Goal: Task Accomplishment & Management: Manage account settings

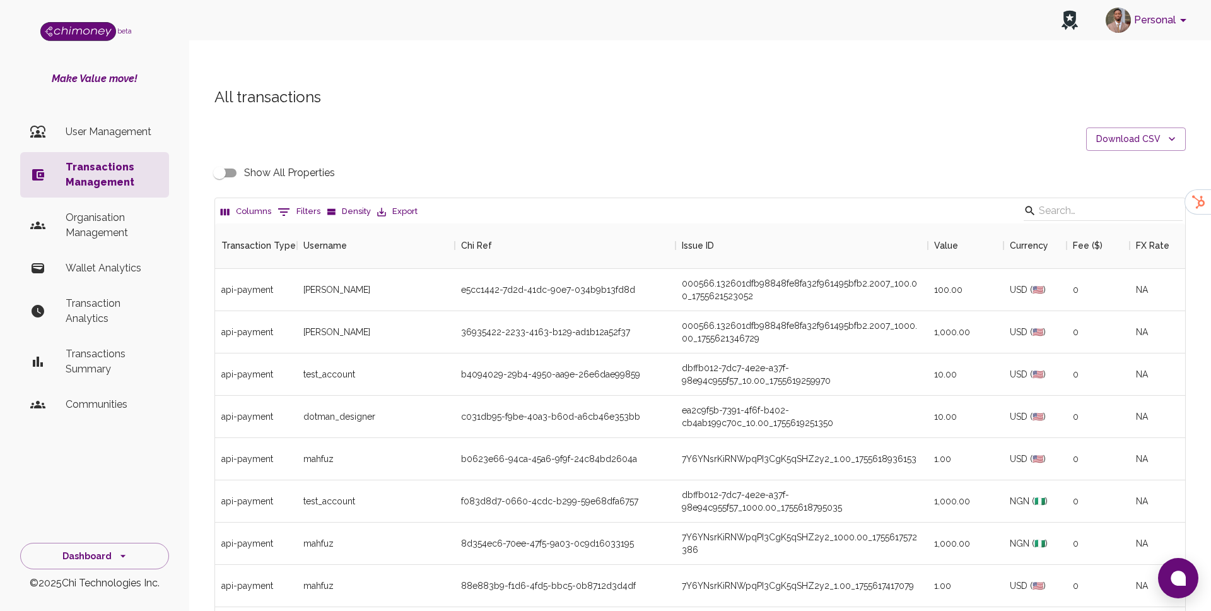
click at [1187, 107] on div "All transactions Download CSV Show All Properties Columns 0 Filters Density Exp…" at bounding box center [700, 406] width 1002 height 638
click at [1159, 127] on button "Download CSV" at bounding box center [1136, 138] width 100 height 23
click at [81, 233] on div at bounding box center [605, 305] width 1211 height 611
click at [99, 216] on p "Organisation Management" at bounding box center [112, 225] width 93 height 30
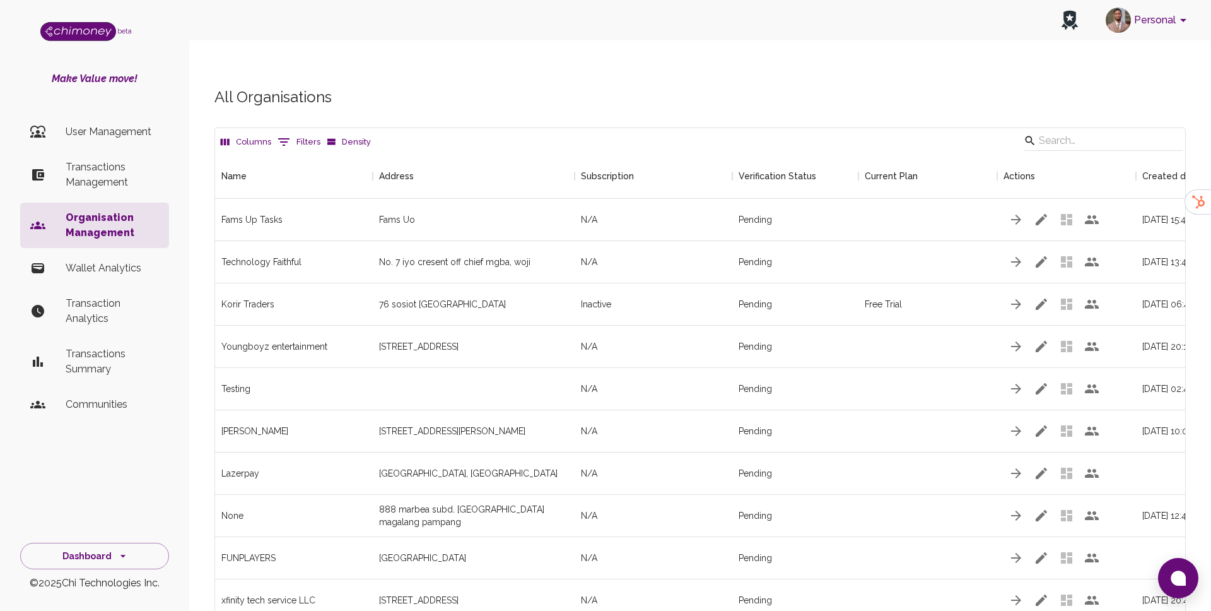
scroll to position [2158, 970]
click at [1072, 131] on input "Search" at bounding box center [1101, 141] width 125 height 20
paste input "Gamepride"
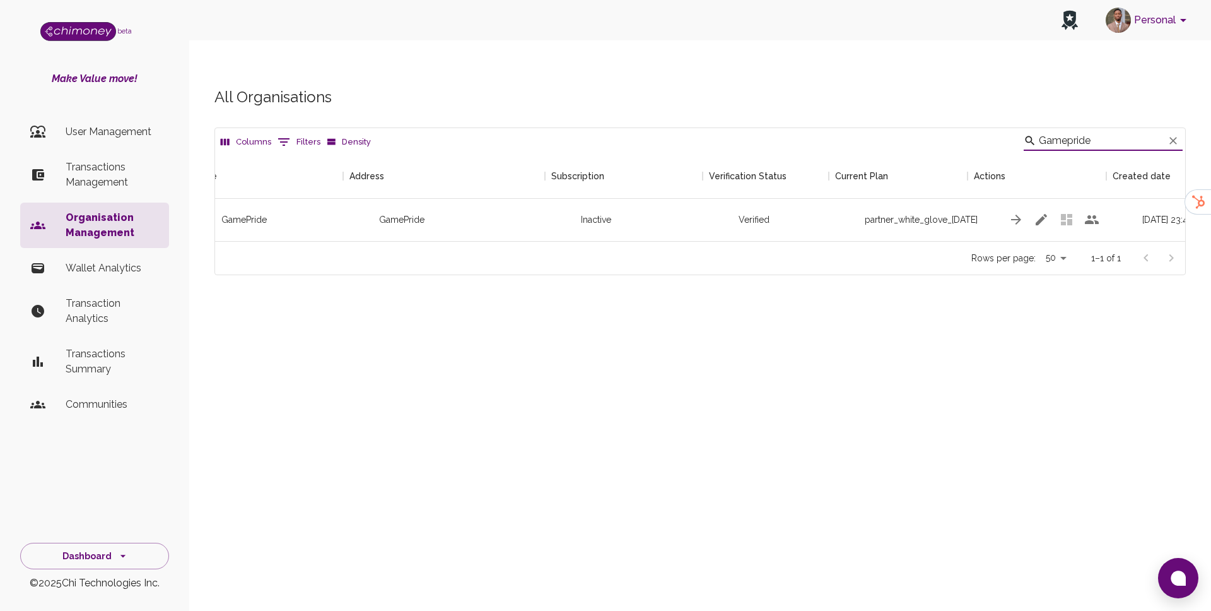
scroll to position [0, 140]
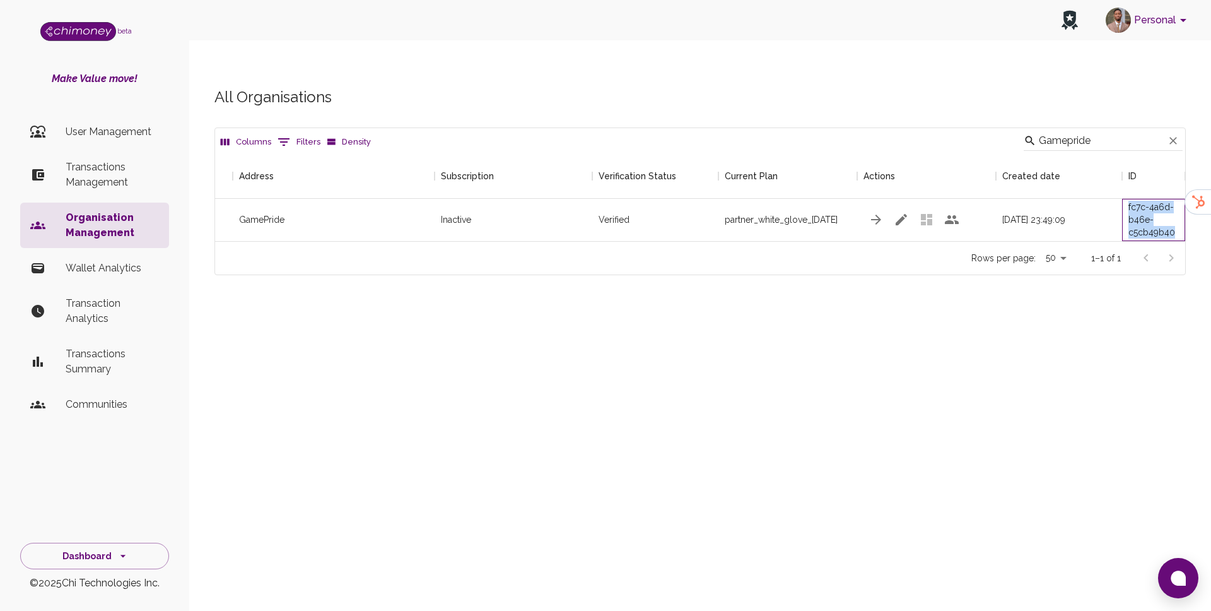
drag, startPoint x: 1128, startPoint y: 182, endPoint x: 1175, endPoint y: 208, distance: 53.4
click at [1175, 208] on div "c3254b06-fc7c-4a6d-b46e-c5cb49b40c4a" at bounding box center [1153, 219] width 50 height 63
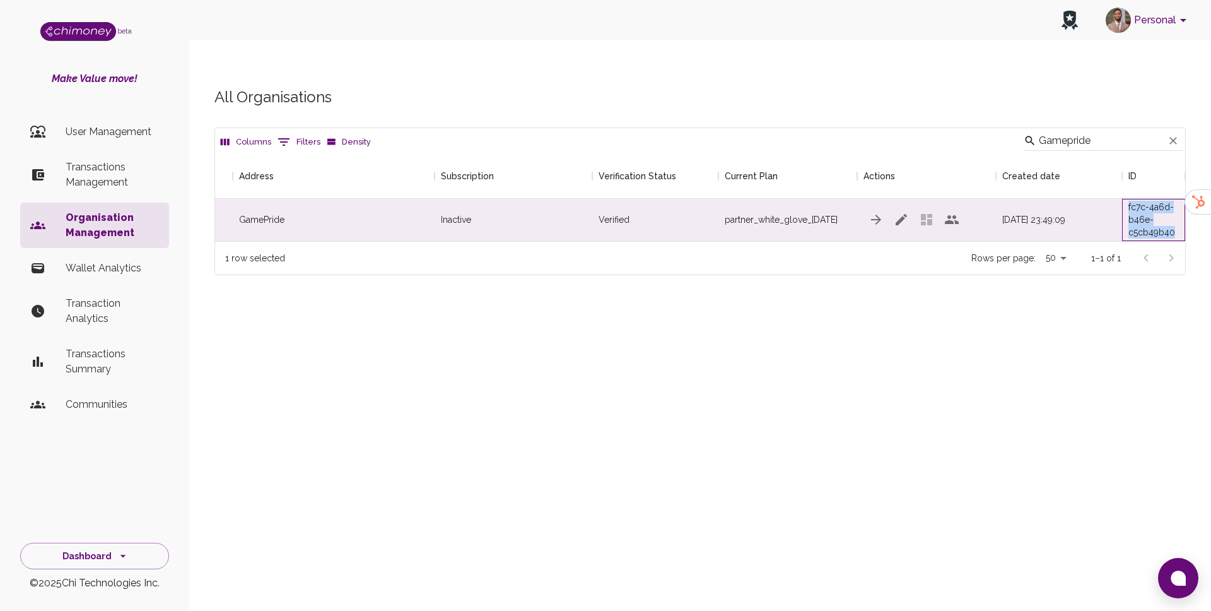
copy div "fc7c-4a6d-b46e-c5cb49b40"
click at [1115, 131] on input "Gamepride" at bounding box center [1101, 141] width 125 height 20
paste input "Tapasom"
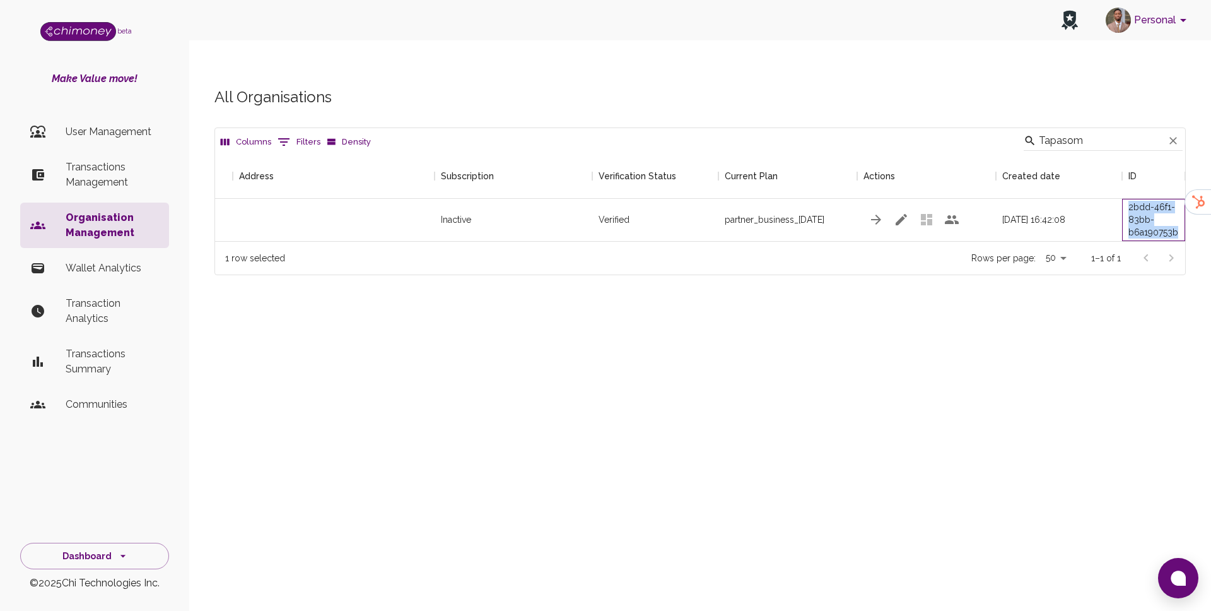
drag, startPoint x: 1129, startPoint y: 184, endPoint x: 1181, endPoint y: 211, distance: 58.4
click at [1181, 211] on div "beb7b9c4-2bdd-46f1-83bb-b6a190753b82" at bounding box center [1153, 220] width 63 height 42
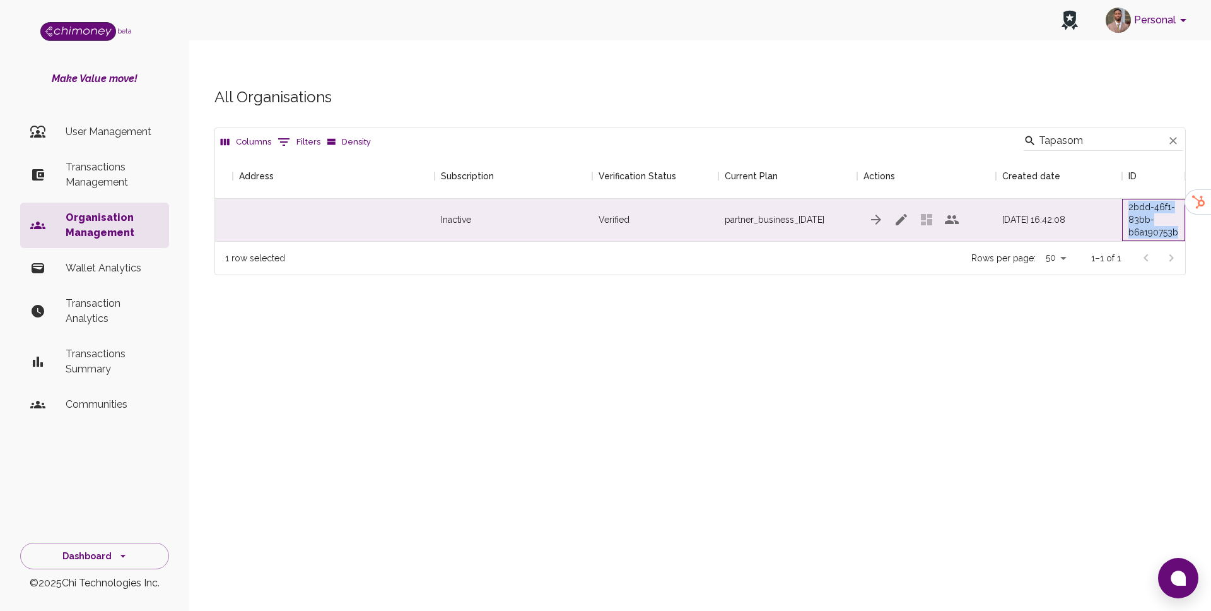
copy div "2bdd-46f1-83bb-b6a190753b"
click at [1101, 131] on input "Tapasom" at bounding box center [1101, 141] width 125 height 20
paste input "Earna"
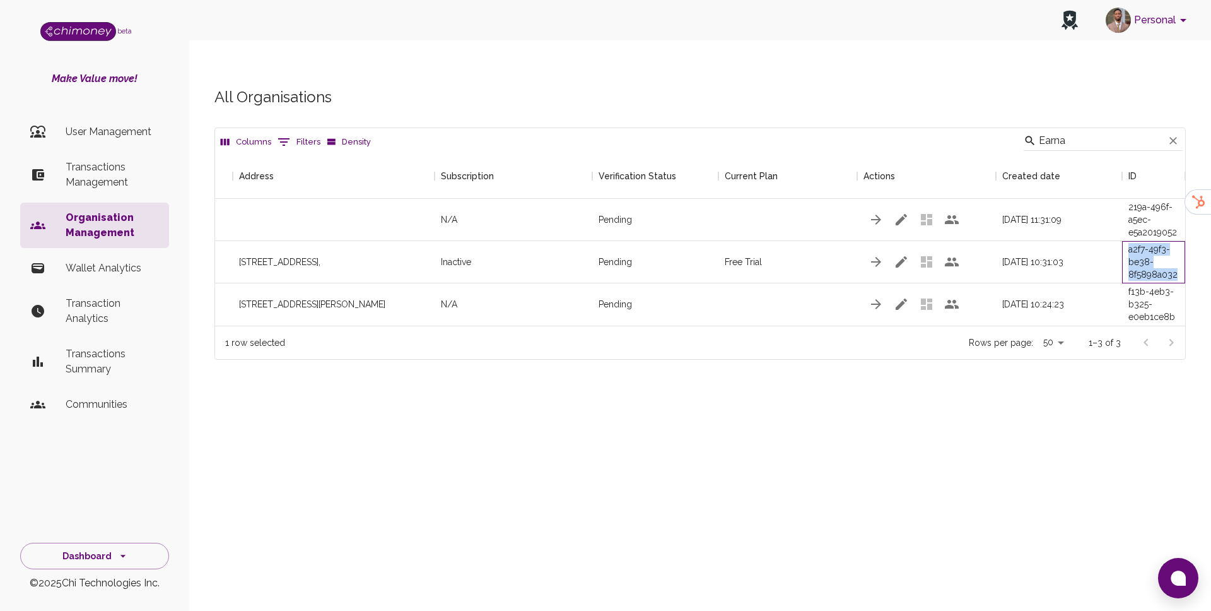
drag, startPoint x: 1130, startPoint y: 225, endPoint x: 1179, endPoint y: 250, distance: 55.9
click at [1179, 250] on div "3b397784-a2f7-49f3-be38-8f5898a032fe" at bounding box center [1153, 262] width 63 height 42
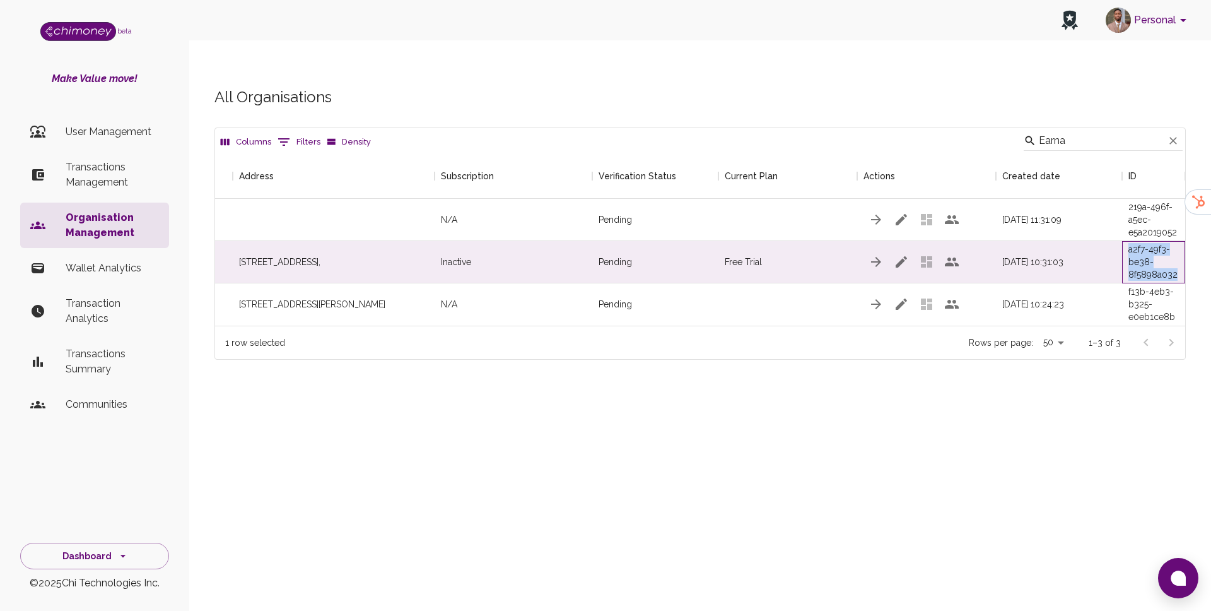
copy div "a2f7-49f3-be38-8f5898a032"
click at [1105, 131] on input "Earna" at bounding box center [1101, 141] width 125 height 20
paste input "Gotraders Technologies"
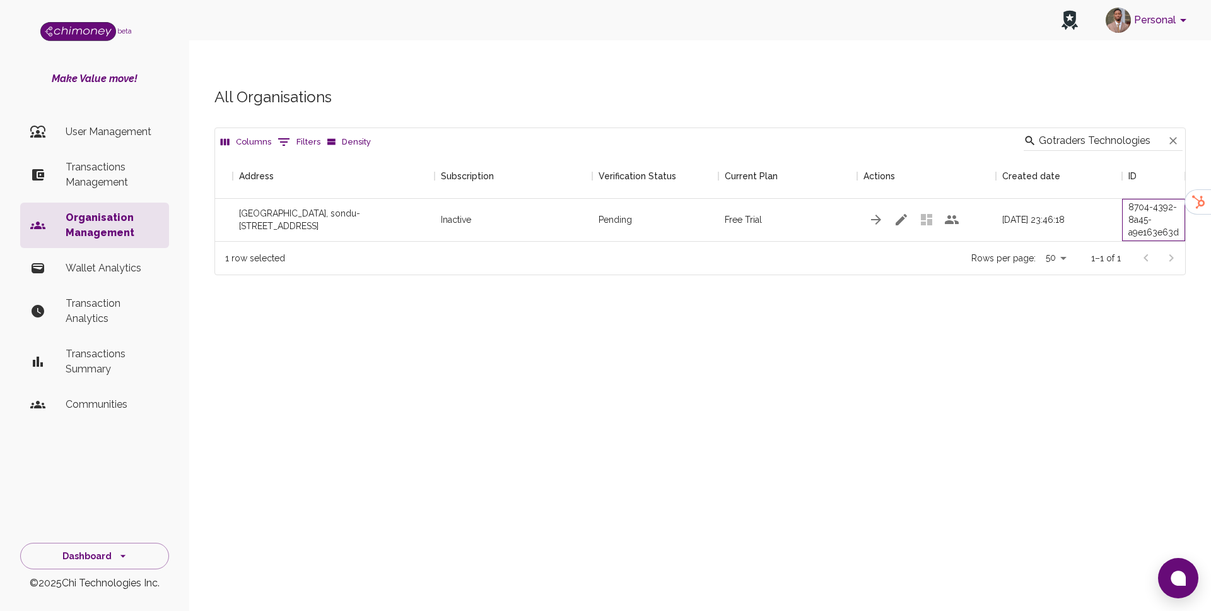
scroll to position [0, 0]
drag, startPoint x: 1162, startPoint y: 210, endPoint x: 1179, endPoint y: 214, distance: 18.1
click at [1179, 214] on div "945b68c6-8704-4392-8a45-a9e163e63da6" at bounding box center [1153, 220] width 63 height 42
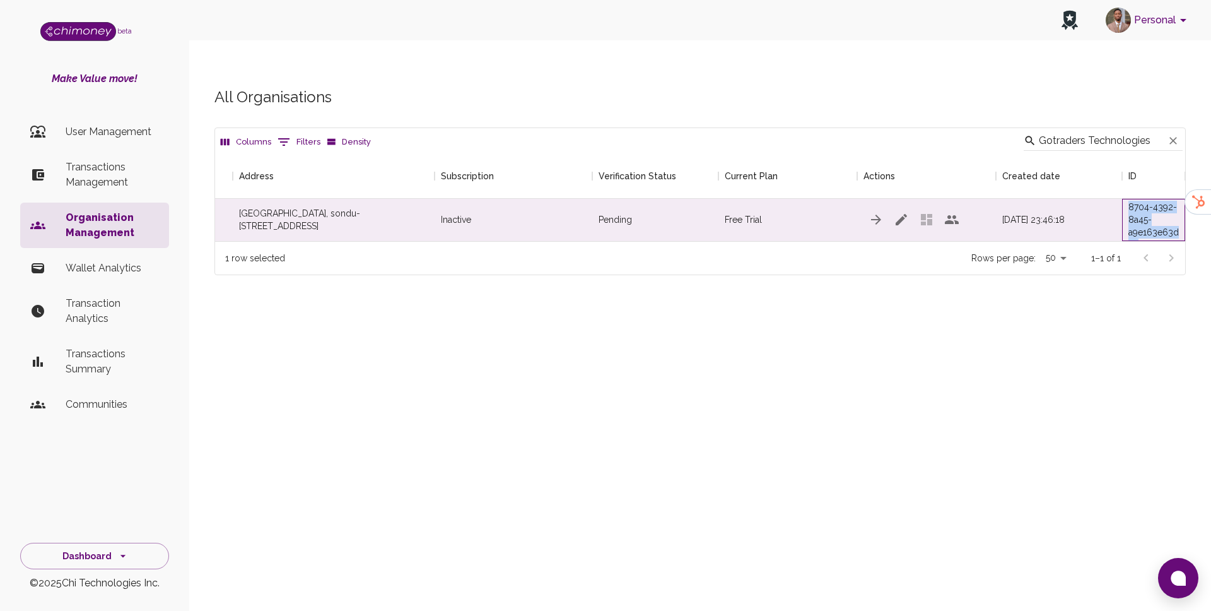
copy div "8704-4392-8a45-a9e163e63da6"
click at [1108, 131] on input "Gotraders Technologies" at bounding box center [1101, 141] width 125 height 20
paste input "urupool"
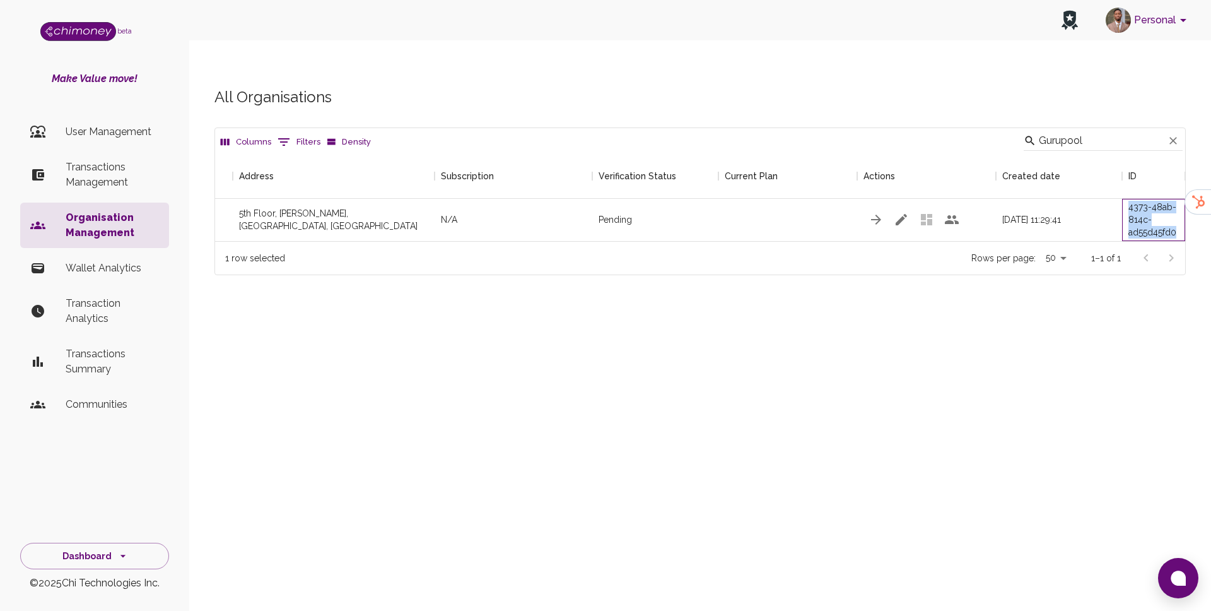
drag, startPoint x: 1127, startPoint y: 182, endPoint x: 1174, endPoint y: 208, distance: 53.9
click at [1174, 208] on div "a1e4a2eb-4373-48ab-814c-ad55d45fd042" at bounding box center [1153, 220] width 63 height 42
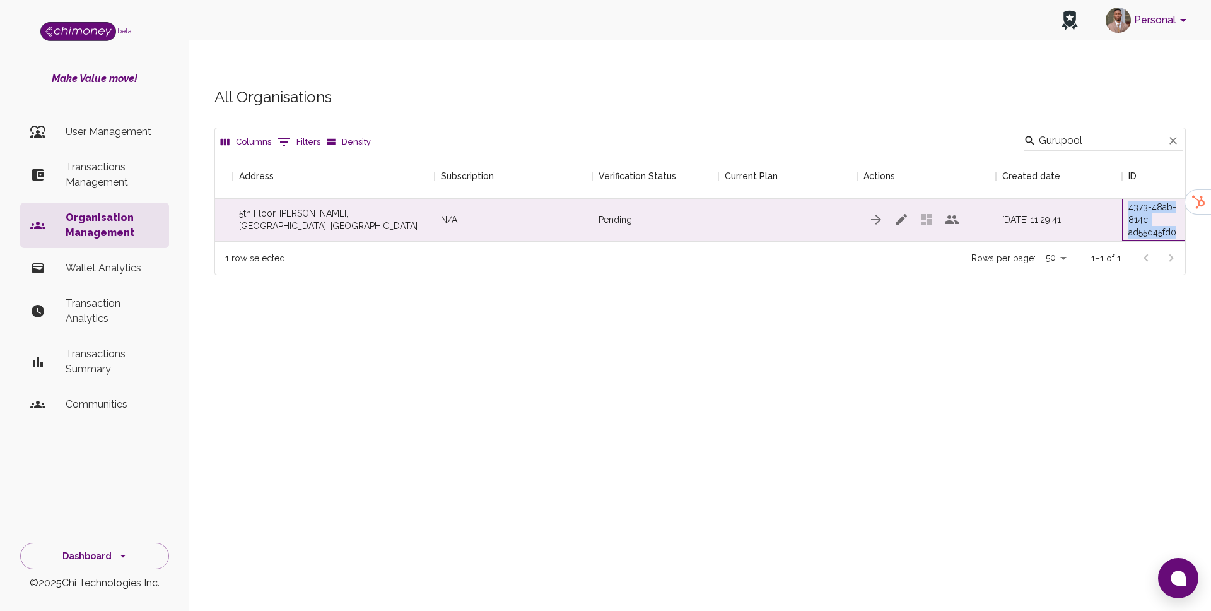
copy div "4373-48ab-814c-ad55d45fd0"
click at [1078, 131] on input "Gurupool" at bounding box center [1101, 141] width 125 height 20
paste input "FamsupTask"
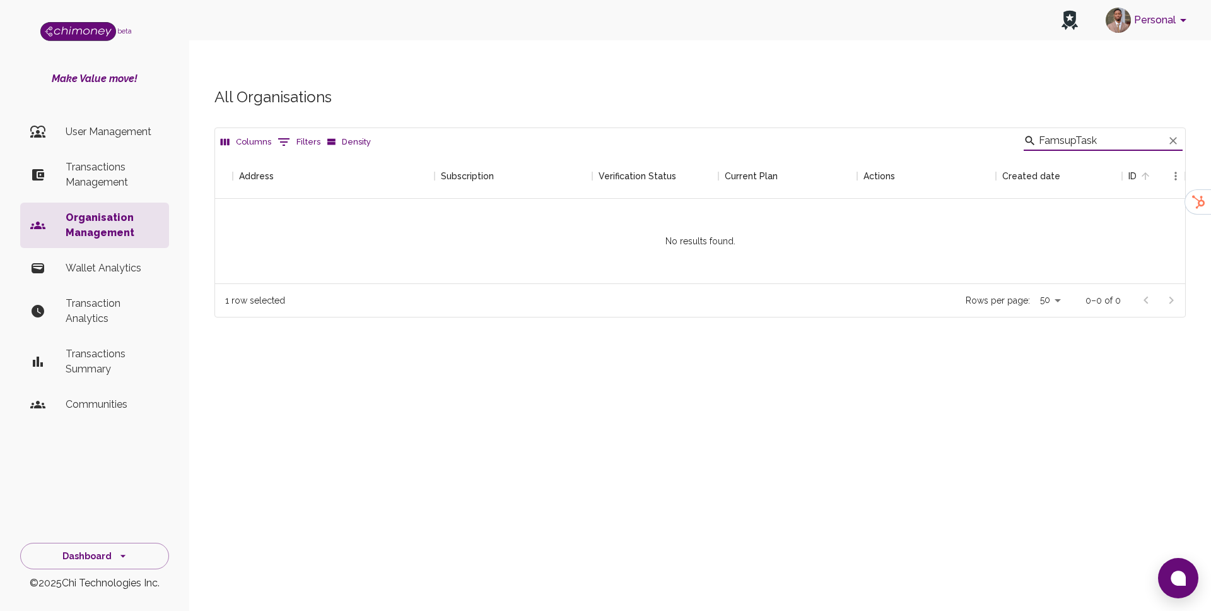
scroll to position [130, 970]
paste input "Violition Community"
paste input "Global Opportunik Fund"
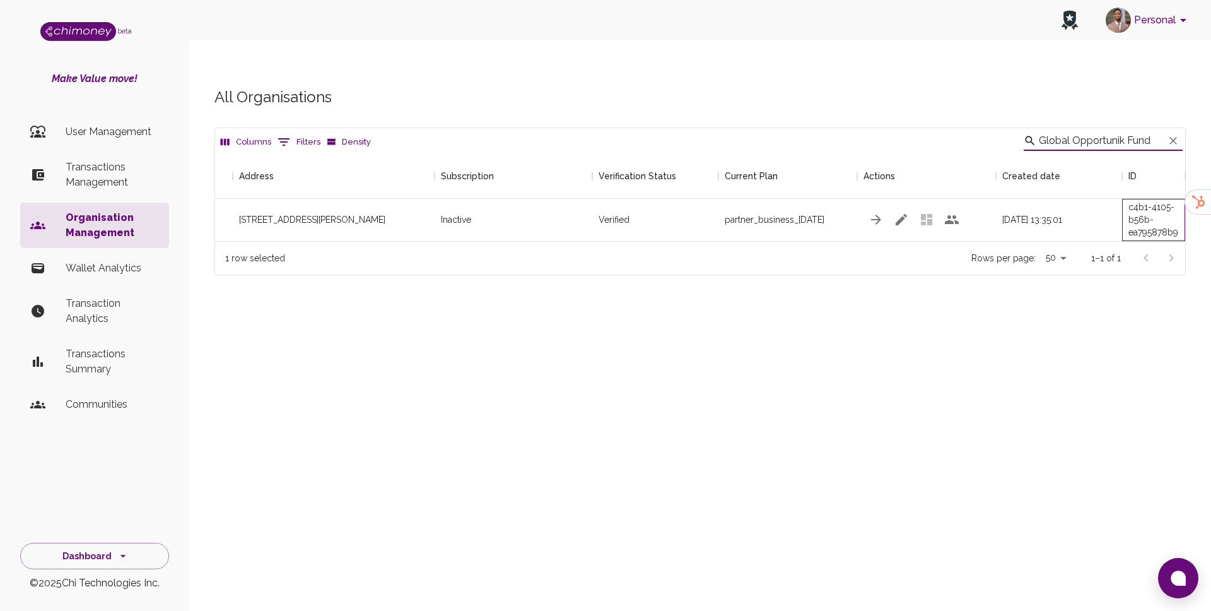
scroll to position [0, 0]
drag, startPoint x: 1128, startPoint y: 184, endPoint x: 1176, endPoint y: 208, distance: 53.3
click at [1176, 208] on div "c6555ea8-c4b1-4105-b56b-ea795878b9a1" at bounding box center [1153, 219] width 50 height 63
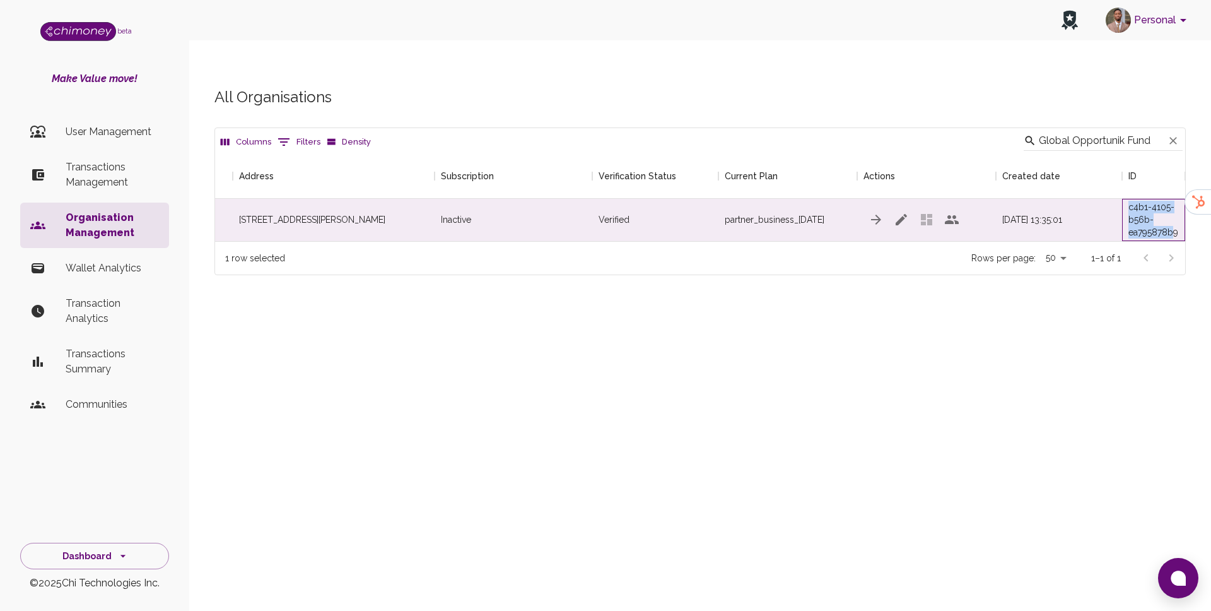
copy div "c4b1-4105-b56b-ea795878b"
click at [1080, 131] on input "Global Opportunik Fund" at bounding box center [1101, 141] width 125 height 20
paste input "AdoraHack"
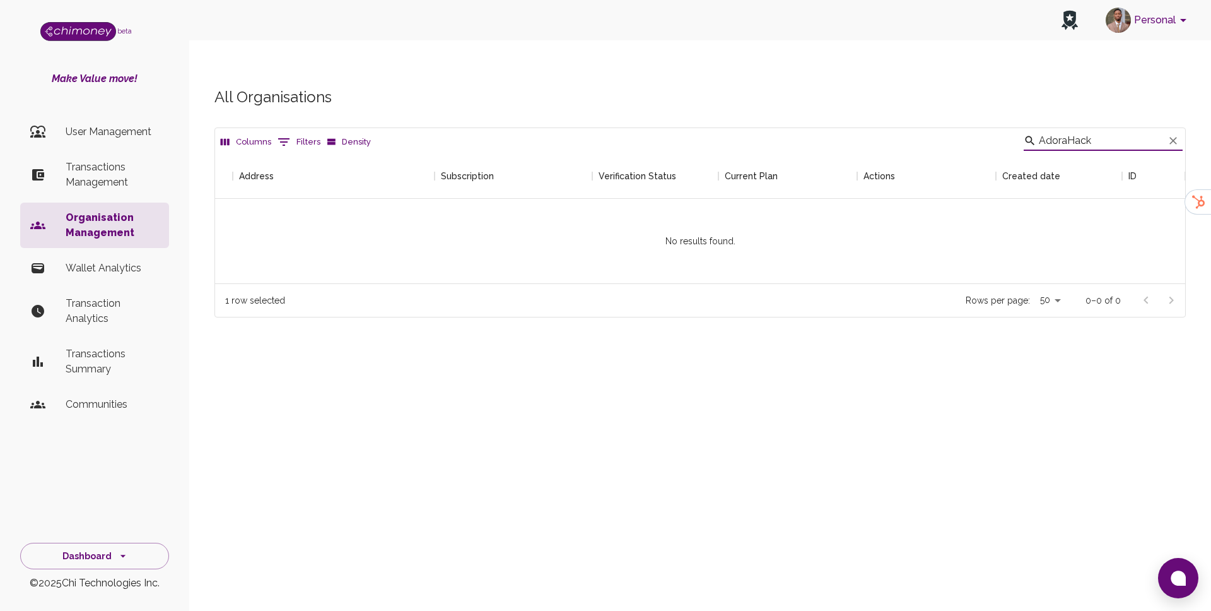
scroll to position [130, 970]
paste input "Tunga"
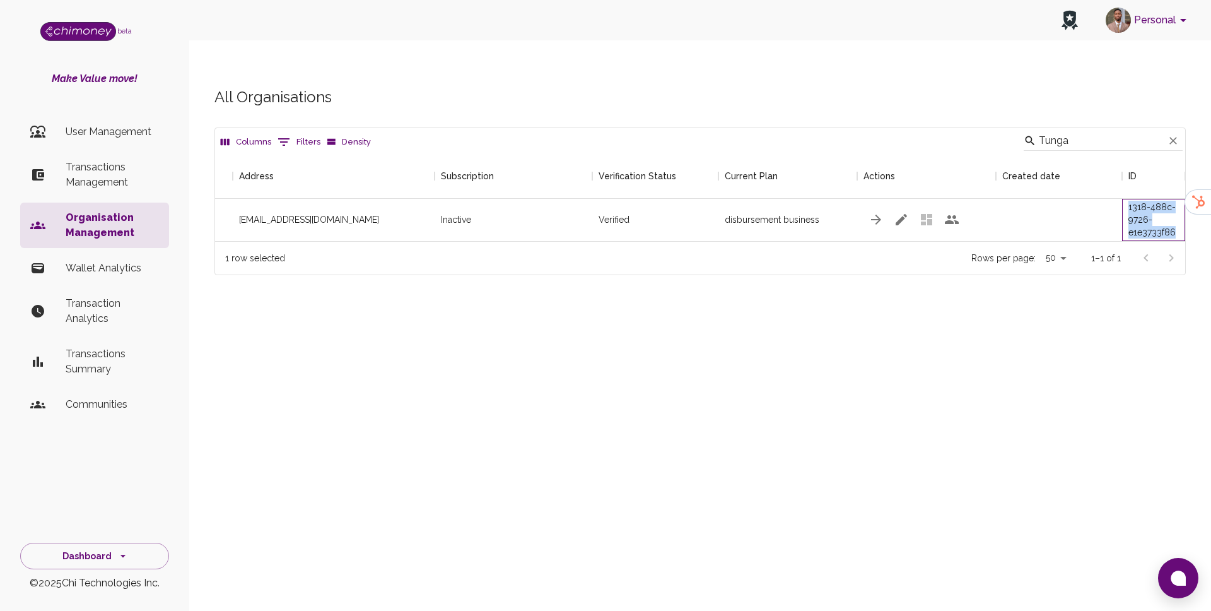
drag, startPoint x: 1128, startPoint y: 181, endPoint x: 1176, endPoint y: 210, distance: 56.0
click at [1176, 210] on div "746ada96-1318-488c-9726-e1e3733f8604" at bounding box center [1153, 219] width 50 height 63
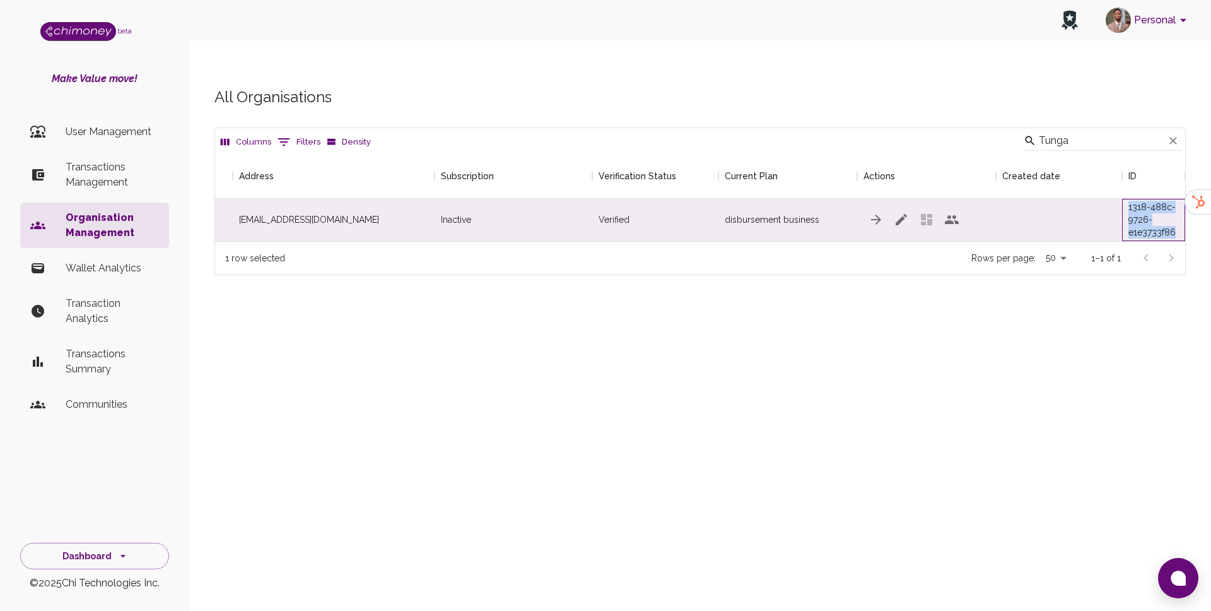
copy div "1318-488c-9726-e1e3733f86"
click at [1100, 131] on input "Tunga" at bounding box center [1101, 141] width 125 height 20
paste input "Exponential Destiny"
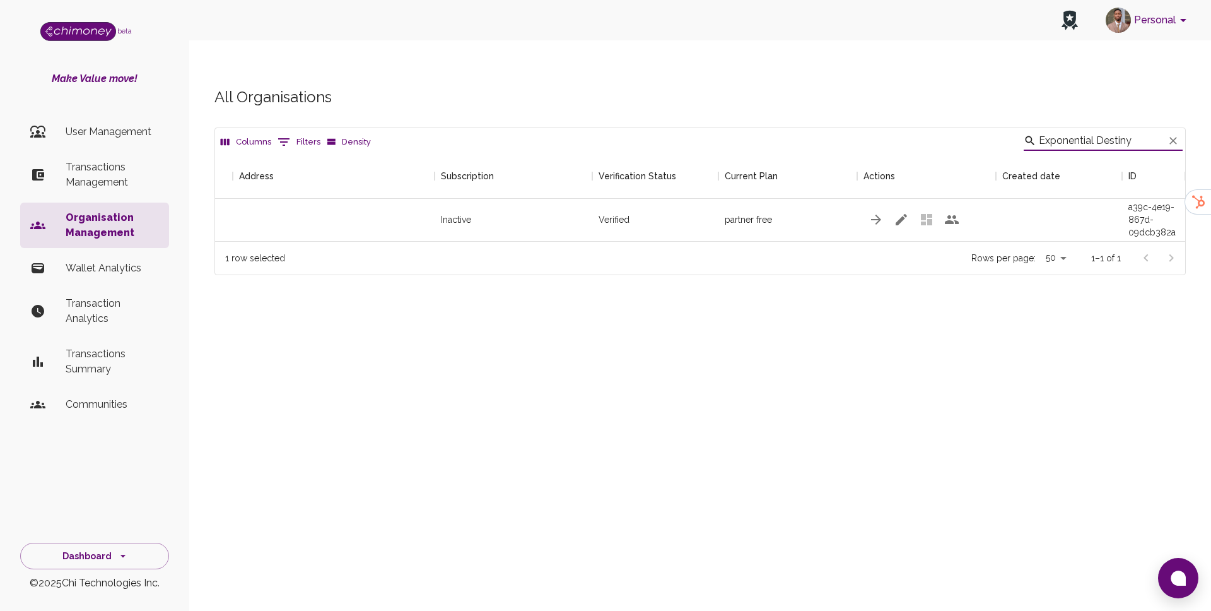
type input "Exponential Destiny"
drag, startPoint x: 1123, startPoint y: 185, endPoint x: 1175, endPoint y: 202, distance: 54.9
click at [1175, 202] on div "55b04f47-a39c-4e19-867d-09dcb382ac7c" at bounding box center [1153, 220] width 63 height 42
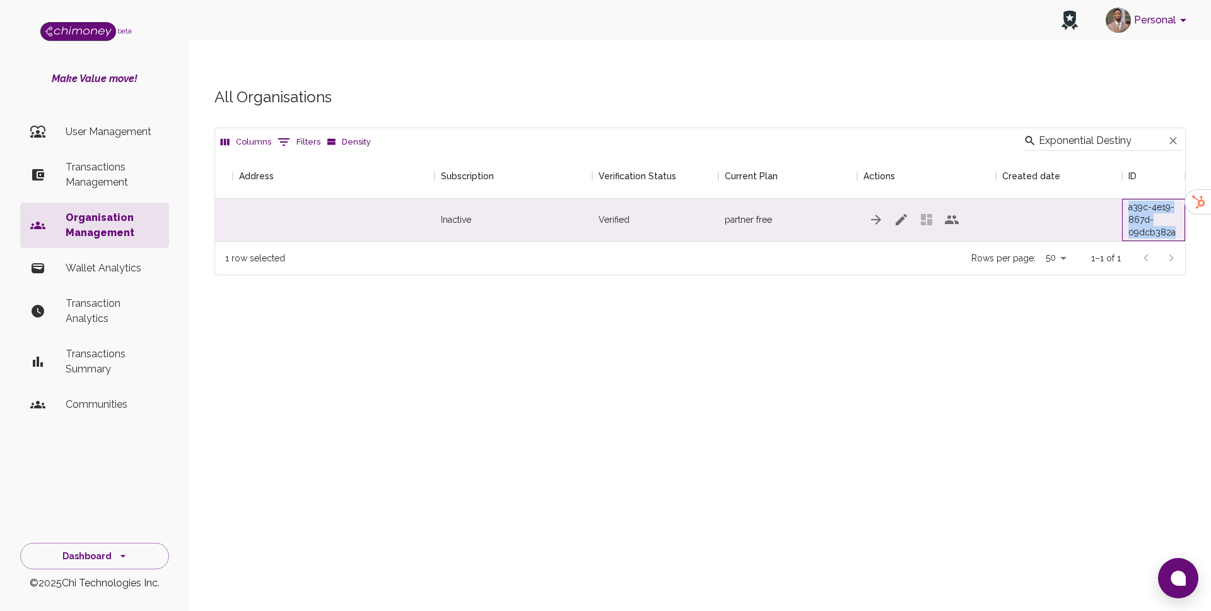
copy div "a39c-4e19-867d-09dcb382a"
click at [898, 214] on icon "button" at bounding box center [901, 219] width 11 height 11
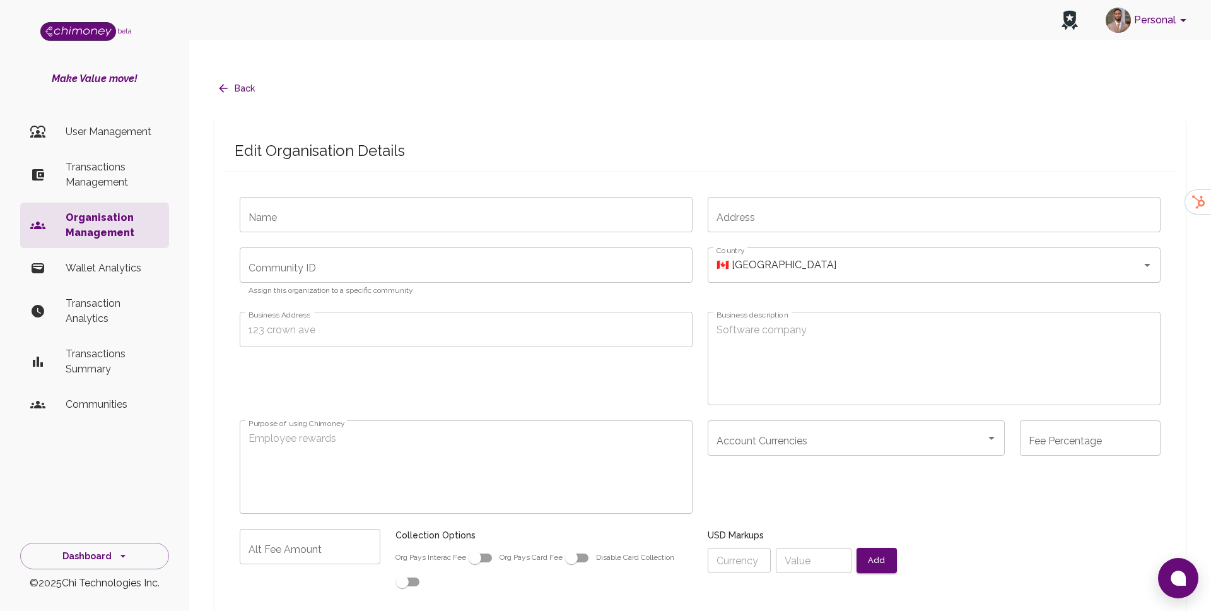
type input "Exponential Destiny"
type input "7"
type input "partner-free"
radio input "false"
checkbox input "true"
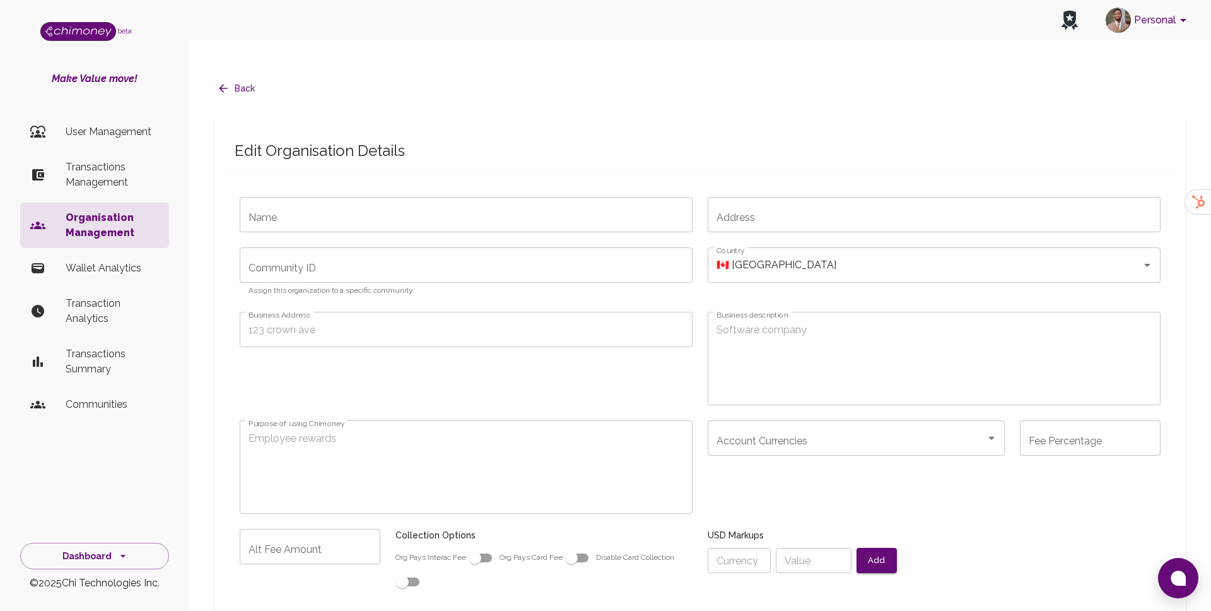
checkbox input "true"
radio input "false"
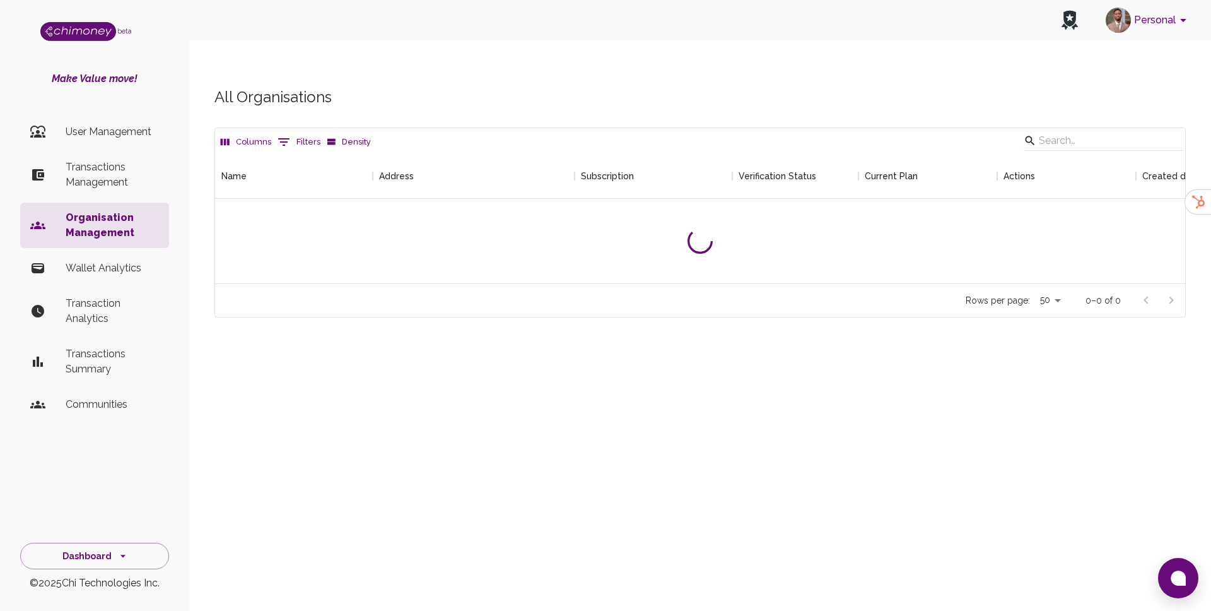
scroll to position [130, 970]
click at [1135, 131] on input "Search" at bounding box center [1101, 141] width 125 height 20
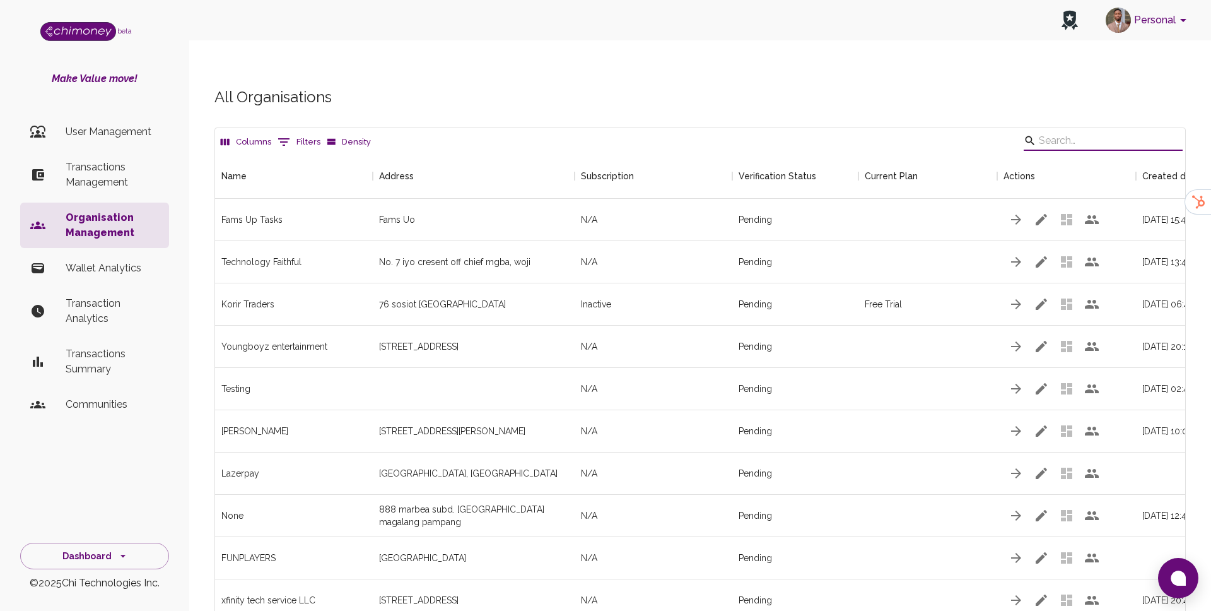
scroll to position [1, 1]
paste input "Truthsprout"
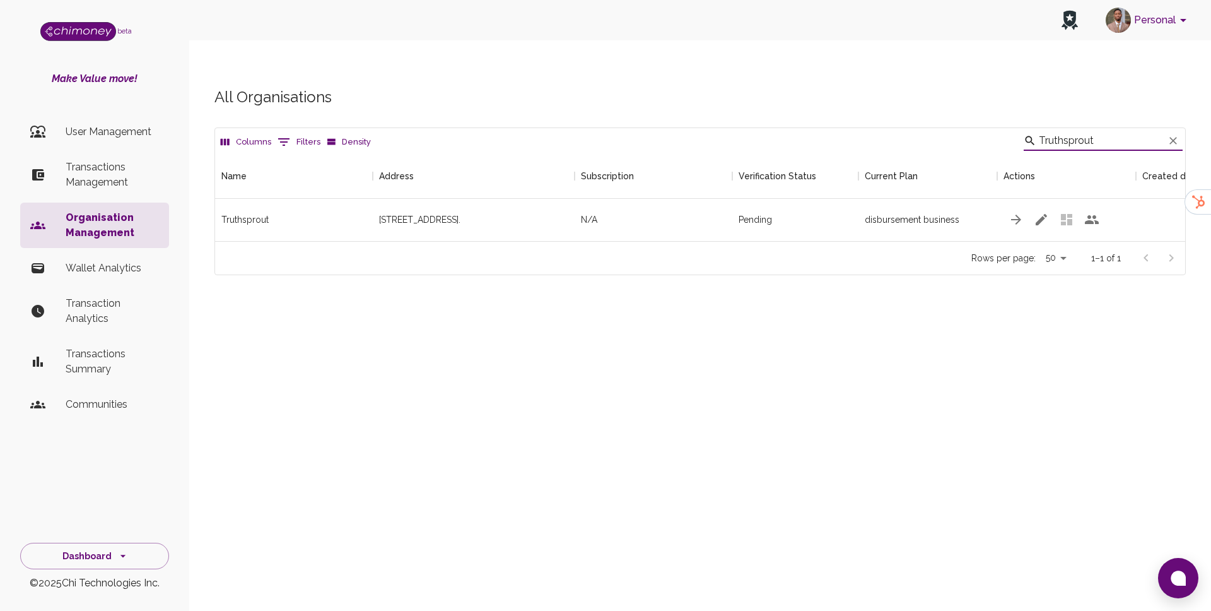
scroll to position [0, 140]
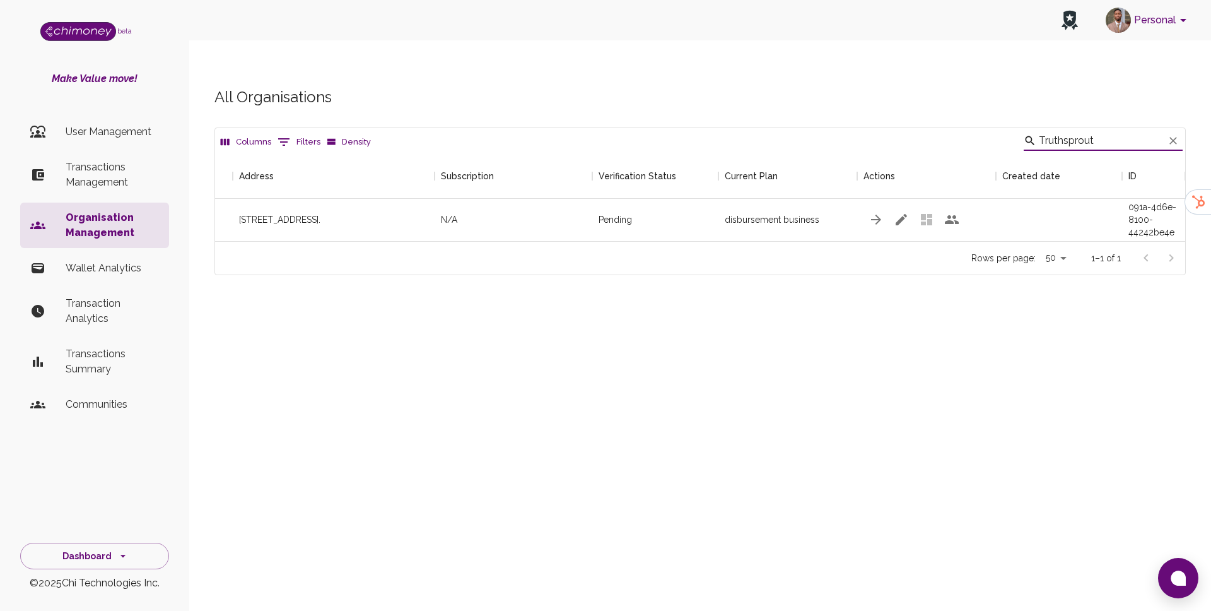
type input "Truthsprout"
click at [1135, 189] on div "49b81933-091a-4d6e-8100-44242be4e915" at bounding box center [1153, 219] width 50 height 63
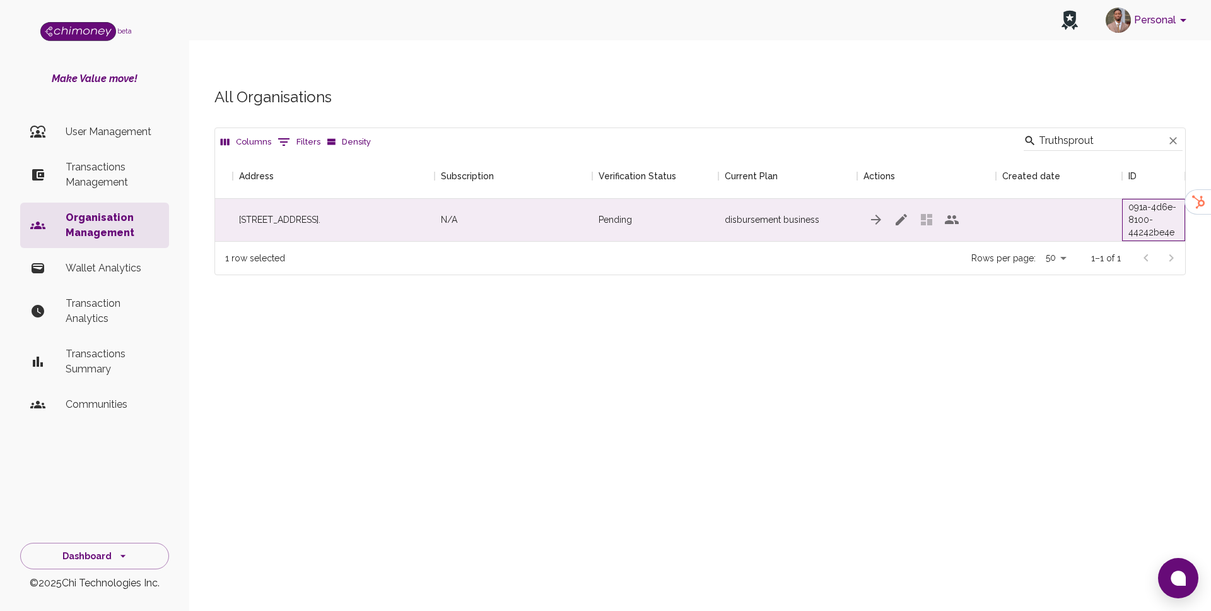
click at [1135, 189] on div "49b81933-091a-4d6e-8100-44242be4e915" at bounding box center [1153, 219] width 50 height 63
copy div "49b81933-091a-4d6e-8100-44242be4e915"
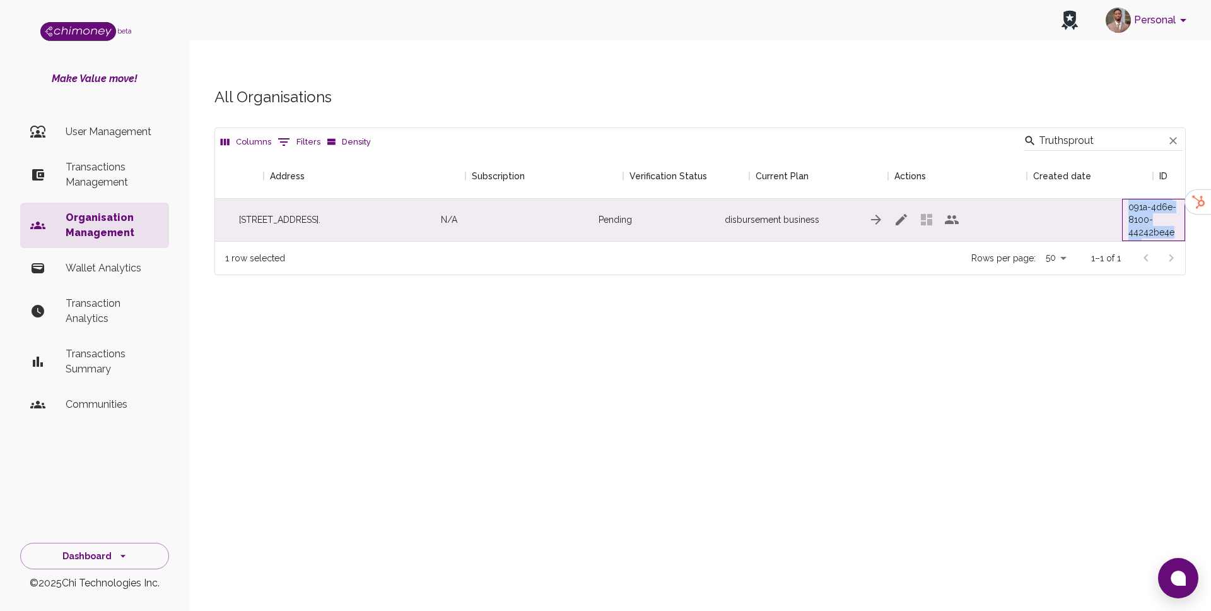
scroll to position [0, 0]
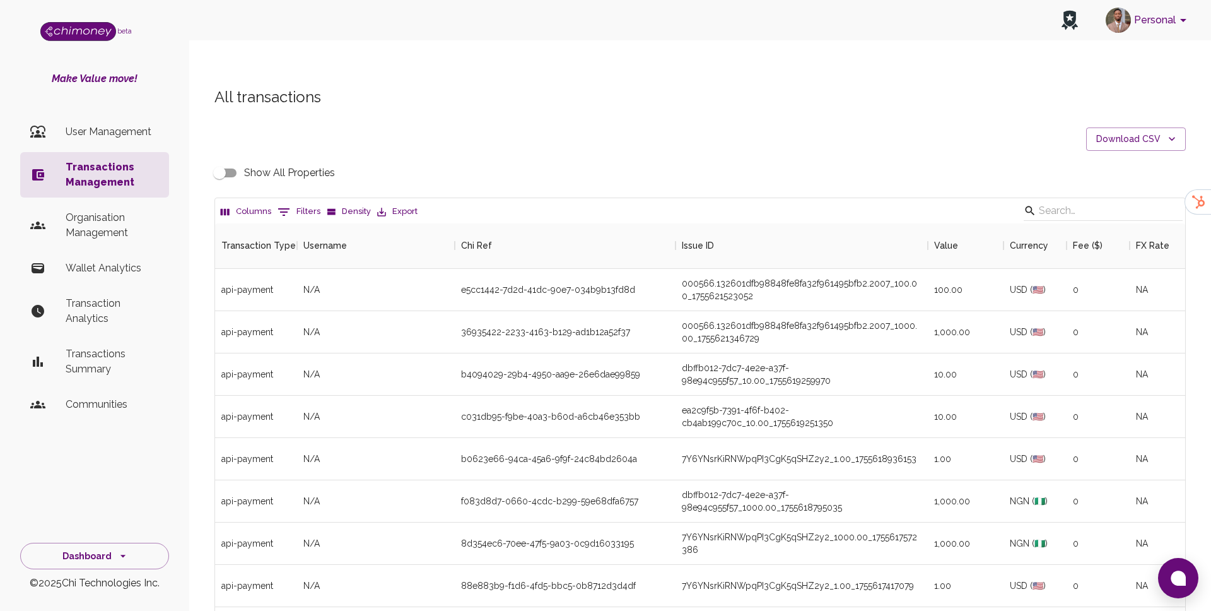
scroll to position [468, 970]
click at [98, 232] on p "Organisation Management" at bounding box center [112, 225] width 93 height 30
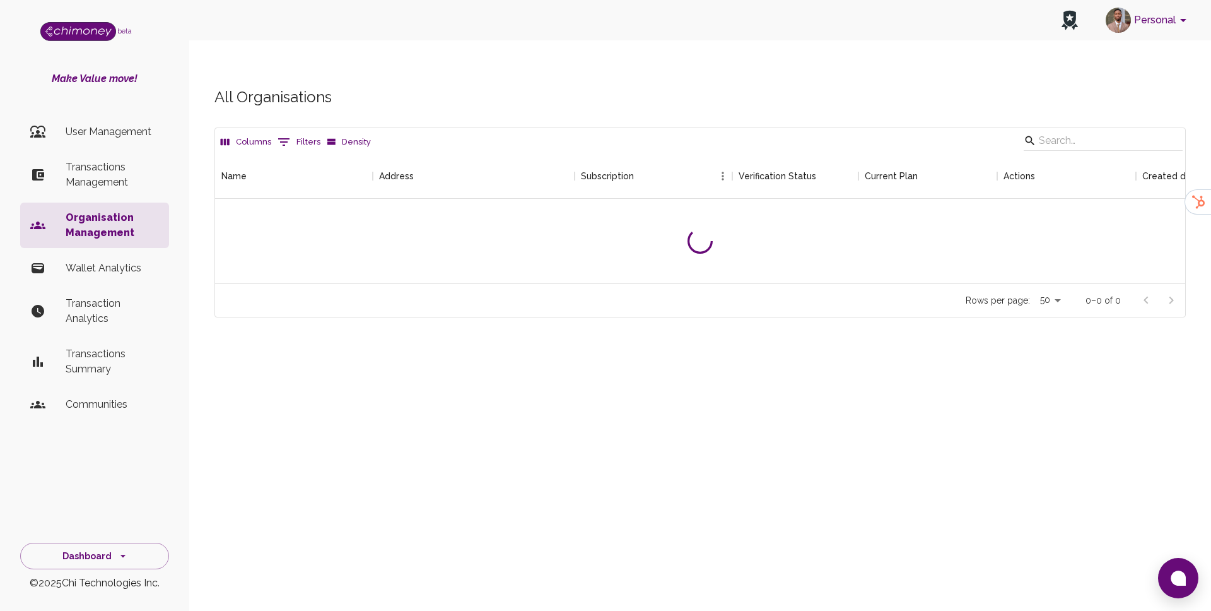
scroll to position [130, 970]
click at [1100, 131] on input "Search" at bounding box center [1101, 141] width 125 height 20
paste input "Truthsprout"
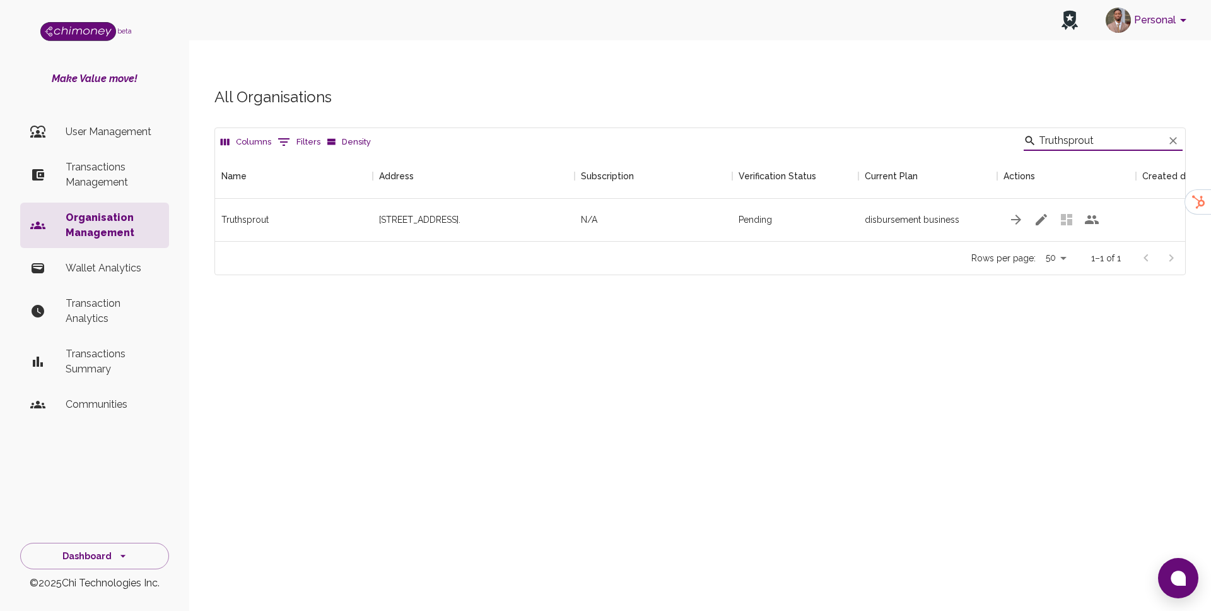
scroll to position [0, 140]
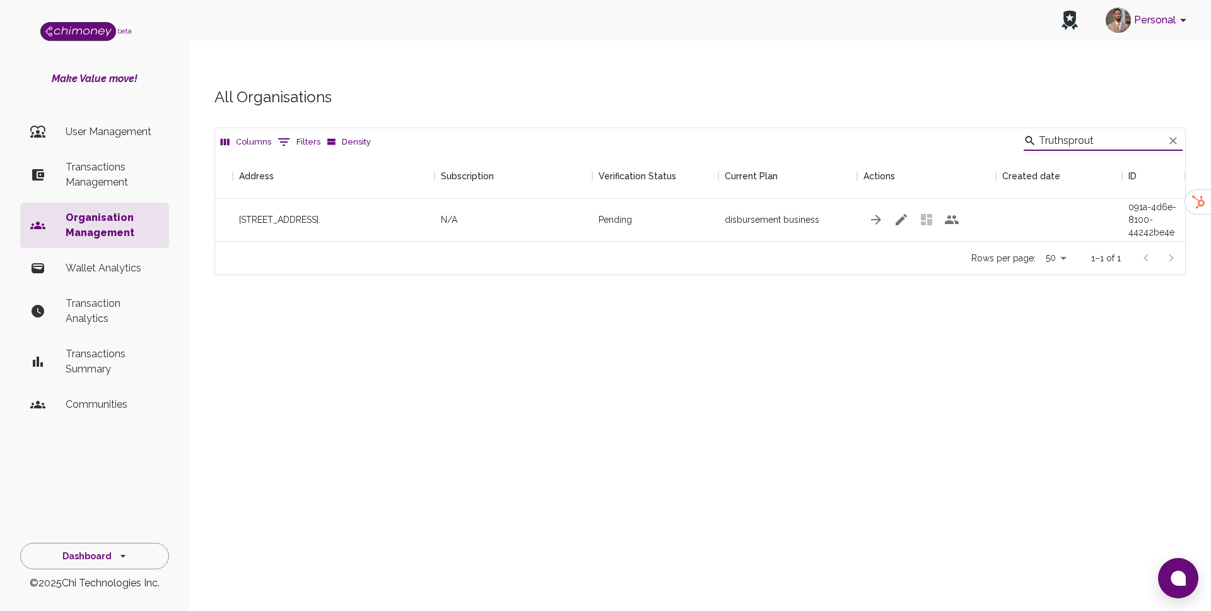
type input "Truthsprout"
click at [1128, 199] on div "49b81933-091a-4d6e-8100-44242be4e915" at bounding box center [1153, 219] width 50 height 63
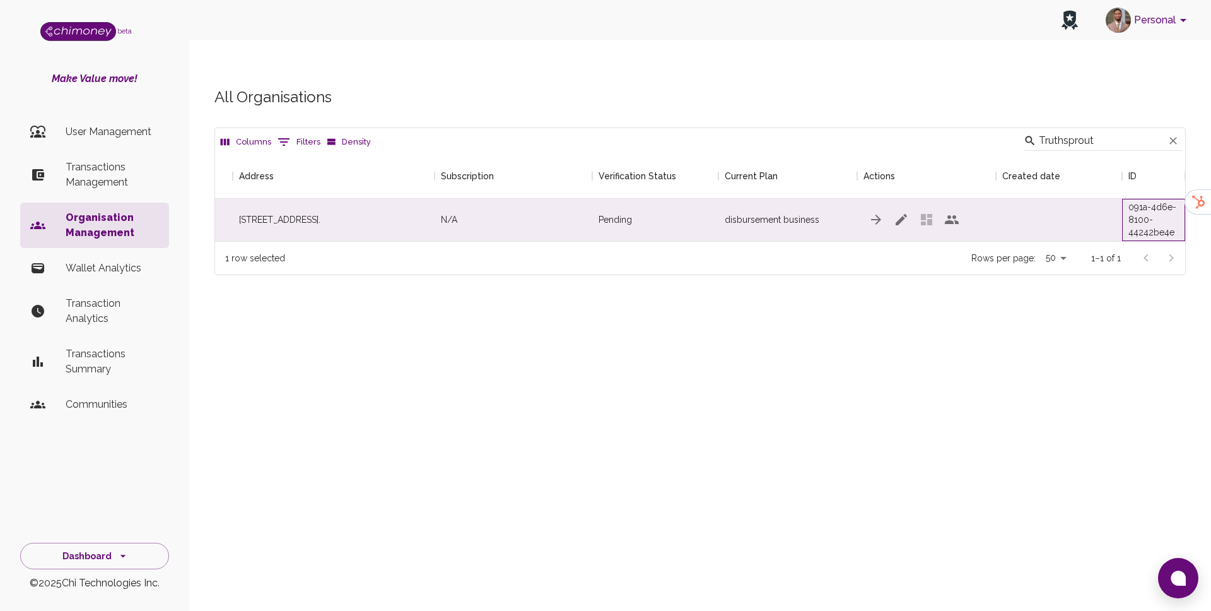
click at [1146, 199] on div "49b81933-091a-4d6e-8100-44242be4e915" at bounding box center [1153, 219] width 50 height 63
click at [1109, 342] on div "Personal beta Make Value move! User Management Transactions Management Organisa…" at bounding box center [605, 330] width 1211 height 611
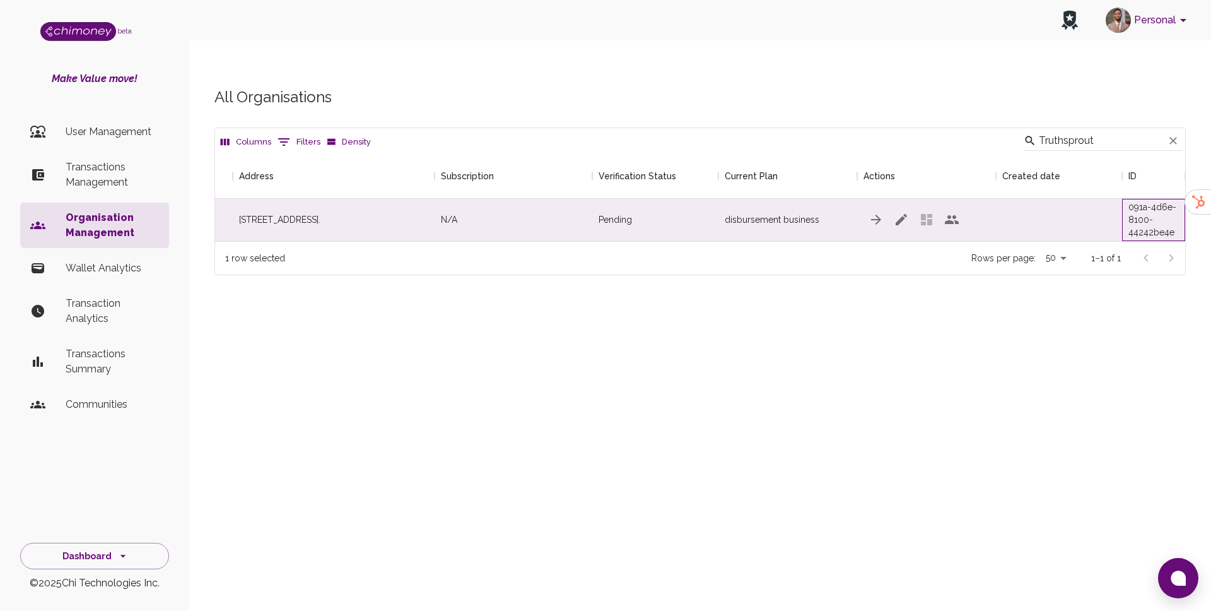
click at [1132, 188] on div "49b81933-091a-4d6e-8100-44242be4e915" at bounding box center [1153, 219] width 50 height 63
drag, startPoint x: 1128, startPoint y: 180, endPoint x: 1175, endPoint y: 214, distance: 58.3
click at [1175, 214] on div "49b81933-091a-4d6e-8100-44242be4e915" at bounding box center [1153, 219] width 50 height 63
copy div "091a-4d6e-8100-44242be4e915"
click at [898, 214] on icon "button" at bounding box center [901, 219] width 11 height 11
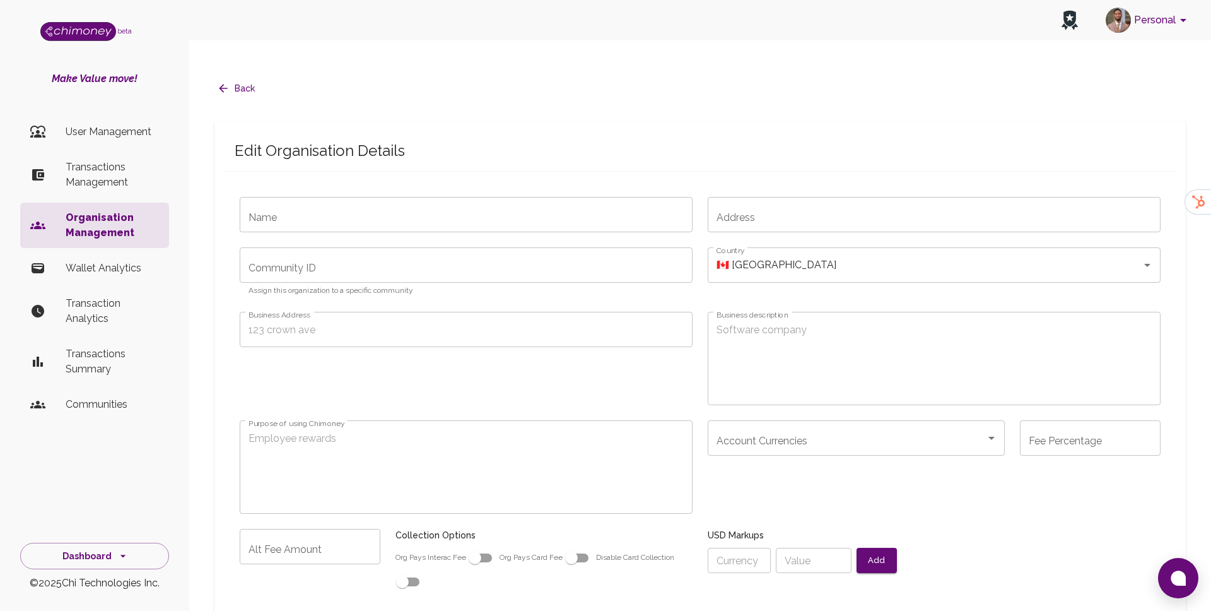
type input "Truthsprout"
type input "[STREET_ADDRESS]."
type input "2.9"
type input "disbursement-business"
radio input "false"
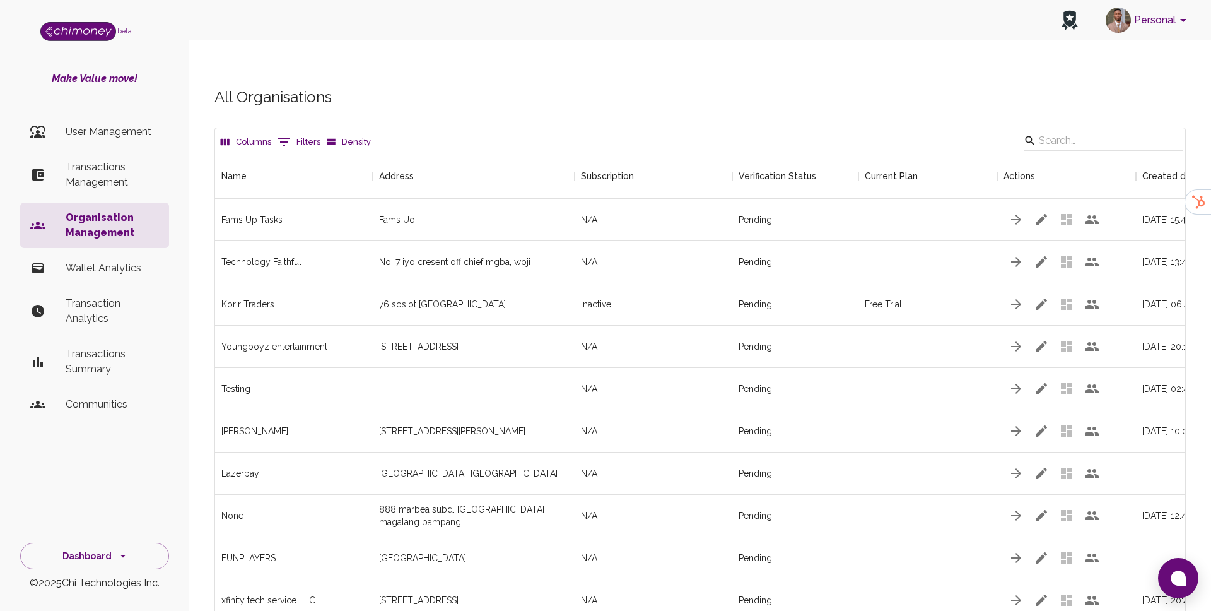
scroll to position [2158, 970]
click at [1075, 131] on input "Search" at bounding box center [1101, 141] width 125 height 20
paste input "Stax"
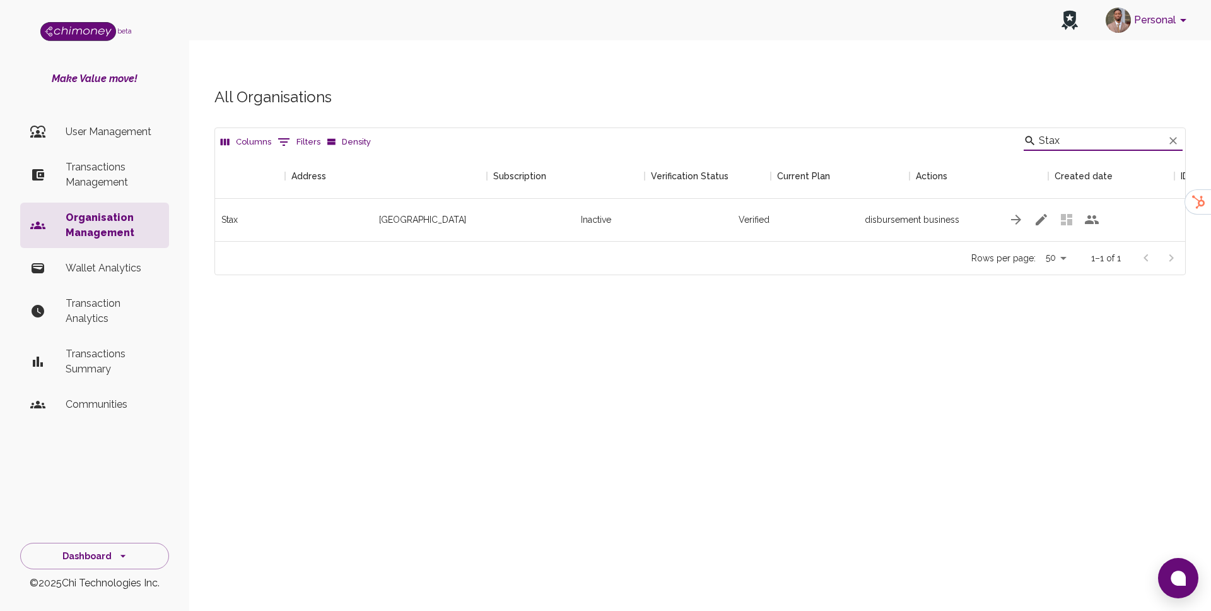
scroll to position [0, 140]
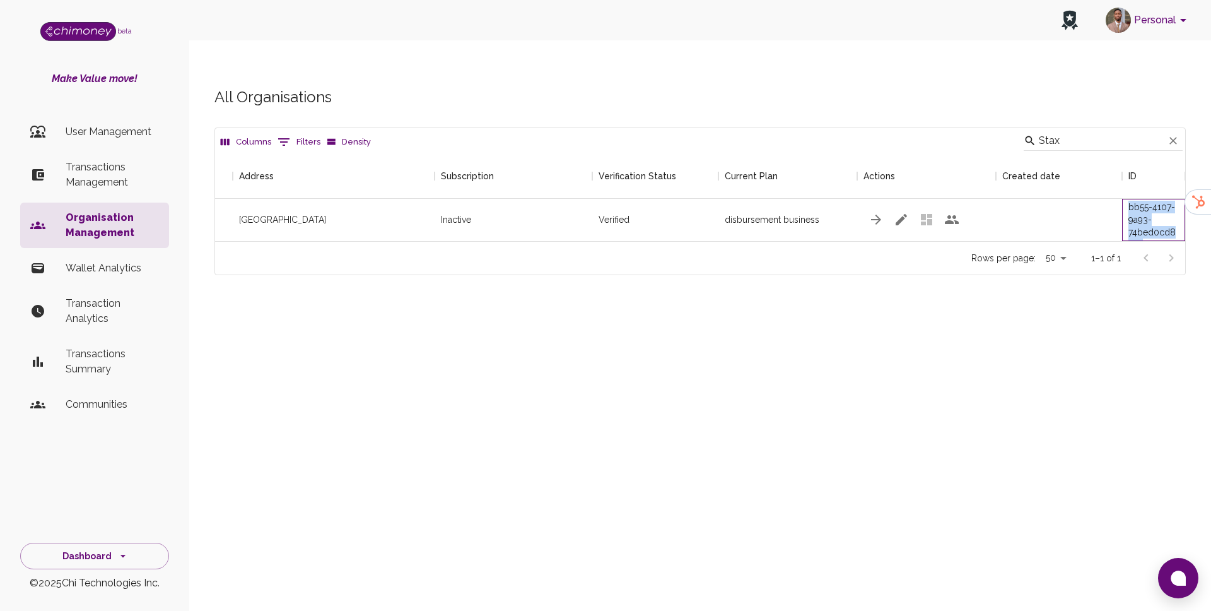
drag, startPoint x: 1130, startPoint y: 184, endPoint x: 1178, endPoint y: 214, distance: 56.4
click at [1178, 214] on div "d93a4081-bb55-4107-9a93-74bed0cd85d7" at bounding box center [1153, 219] width 50 height 63
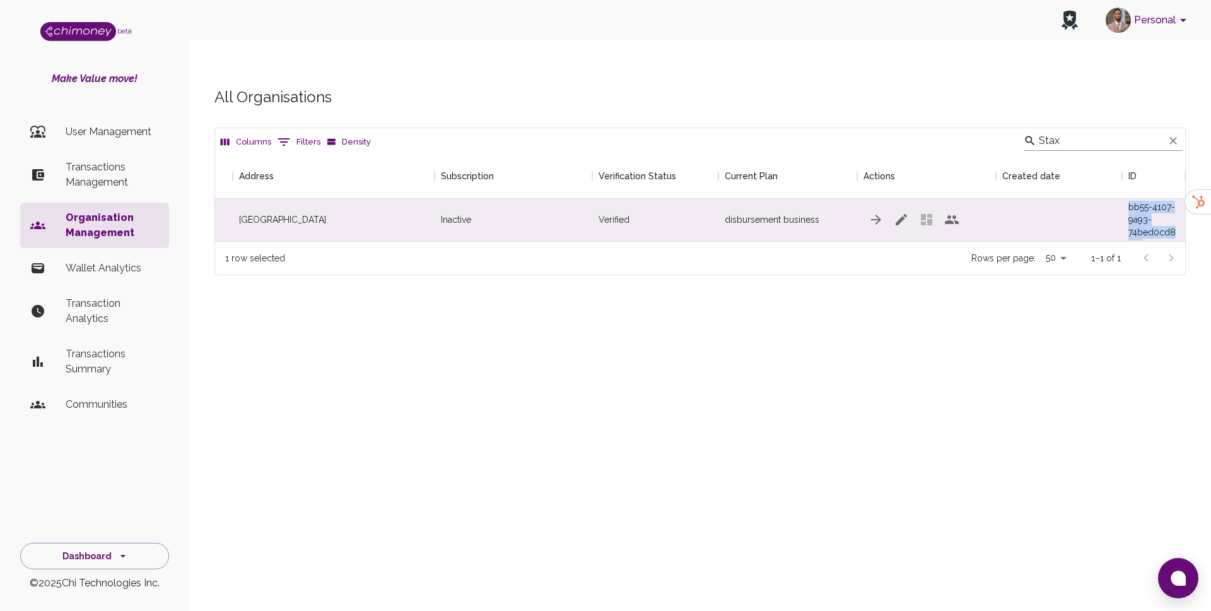
click at [1079, 131] on input "Stax" at bounding box center [1101, 141] width 125 height 20
paste input "IterativeAI"
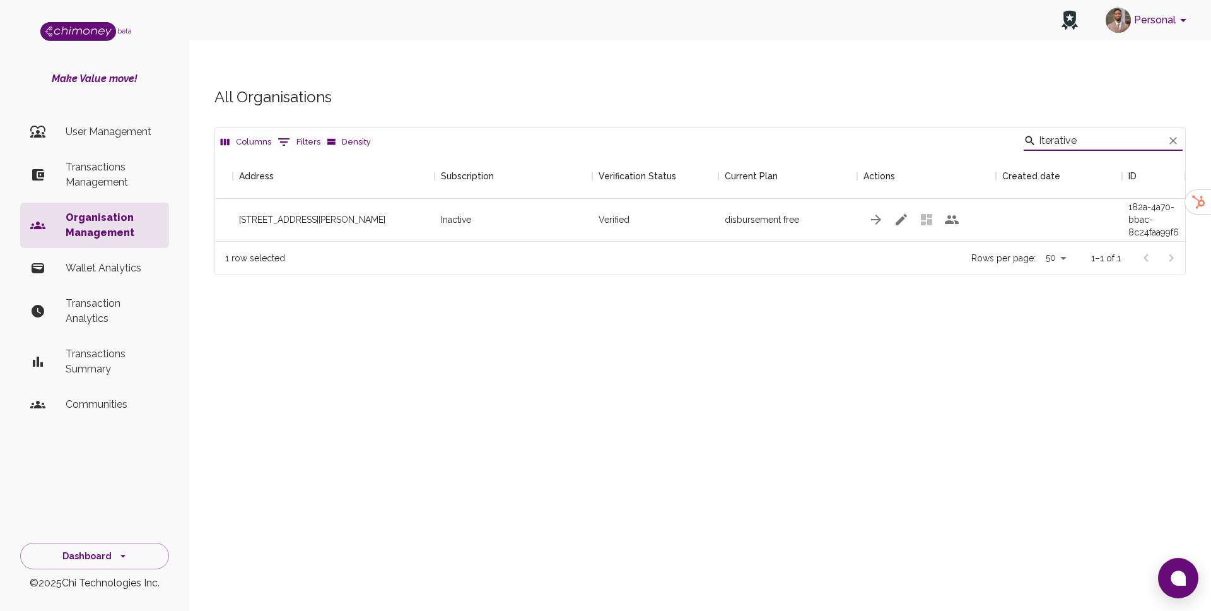
scroll to position [88, 970]
drag, startPoint x: 1130, startPoint y: 182, endPoint x: 1179, endPoint y: 216, distance: 59.8
click at [1179, 216] on div "Columns 0 Filters Density Iterative Name Address Subscription Verification Stat…" at bounding box center [699, 201] width 971 height 148
click at [1093, 131] on input "Iterative" at bounding box center [1101, 141] width 125 height 20
paste input "AIfluenc"
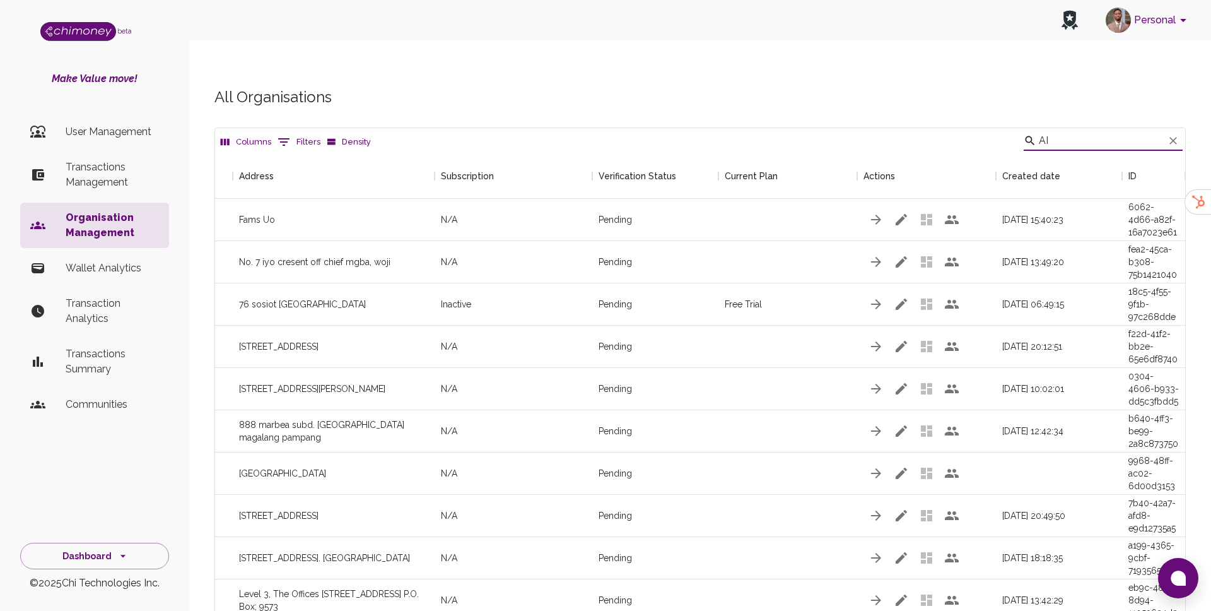
scroll to position [0, 0]
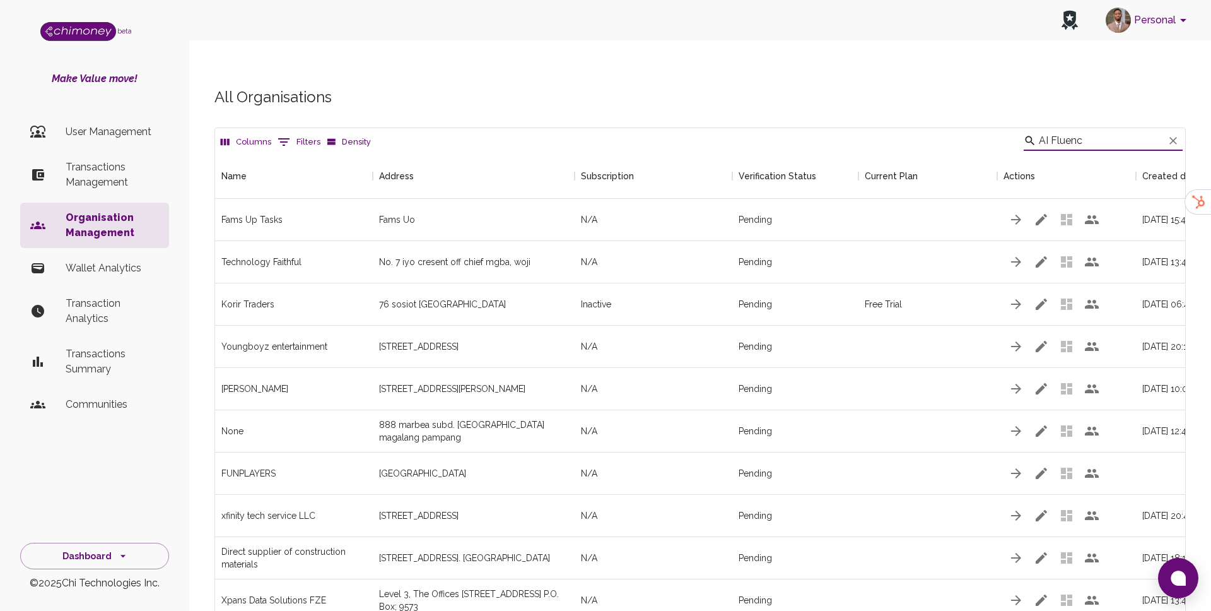
type input "AI Fluence"
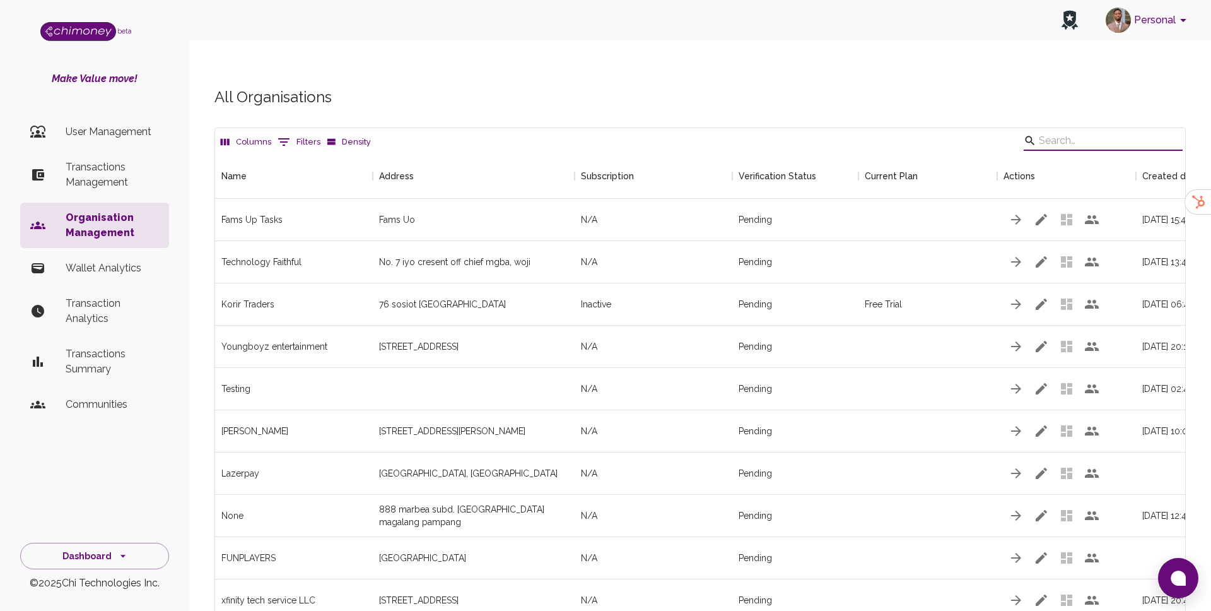
scroll to position [1, 1]
paste input "Giftcop"
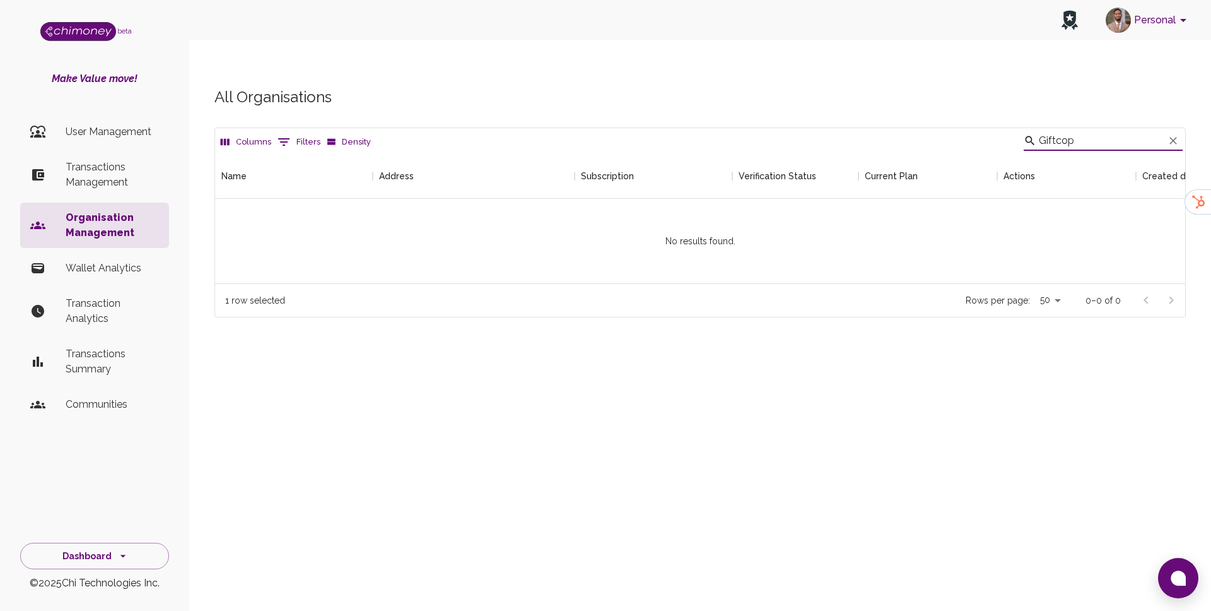
scroll to position [130, 970]
paste input "TruQ"
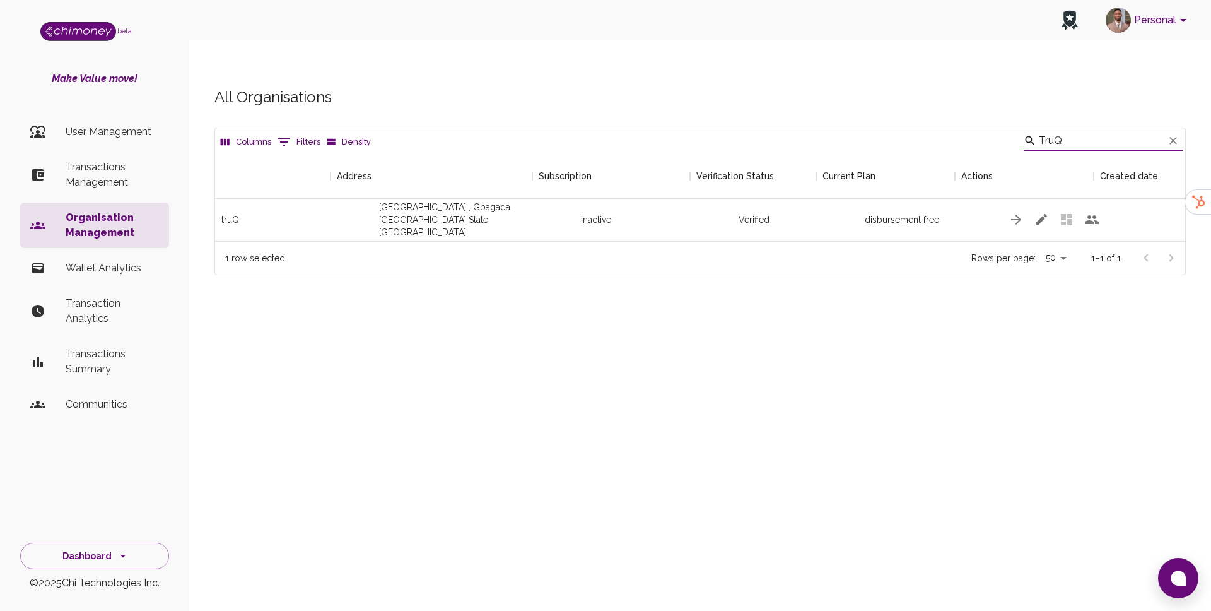
scroll to position [0, 140]
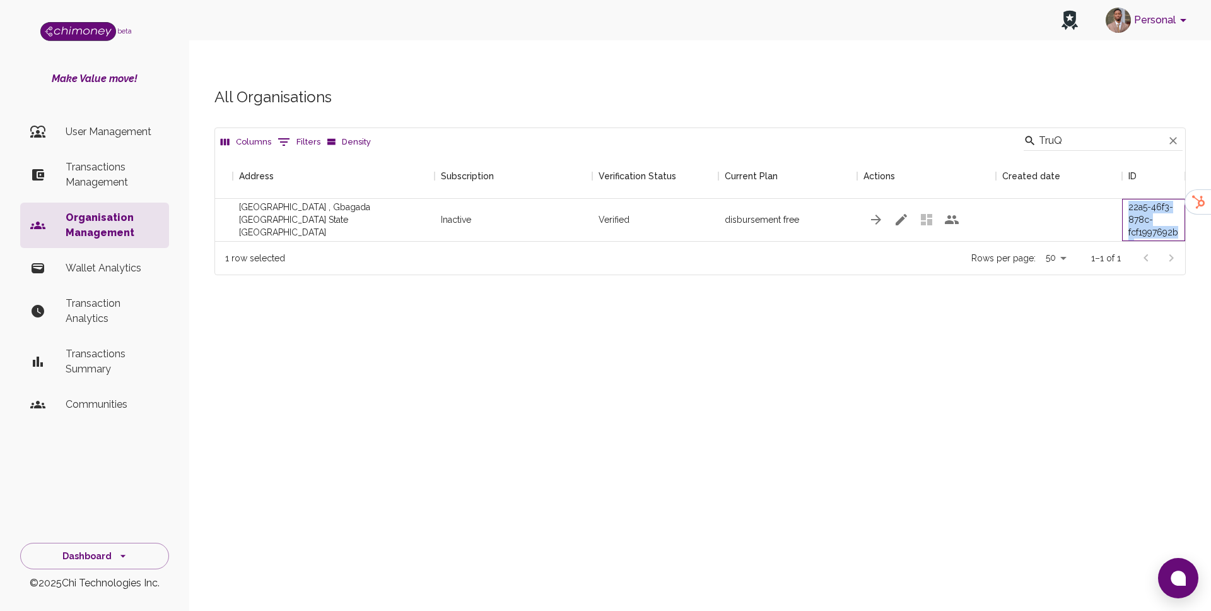
drag, startPoint x: 1129, startPoint y: 184, endPoint x: 1159, endPoint y: 215, distance: 43.7
click at [1159, 215] on div "2b276ba5-22a5-46f3-878c-fcf1997692b6" at bounding box center [1153, 220] width 63 height 42
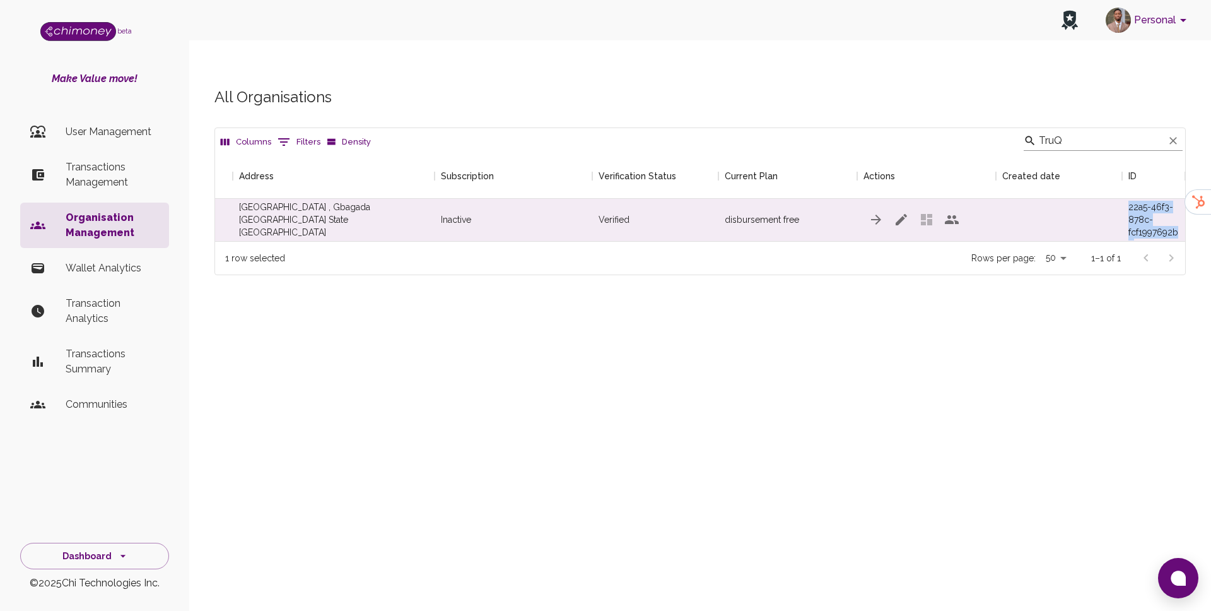
click at [1081, 131] on input "TruQ" at bounding box center [1101, 141] width 125 height 20
paste input "Hover Developer Services"
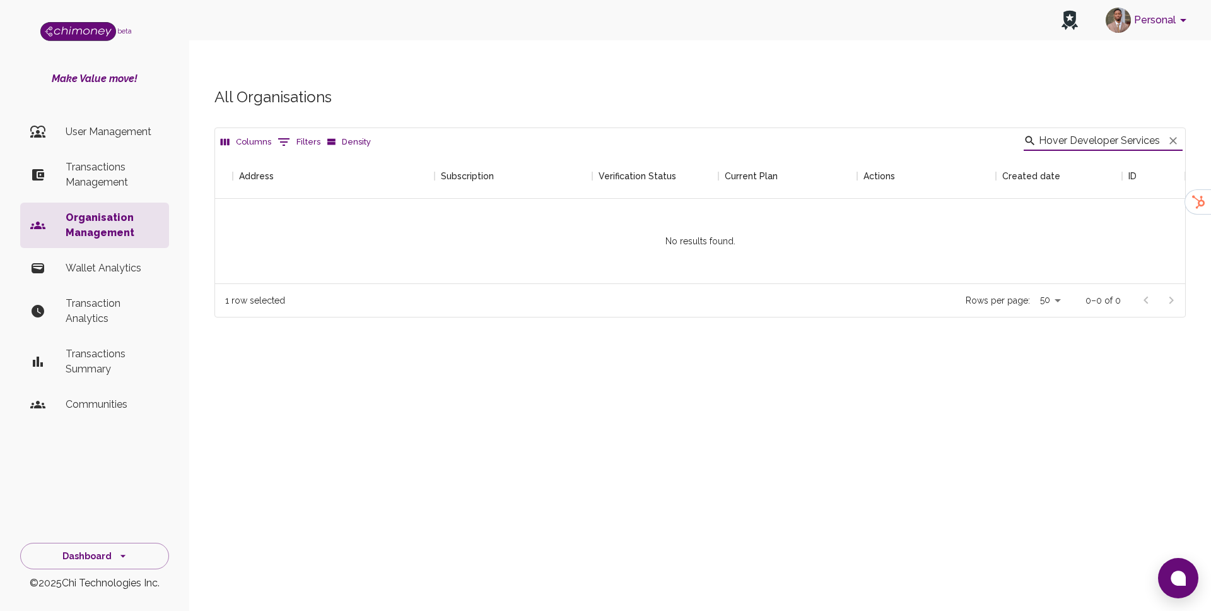
scroll to position [130, 970]
drag, startPoint x: 1074, startPoint y: 116, endPoint x: 1148, endPoint y: 117, distance: 74.4
click at [1148, 131] on input "Hover Developer Services" at bounding box center [1101, 141] width 125 height 20
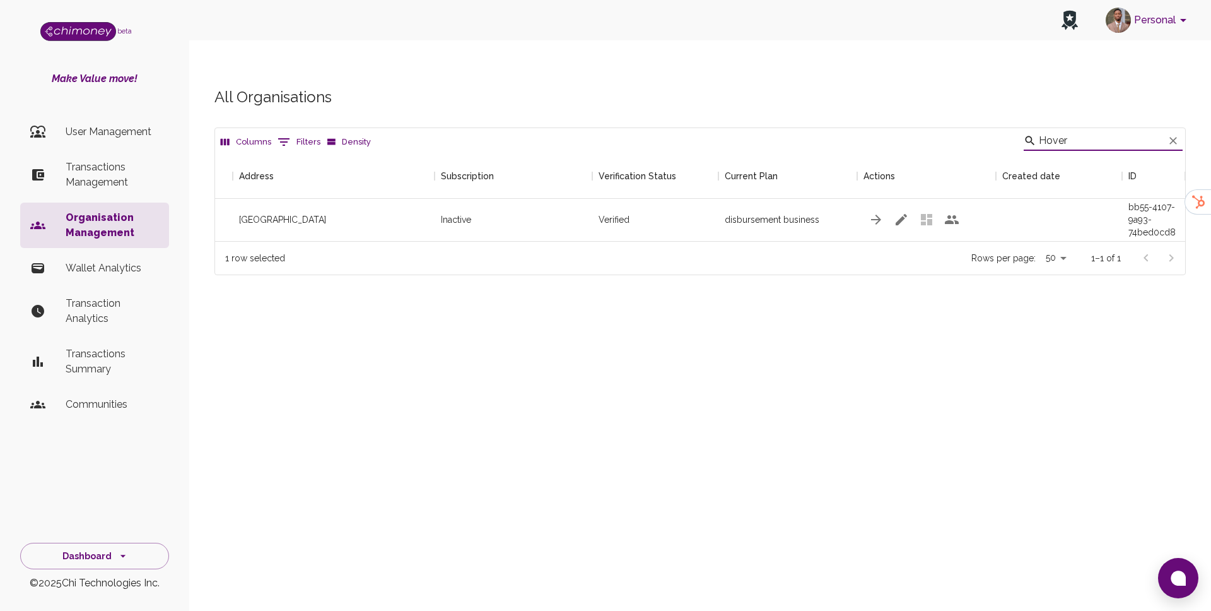
scroll to position [88, 970]
drag, startPoint x: 1128, startPoint y: 180, endPoint x: 1174, endPoint y: 215, distance: 58.0
click at [1174, 215] on div "d93a4081-bb55-4107-9a93-74bed0cd85d7" at bounding box center [1153, 220] width 63 height 42
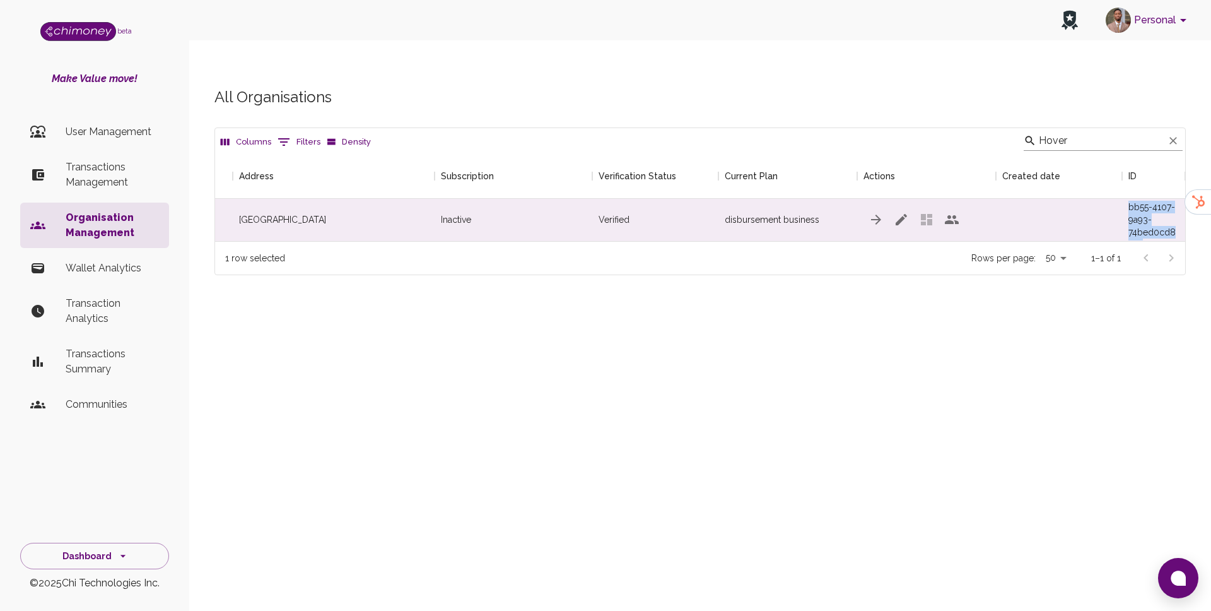
click at [1085, 131] on input "Hover" at bounding box center [1101, 141] width 125 height 20
paste input "Lazerpay"
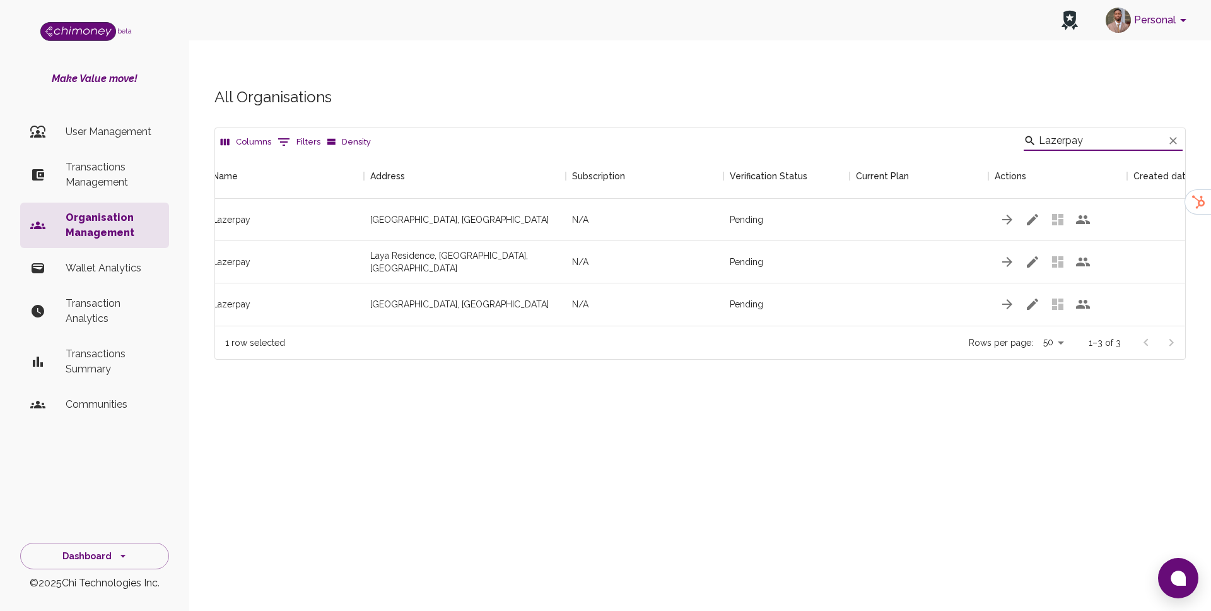
scroll to position [0, 0]
paste input "Udaralinks"
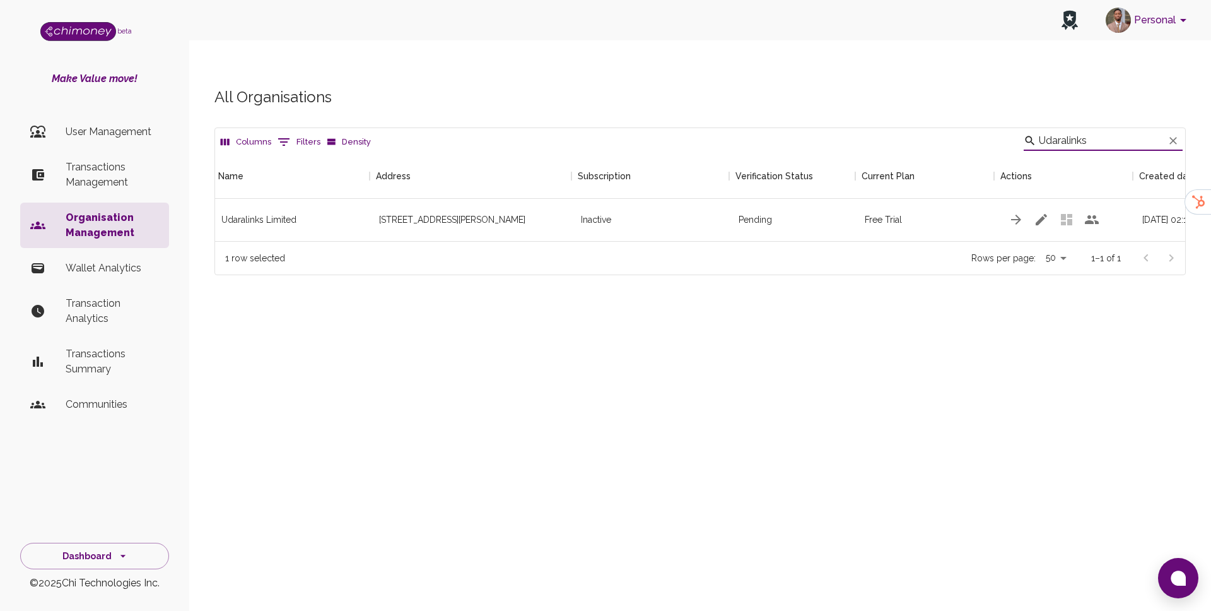
scroll to position [0, 140]
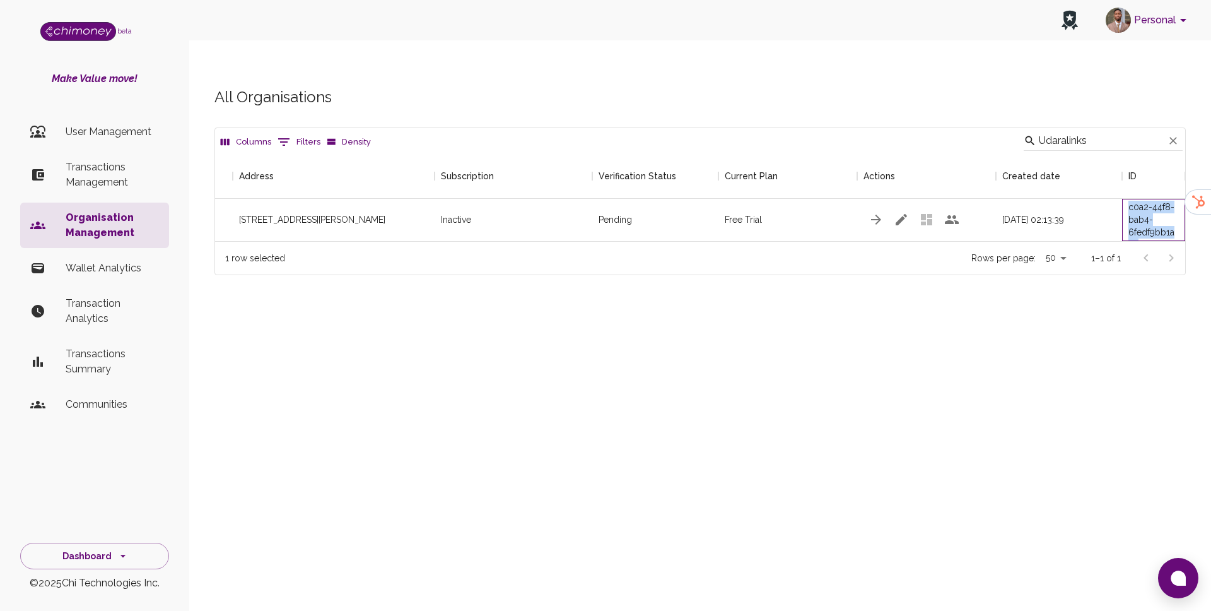
drag, startPoint x: 1130, startPoint y: 183, endPoint x: 1181, endPoint y: 216, distance: 60.7
click at [1181, 216] on div "Columns 0 Filters Density Udaralinks Name Address Subscription Verification Sta…" at bounding box center [699, 201] width 971 height 148
click at [1109, 131] on input "Udaralinks" at bounding box center [1101, 141] width 125 height 20
paste input "Microsoft"
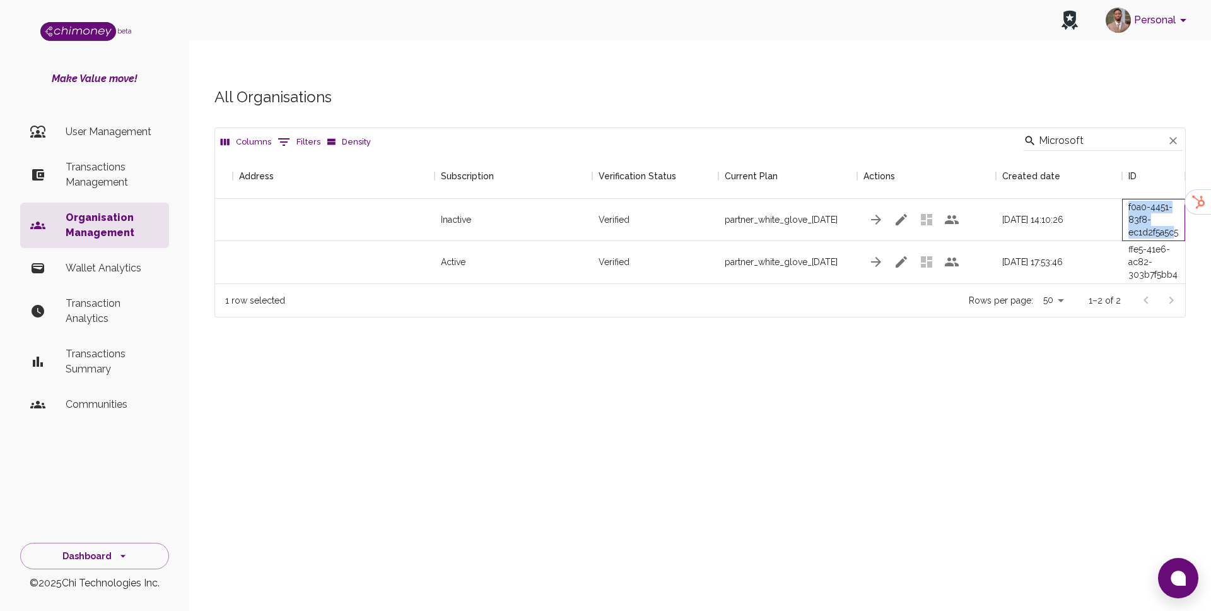
drag, startPoint x: 1128, startPoint y: 178, endPoint x: 1177, endPoint y: 208, distance: 56.9
click at [1177, 208] on div "1ce89f1e-f0a0-4451-83f8-ec1d2f5a5c5d" at bounding box center [1153, 219] width 50 height 63
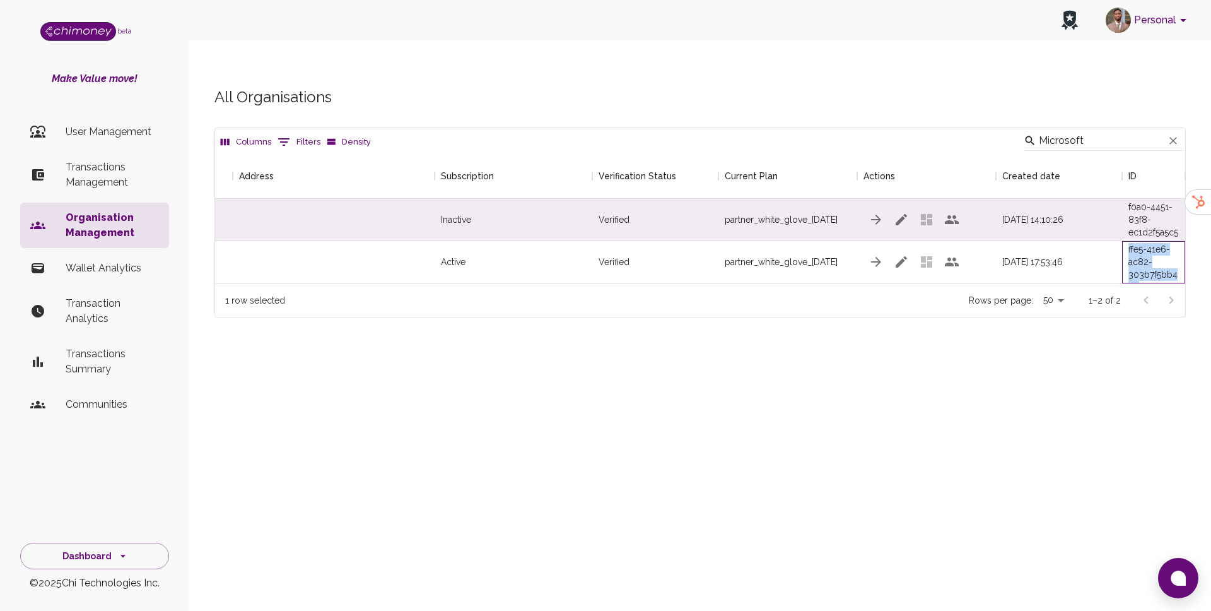
drag, startPoint x: 1129, startPoint y: 225, endPoint x: 1157, endPoint y: 257, distance: 42.4
click at [1157, 257] on div "dfc72a5e-ffe5-41e6-ac82-303b7f5bb464" at bounding box center [1153, 261] width 50 height 63
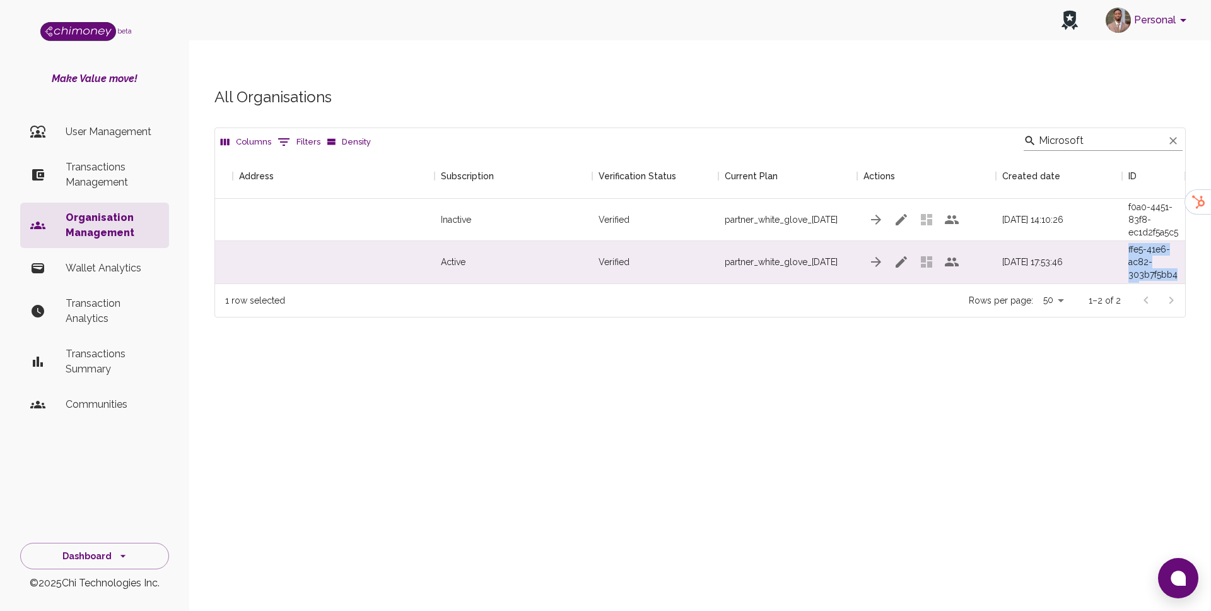
click at [1116, 131] on input "Microsoft" at bounding box center [1101, 141] width 125 height 20
paste input "Google"
type input "Google"
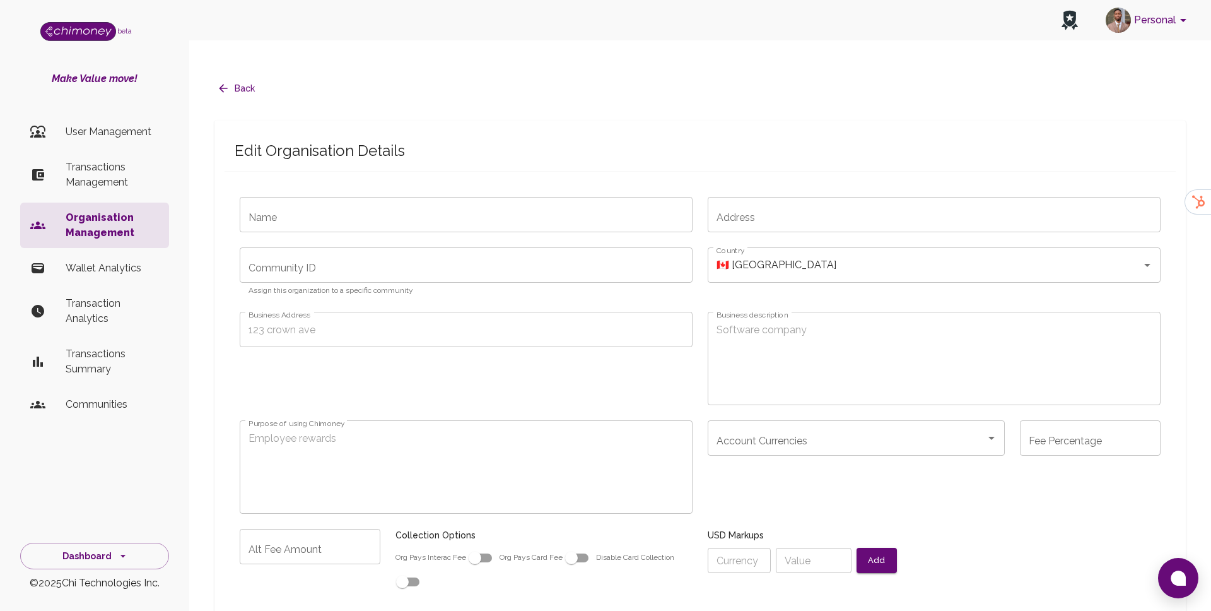
type input "Truthsprout"
type input "[STREET_ADDRESS]."
type input "2.9"
type input "disbursement-business"
radio input "false"
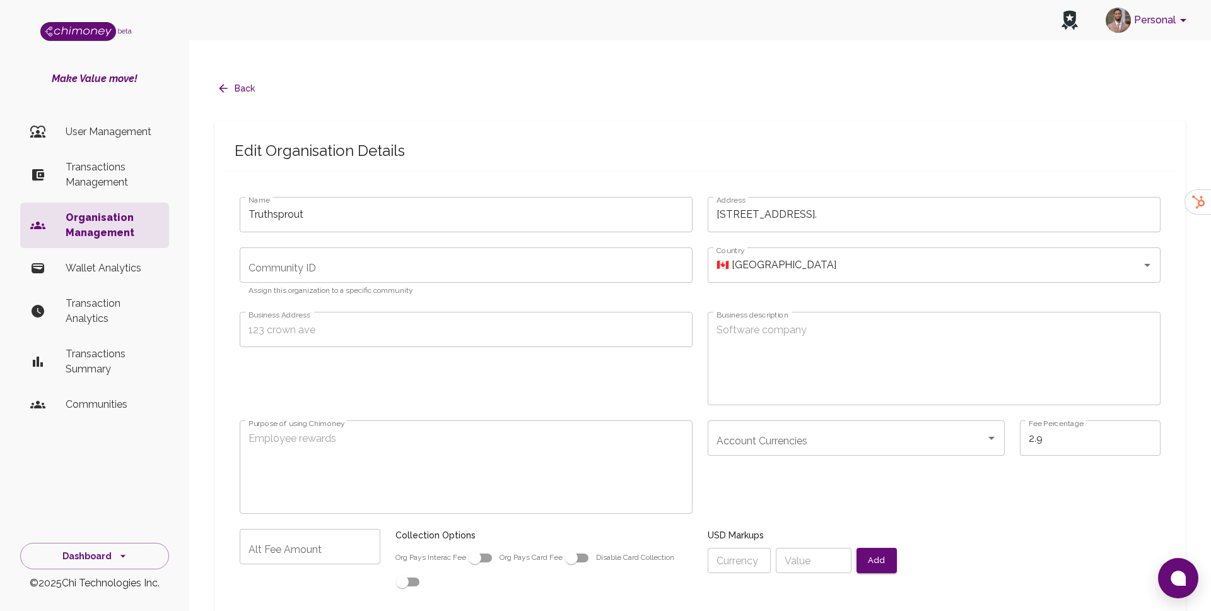
click at [227, 82] on icon "button" at bounding box center [223, 88] width 13 height 13
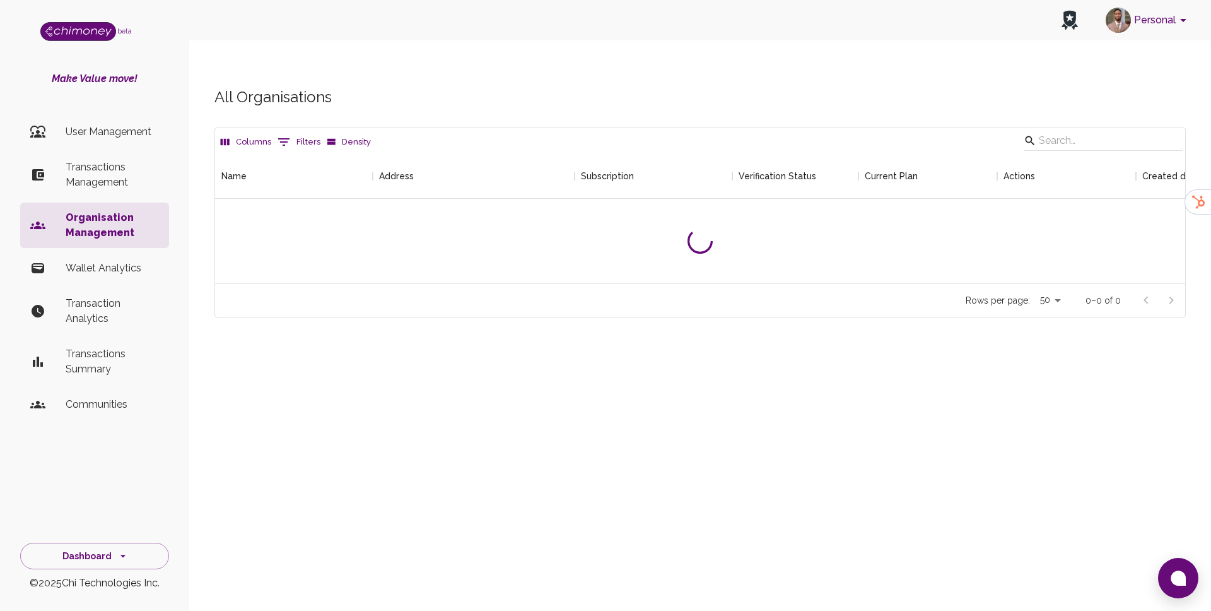
scroll to position [130, 970]
click at [1092, 131] on input "Search" at bounding box center [1101, 141] width 125 height 20
paste input "Google"
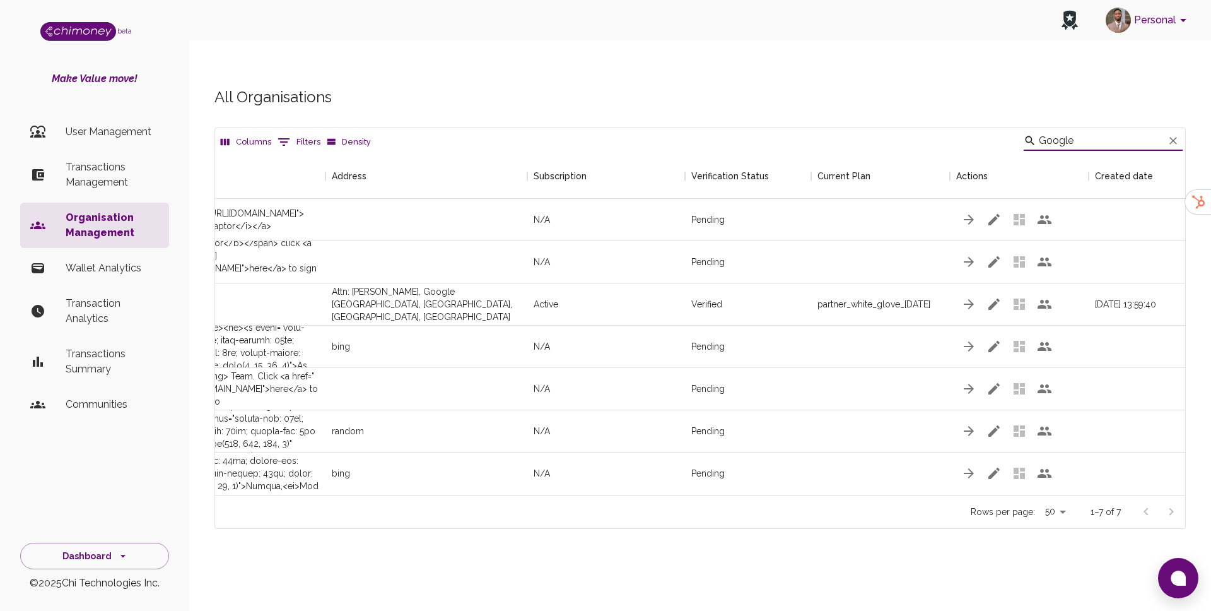
scroll to position [0, 140]
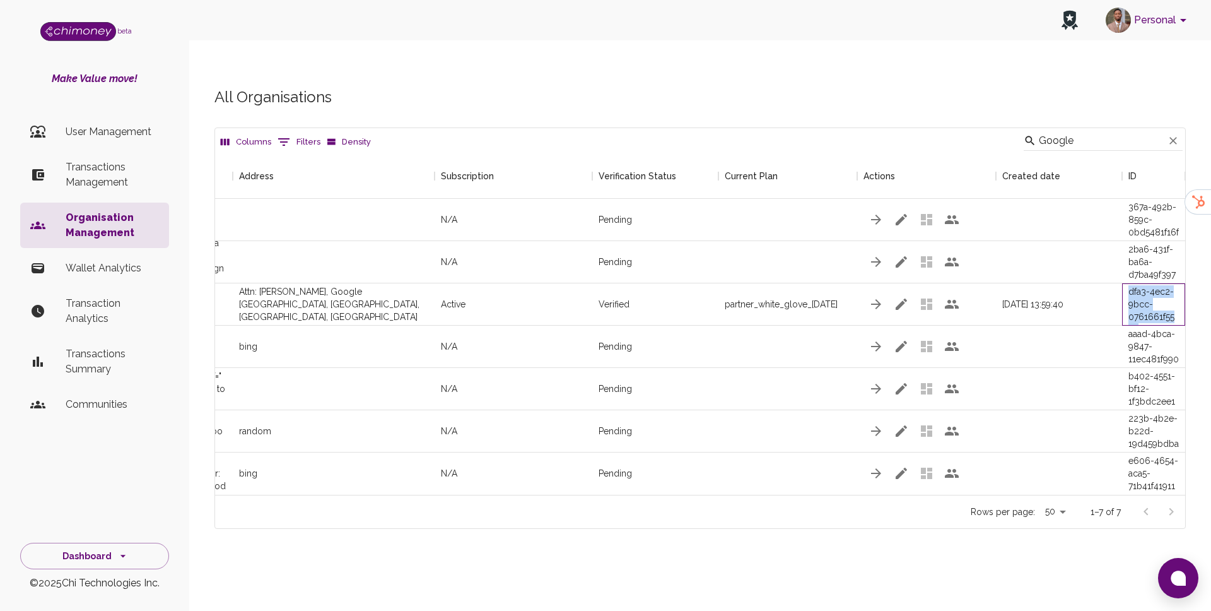
drag, startPoint x: 1129, startPoint y: 267, endPoint x: 1174, endPoint y: 298, distance: 54.9
click at [1174, 298] on div "40fc8878-dfa3-4ec2-9bcc-0761661f5599" at bounding box center [1153, 303] width 50 height 63
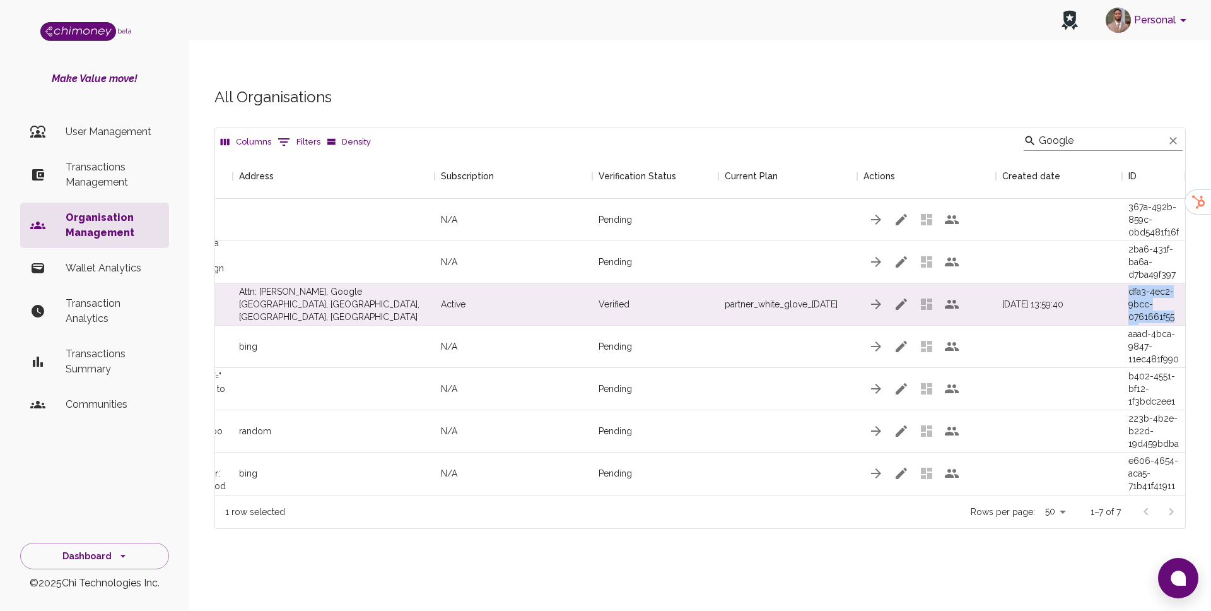
click at [1103, 131] on input "Google" at bounding box center [1101, 141] width 125 height 20
paste input "Andela"
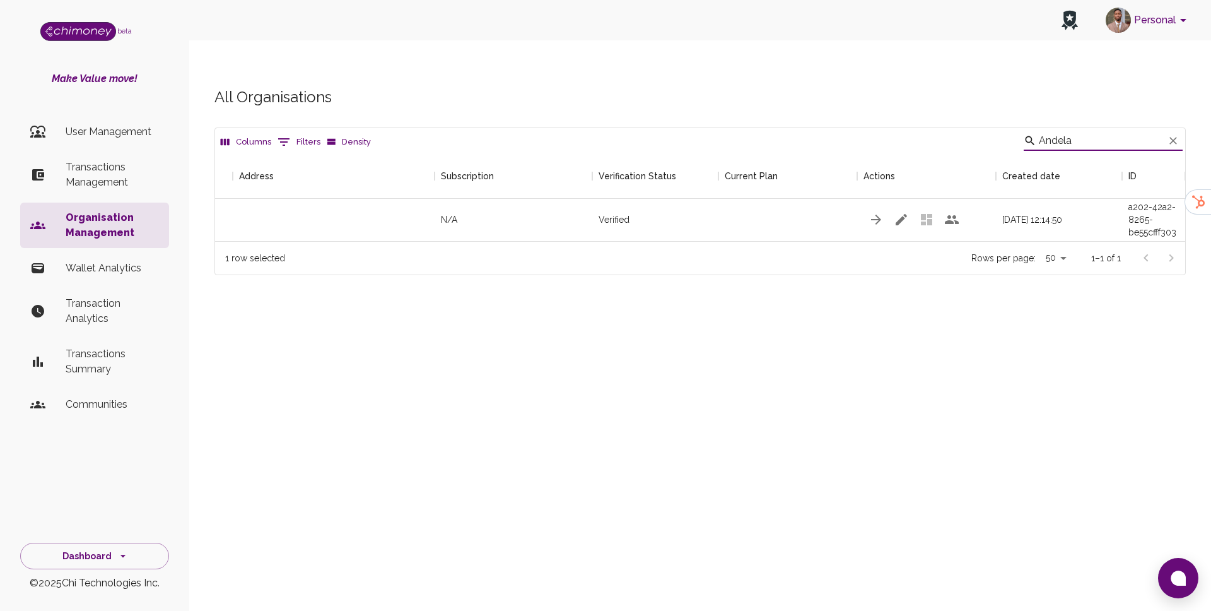
scroll to position [88, 970]
drag, startPoint x: 1128, startPoint y: 184, endPoint x: 1177, endPoint y: 214, distance: 57.2
click at [1177, 214] on div "a7abdb1e-a202-42a2-8265-be55cfff303c" at bounding box center [1153, 219] width 50 height 63
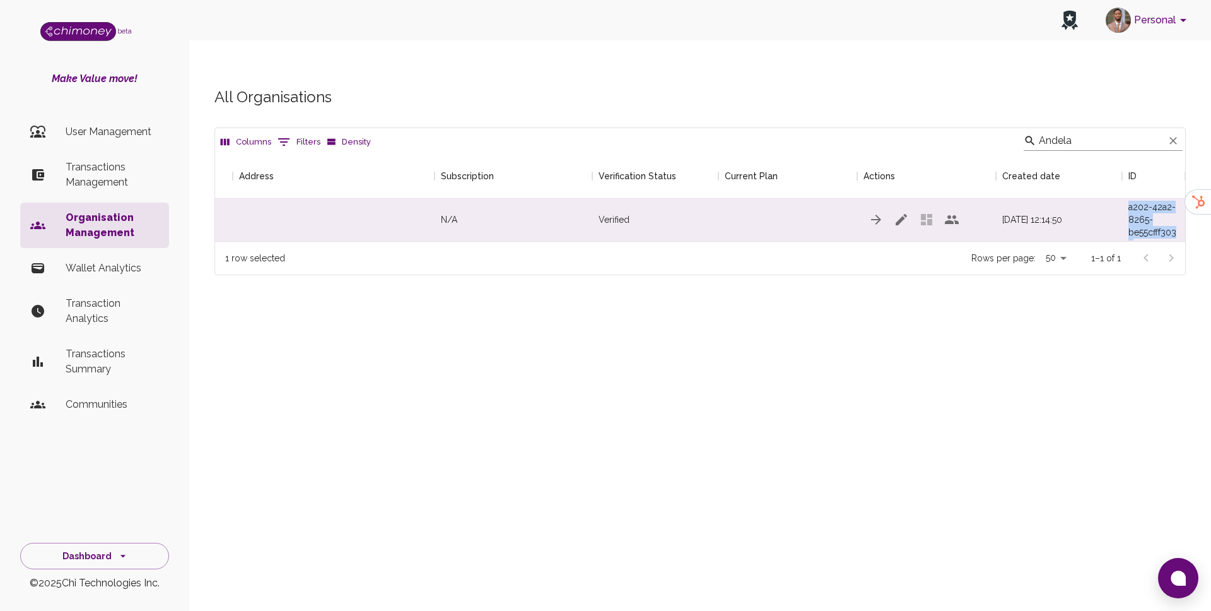
click at [1113, 131] on input "Andela" at bounding box center [1101, 141] width 125 height 20
paste input "Stax"
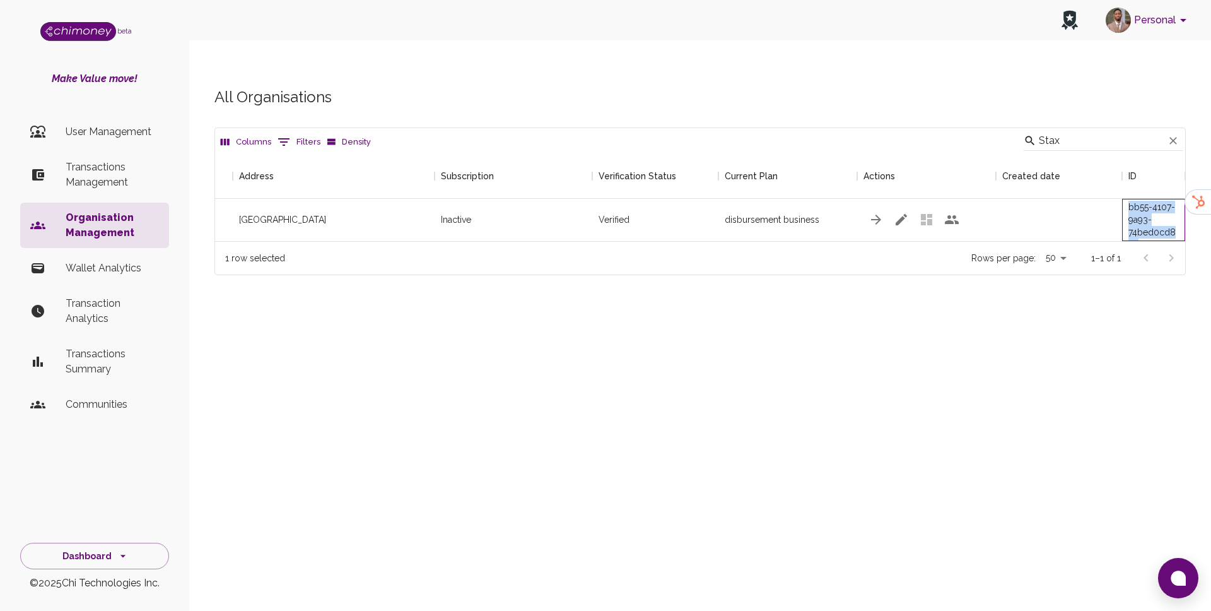
drag, startPoint x: 1129, startPoint y: 182, endPoint x: 1138, endPoint y: 214, distance: 33.5
click at [1138, 214] on div "d93a4081-bb55-4107-9a93-74bed0cd85d7" at bounding box center [1153, 219] width 50 height 63
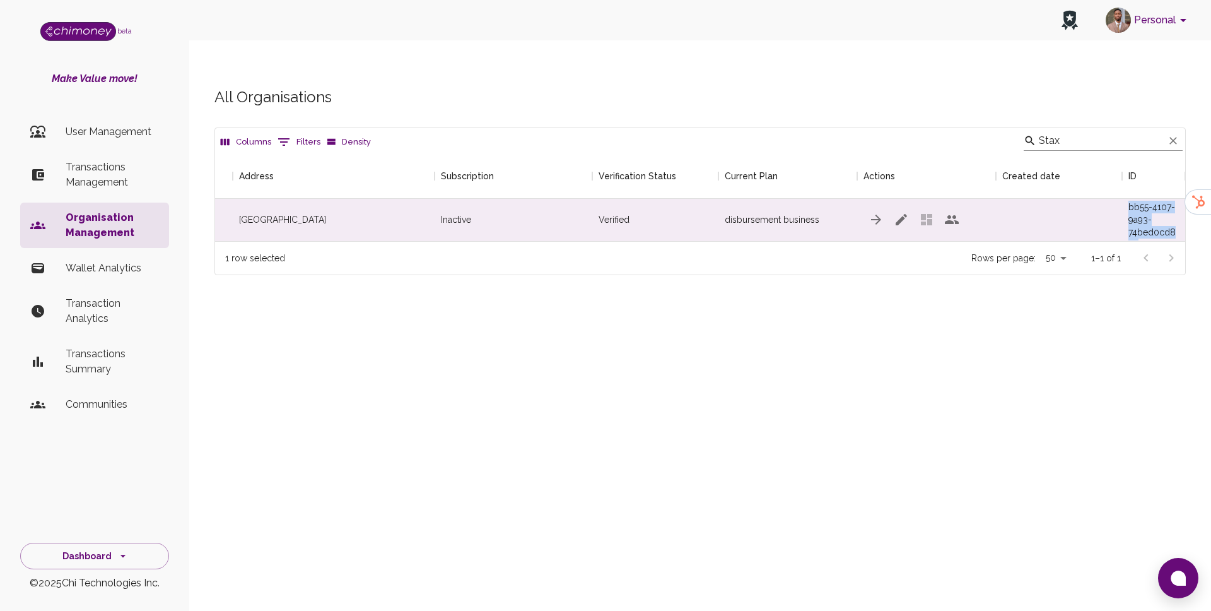
click at [1095, 131] on input "Stax" at bounding box center [1101, 141] width 125 height 20
paste input "Tunga"
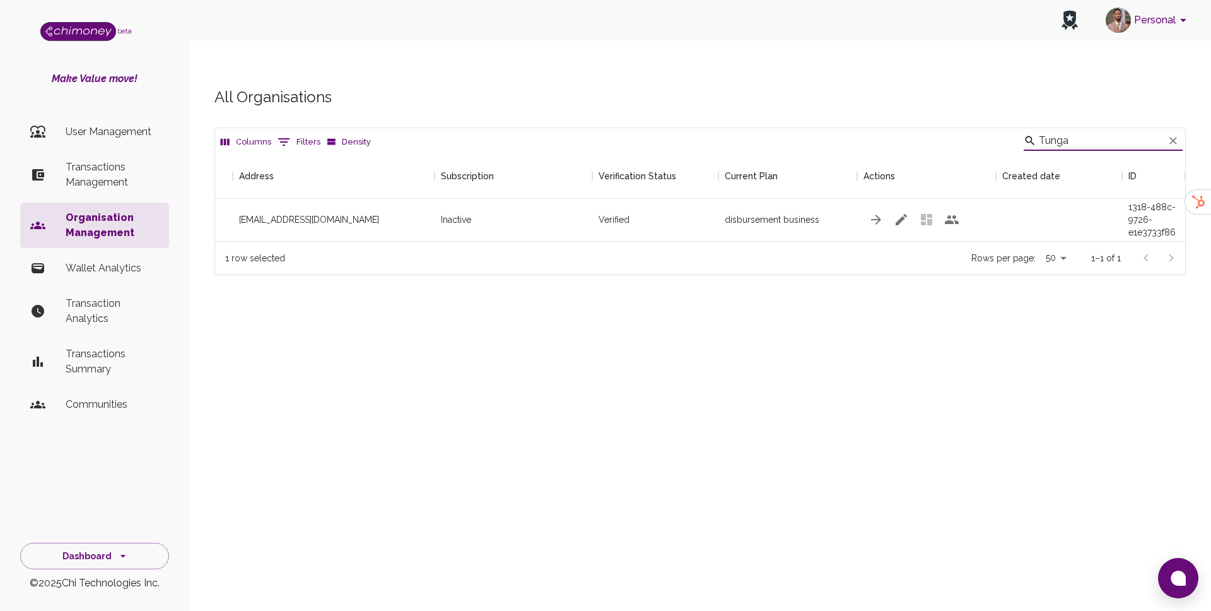
type input "Tunga"
drag, startPoint x: 1127, startPoint y: 183, endPoint x: 1181, endPoint y: 215, distance: 62.5
click at [1181, 215] on div "746ada96-1318-488c-9726-e1e3733f8604" at bounding box center [1153, 220] width 63 height 42
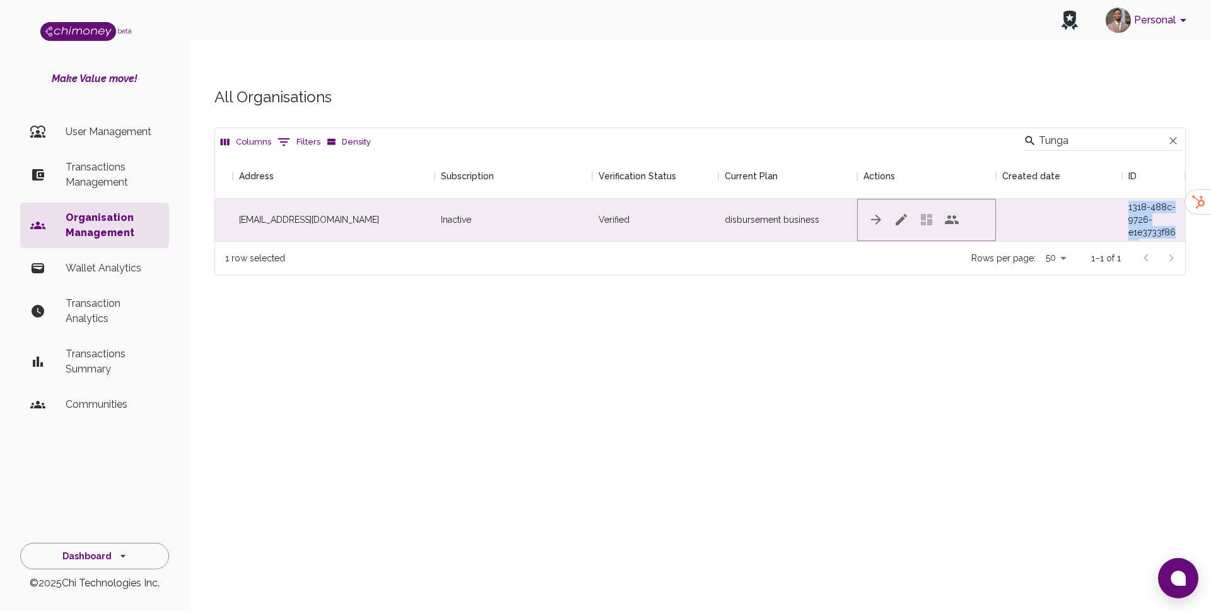
click at [896, 212] on icon "button" at bounding box center [901, 219] width 15 height 15
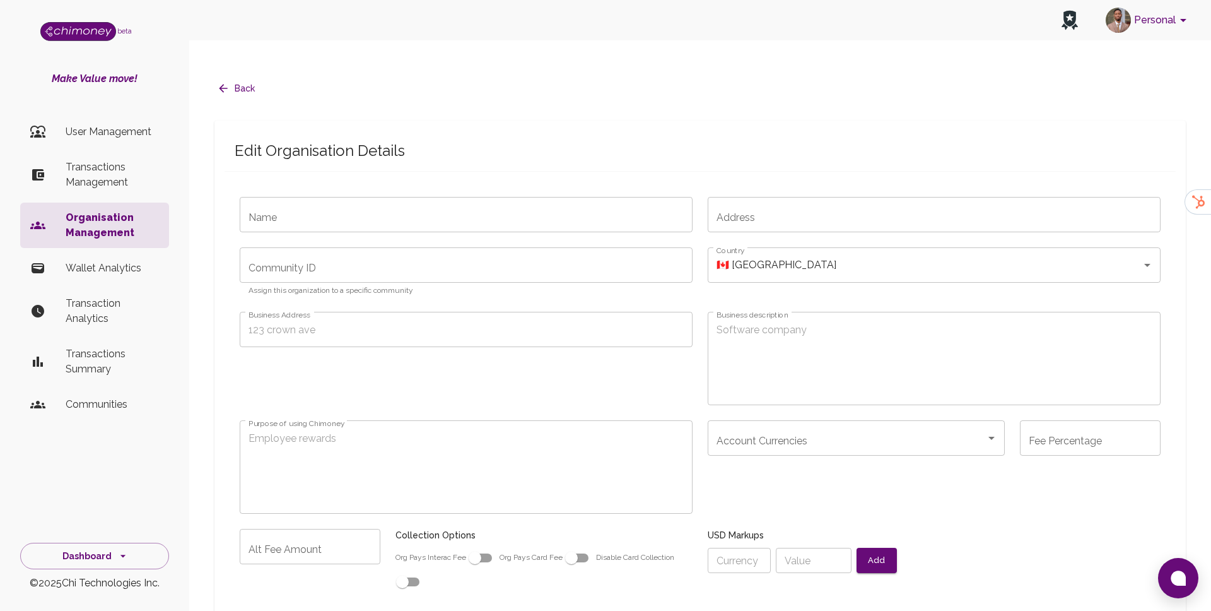
radio input "false"
type input "Tunga Community"
type input "[EMAIL_ADDRESS][DOMAIN_NAME]"
type input "7"
type input "disbursement-business"
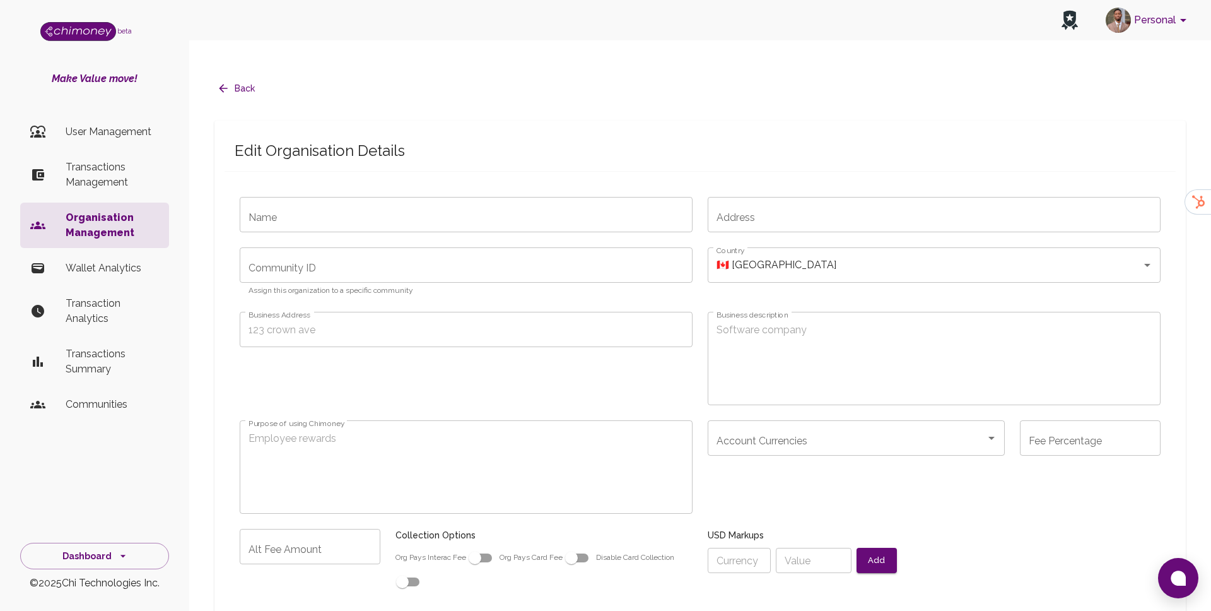
type input "cus_NOfqQWSjWCToB9"
radio input "false"
checkbox input "true"
radio input "false"
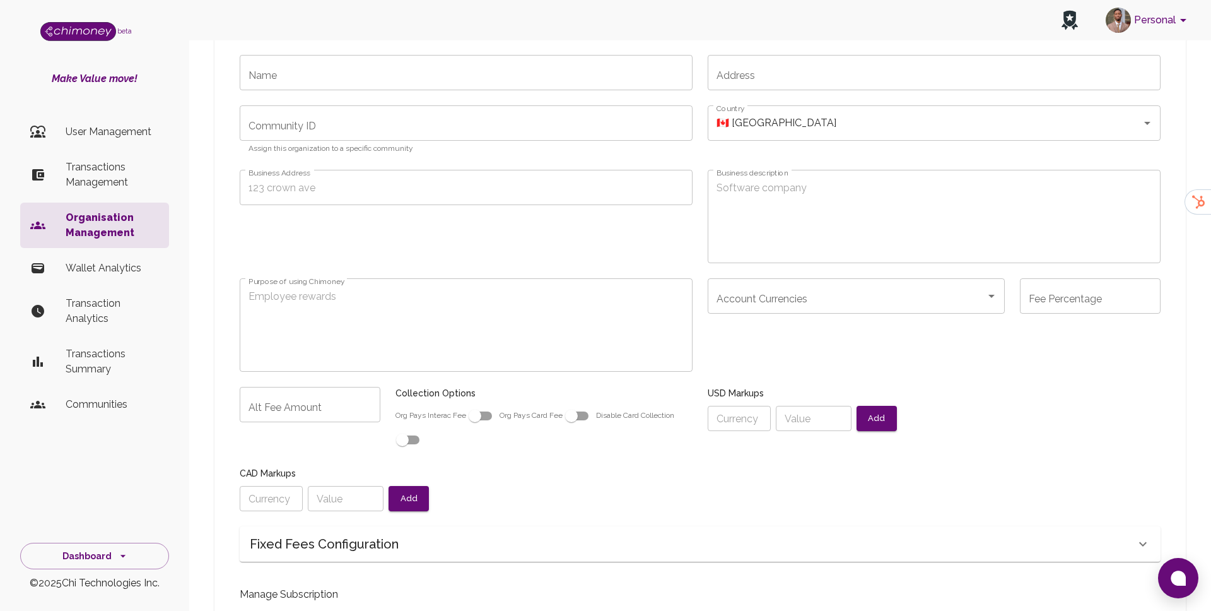
radio input "false"
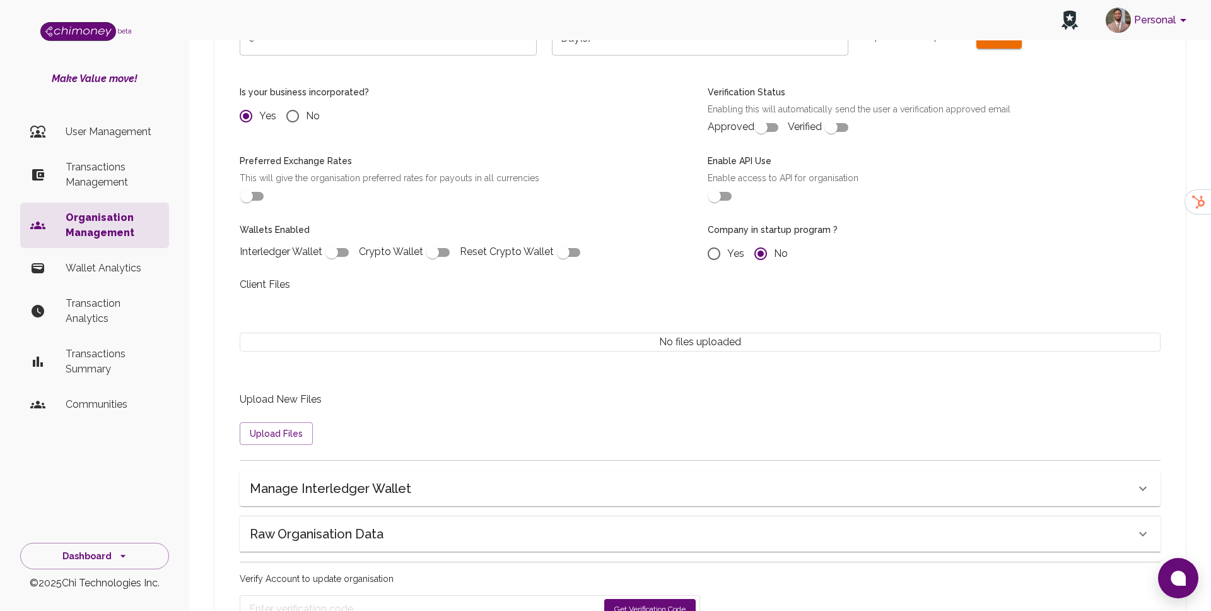
scroll to position [906, 0]
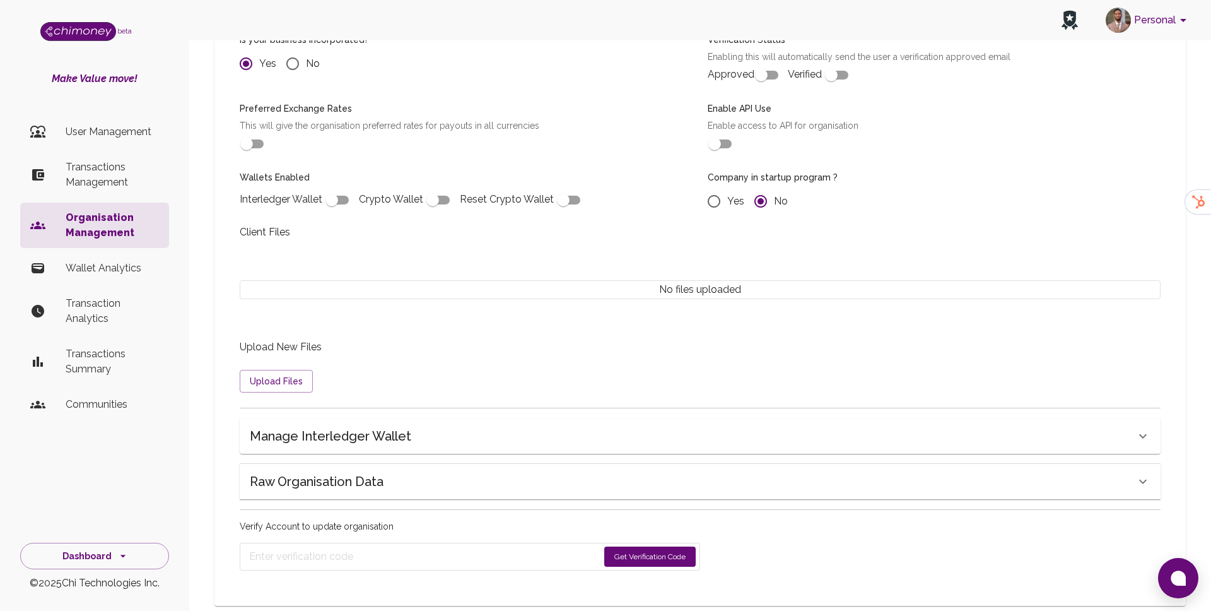
click at [401, 471] on div "Raw Organisation Data" at bounding box center [693, 481] width 886 height 20
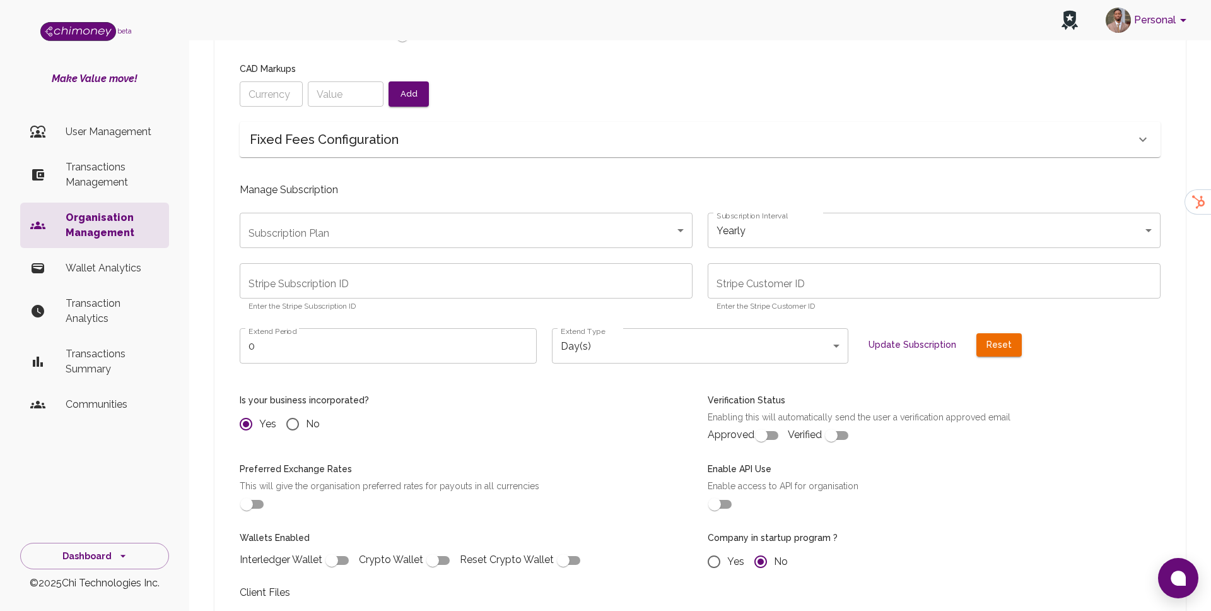
scroll to position [530, 0]
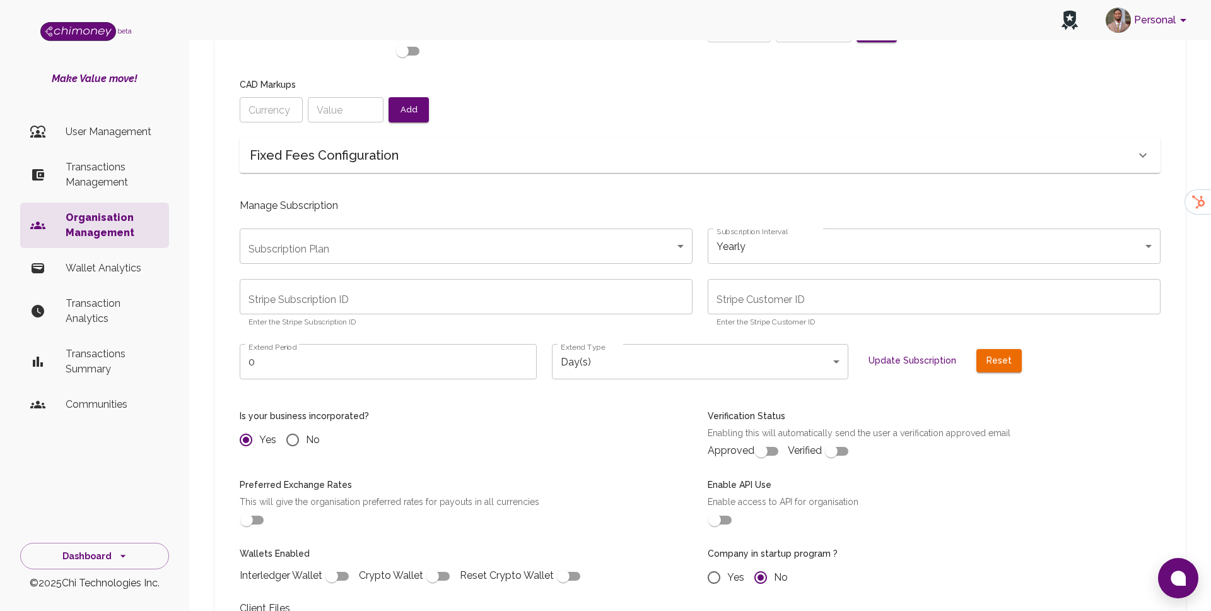
click at [107, 214] on p "Organisation Management" at bounding box center [112, 225] width 93 height 30
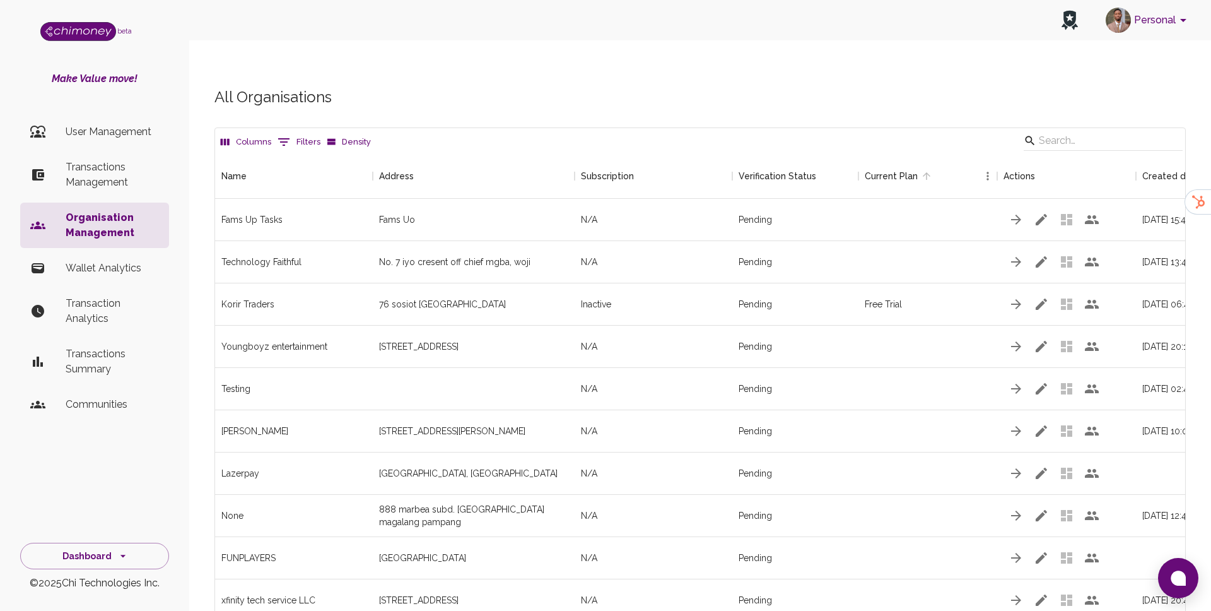
scroll to position [2158, 970]
click at [1088, 131] on input "Search" at bounding box center [1101, 141] width 125 height 20
paste input "Gamepride"
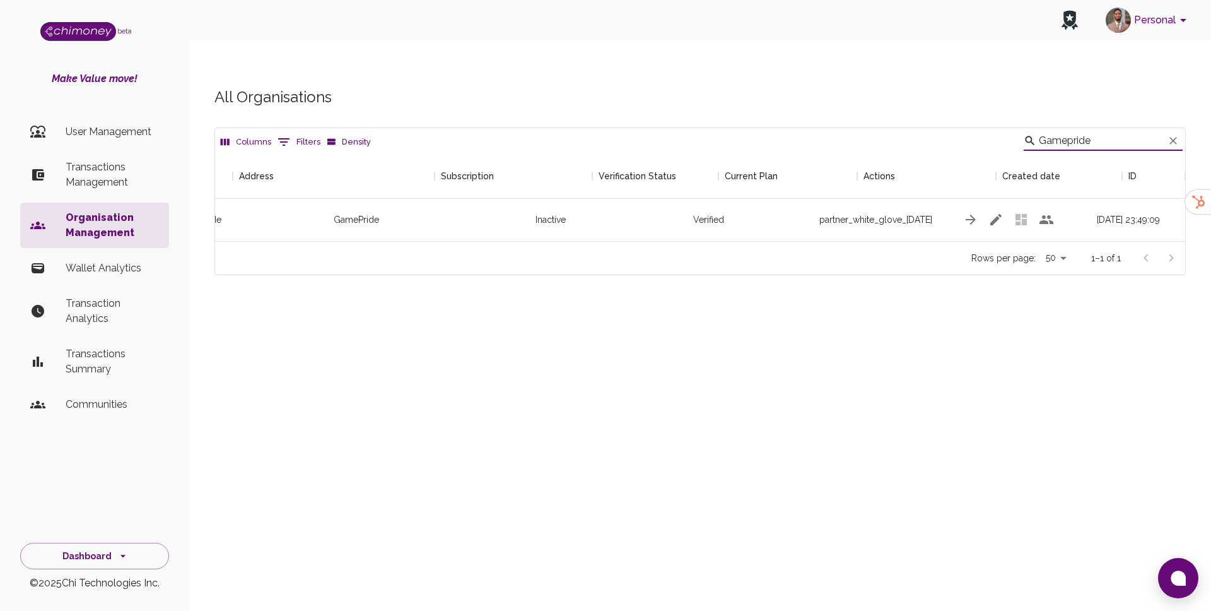
scroll to position [0, 140]
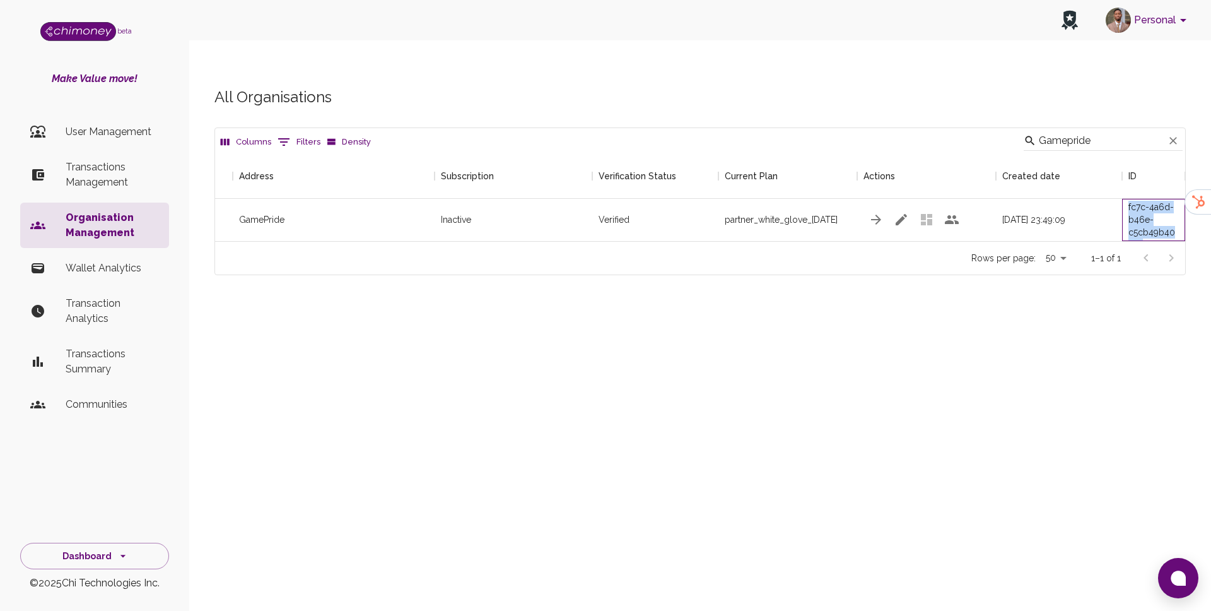
drag, startPoint x: 1129, startPoint y: 184, endPoint x: 1182, endPoint y: 215, distance: 61.7
click at [1182, 215] on div "c3254b06-fc7c-4a6d-b46e-c5cb49b40c4a" at bounding box center [1153, 220] width 63 height 42
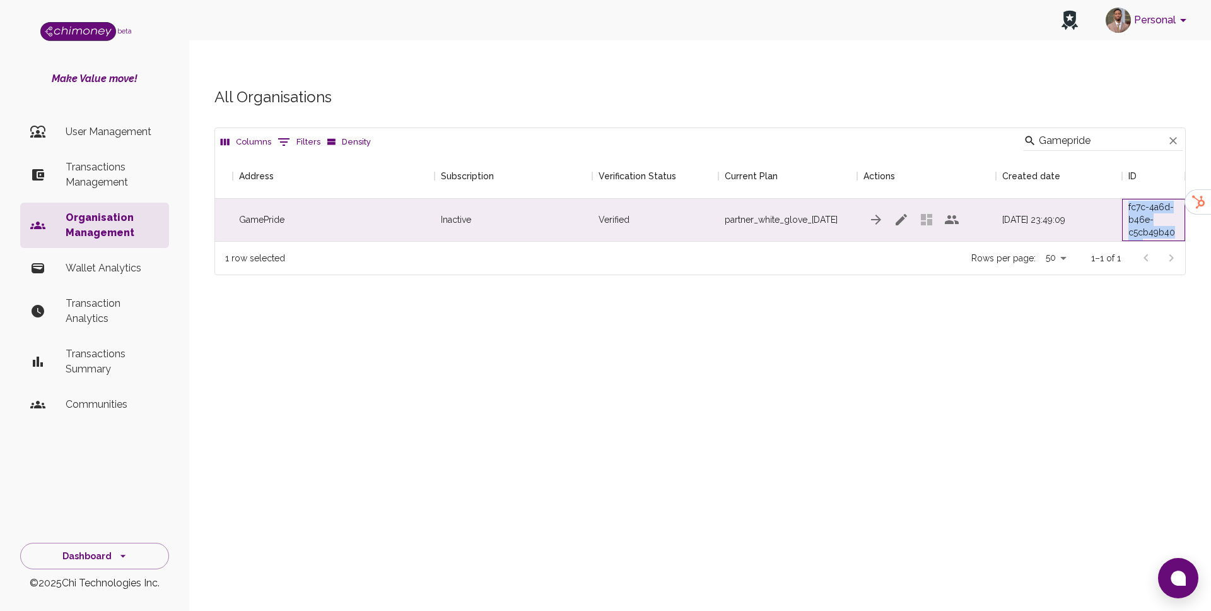
copy div "fc7c-4a6d-b46e-c5cb49b40c4a"
click at [1097, 131] on input "Gamepride" at bounding box center [1101, 141] width 125 height 20
paste input "Tapasom"
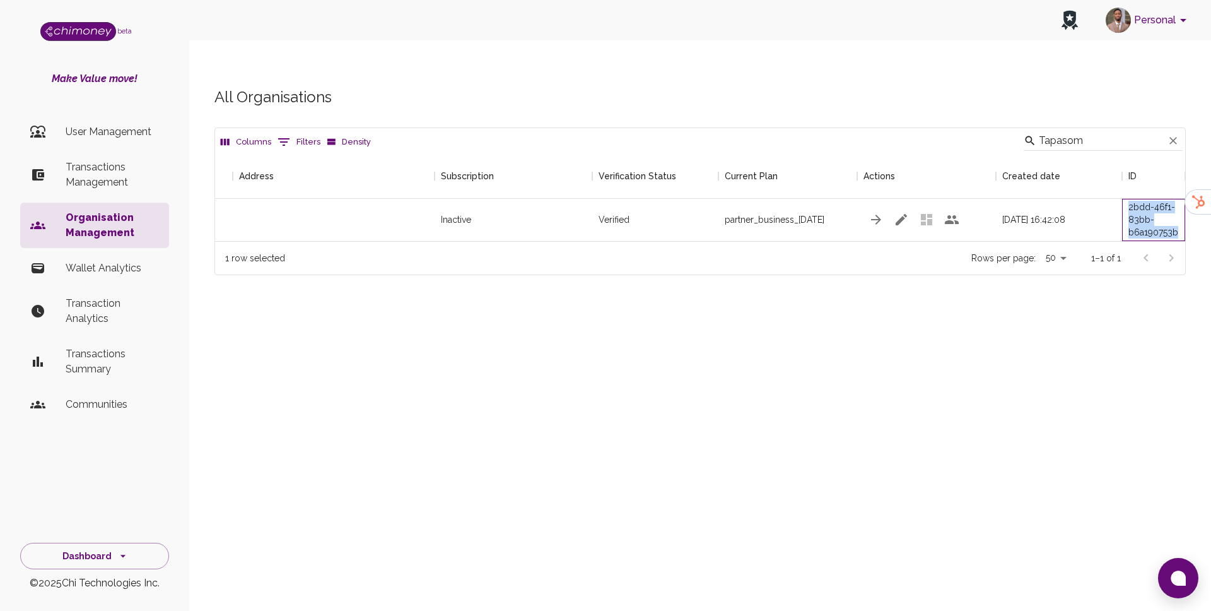
drag, startPoint x: 1129, startPoint y: 182, endPoint x: 1182, endPoint y: 205, distance: 57.9
click at [1182, 205] on div "beb7b9c4-2bdd-46f1-83bb-b6a190753b82" at bounding box center [1153, 220] width 63 height 42
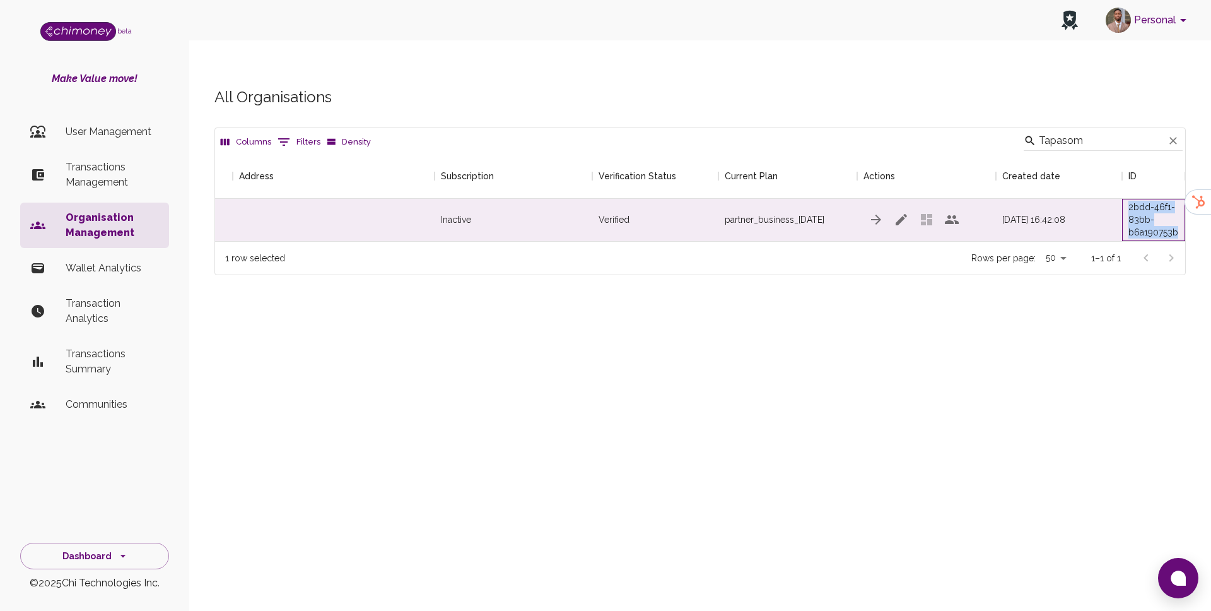
click at [1182, 205] on div "beb7b9c4-2bdd-46f1-83bb-b6a190753b82" at bounding box center [1153, 220] width 63 height 42
drag, startPoint x: 1130, startPoint y: 184, endPoint x: 1166, endPoint y: 215, distance: 47.4
click at [1166, 215] on div "beb7b9c4-2bdd-46f1-83bb-b6a190753b82" at bounding box center [1153, 220] width 63 height 42
copy div "2bdd-46f1-83bb-b6a190753b82"
click at [1081, 131] on input "Tapasom" at bounding box center [1101, 141] width 125 height 20
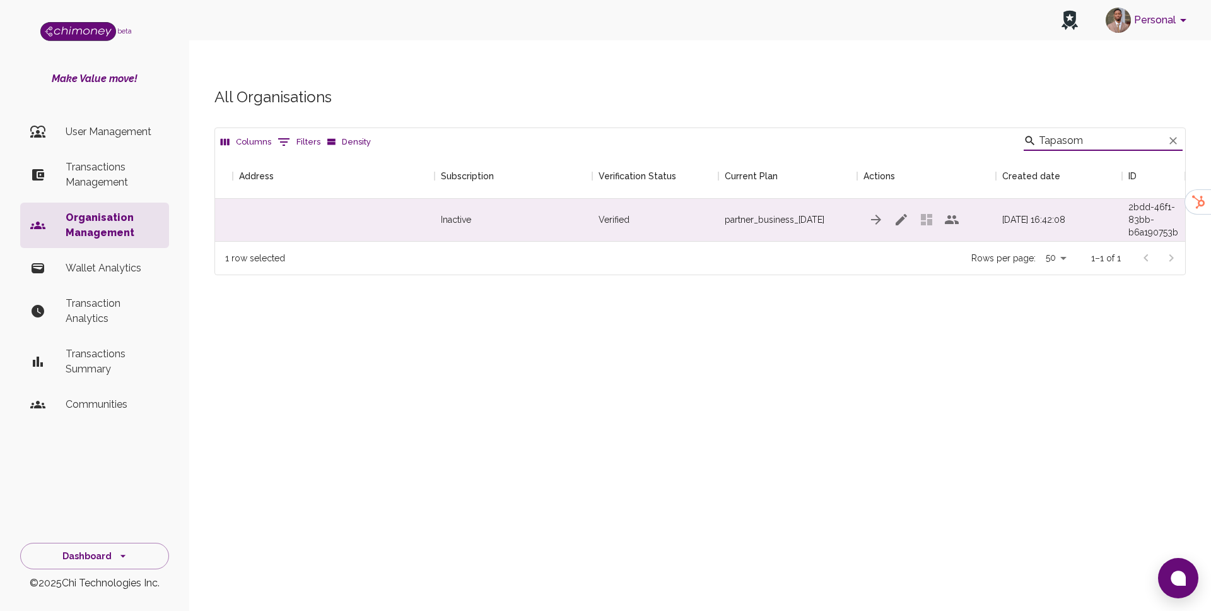
paste input "Earna"
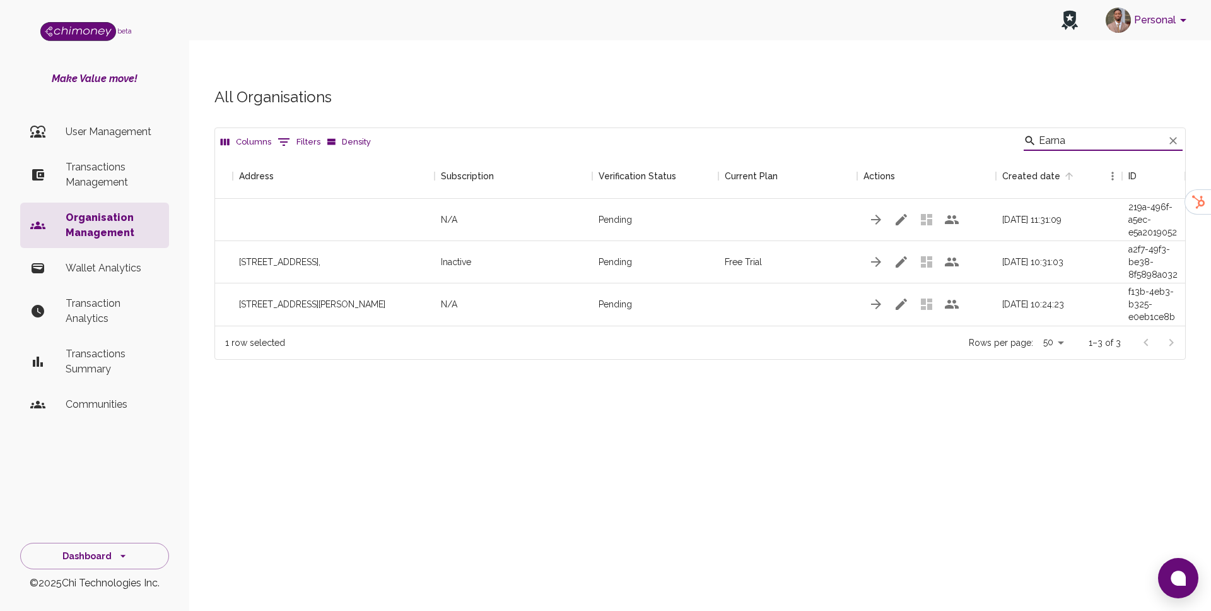
scroll to position [172, 970]
drag, startPoint x: 1130, startPoint y: 226, endPoint x: 1173, endPoint y: 257, distance: 52.9
click at [1173, 257] on div "Earna N/A Pending 07/02/2024, 11:31:09 283294cb-219a-496f-a5ec-e5a2019052fe Wok…" at bounding box center [630, 262] width 1110 height 127
copy div "a2f7-49f3-be38-8f5898a032fe"
click at [1099, 131] on input "Earna" at bounding box center [1101, 141] width 125 height 20
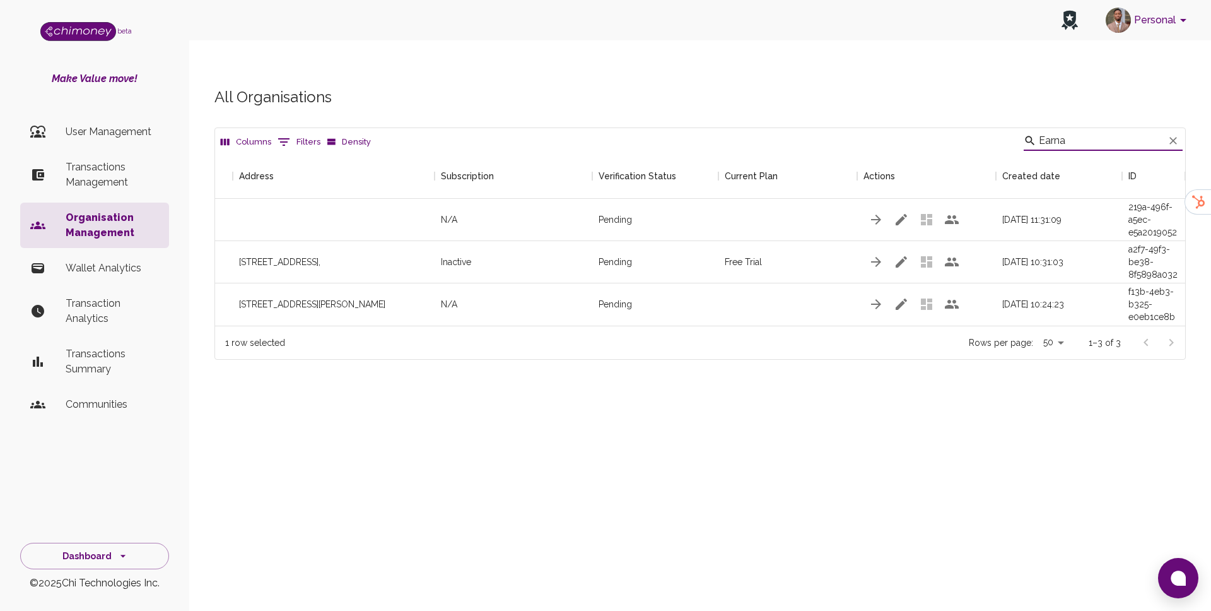
paste input "Gotraders Technologies"
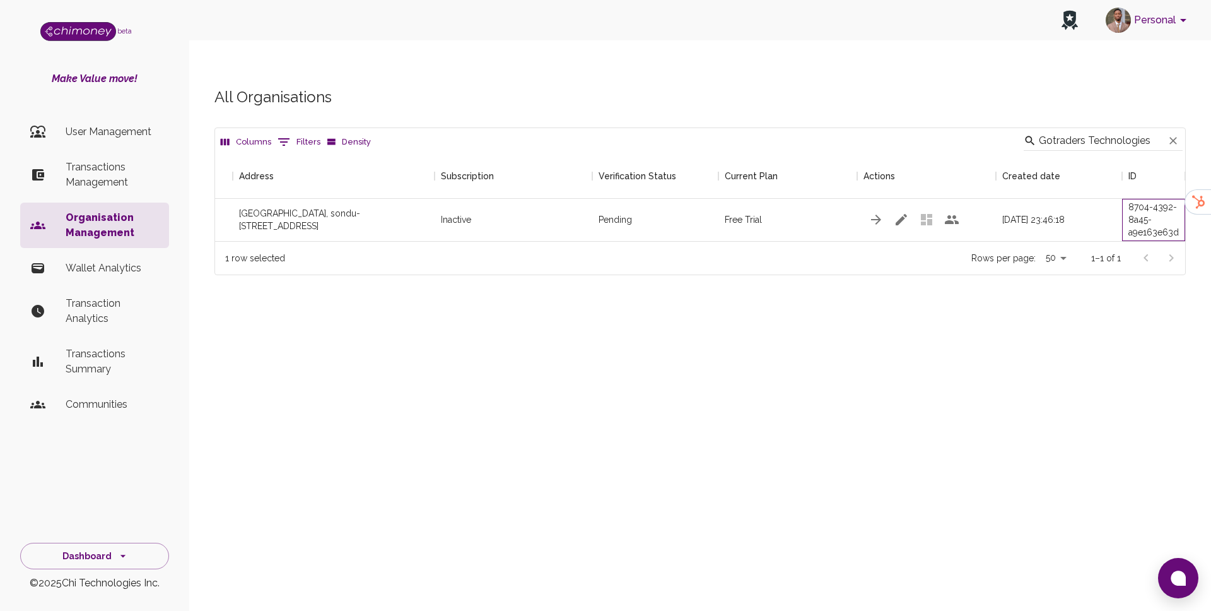
scroll to position [0, 0]
drag, startPoint x: 1130, startPoint y: 184, endPoint x: 1174, endPoint y: 216, distance: 54.6
click at [1174, 216] on div "Columns 0 Filters Density Gotraders Technologies Name Address Subscription Veri…" at bounding box center [699, 201] width 971 height 148
copy div "8704-4392-8a45-a9e163e63da6"
click at [1125, 131] on input "Gotraders Technologies" at bounding box center [1101, 141] width 125 height 20
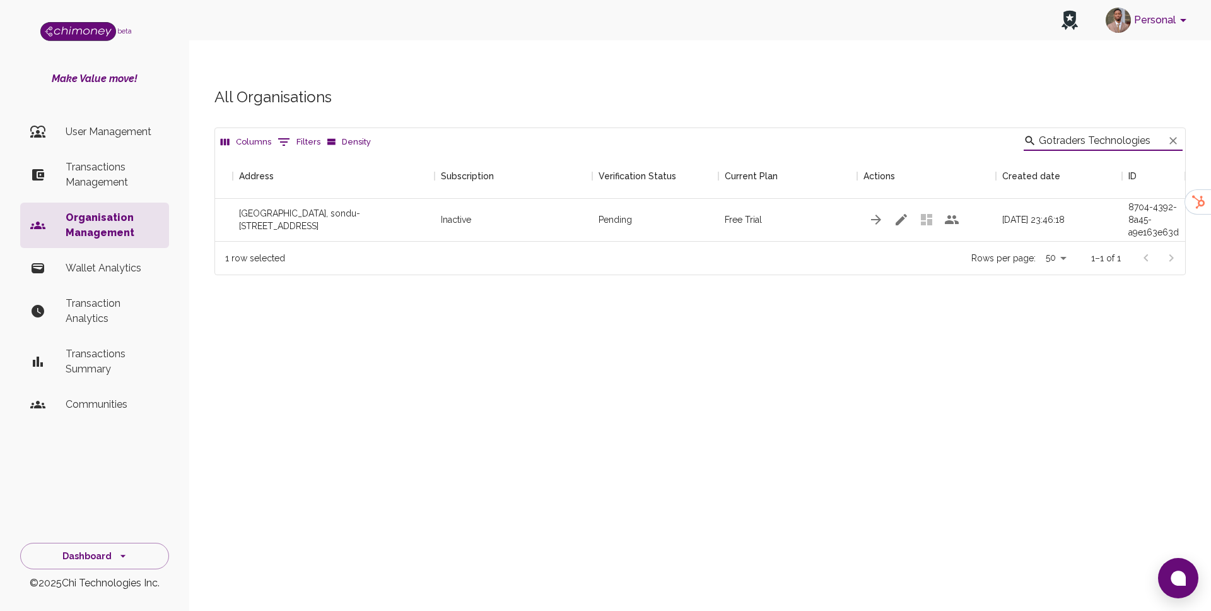
paste input "urupool"
drag, startPoint x: 1127, startPoint y: 185, endPoint x: 1179, endPoint y: 214, distance: 59.6
click at [1179, 214] on div "a1e4a2eb-4373-48ab-814c-ad55d45fd042" at bounding box center [1153, 220] width 63 height 42
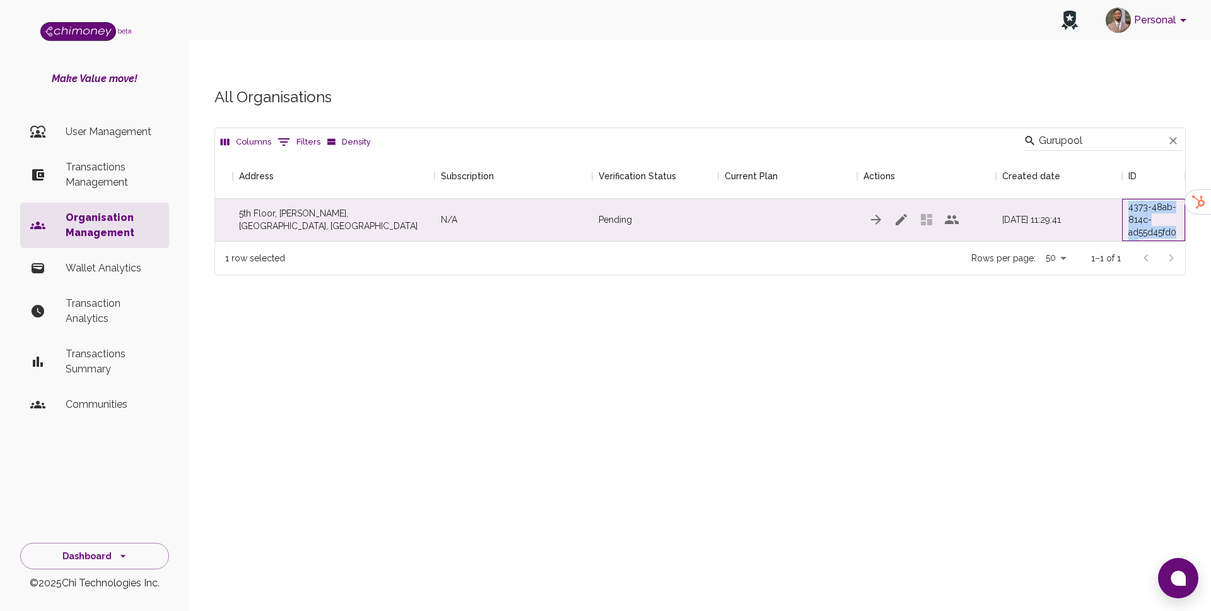
copy div "4373-48ab-814c-ad55d45fd042"
click at [1106, 131] on input "Gurupool" at bounding box center [1101, 141] width 125 height 20
paste input "lobal Opportunik Fund"
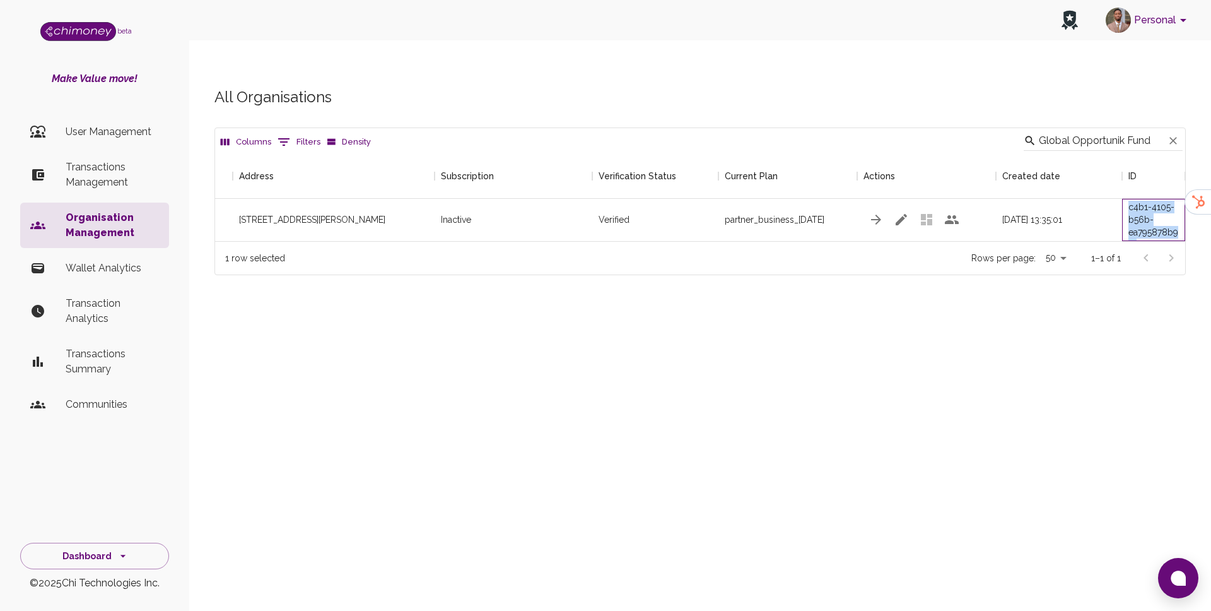
drag, startPoint x: 1129, startPoint y: 184, endPoint x: 1171, endPoint y: 214, distance: 51.1
click at [1171, 214] on div "c6555ea8-c4b1-4105-b56b-ea795878b9a1" at bounding box center [1153, 219] width 50 height 63
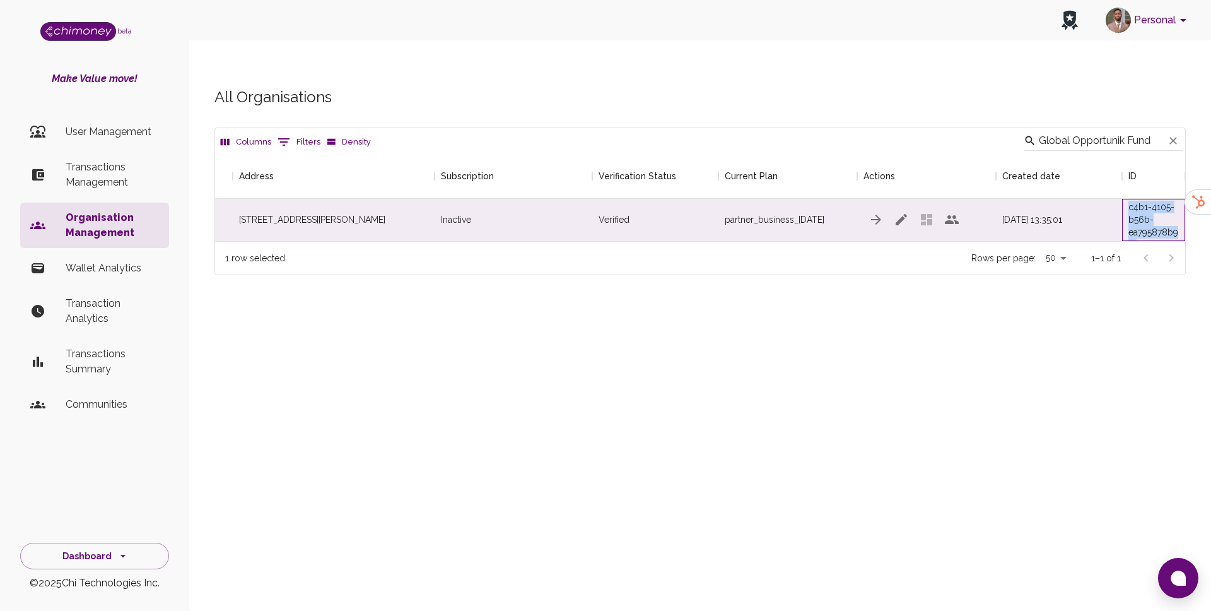
copy div "c4b1-4105-b56b-ea795878b9a1"
click at [1074, 131] on input "Global Opportunik Fund" at bounding box center [1101, 141] width 125 height 20
paste input "Tunga"
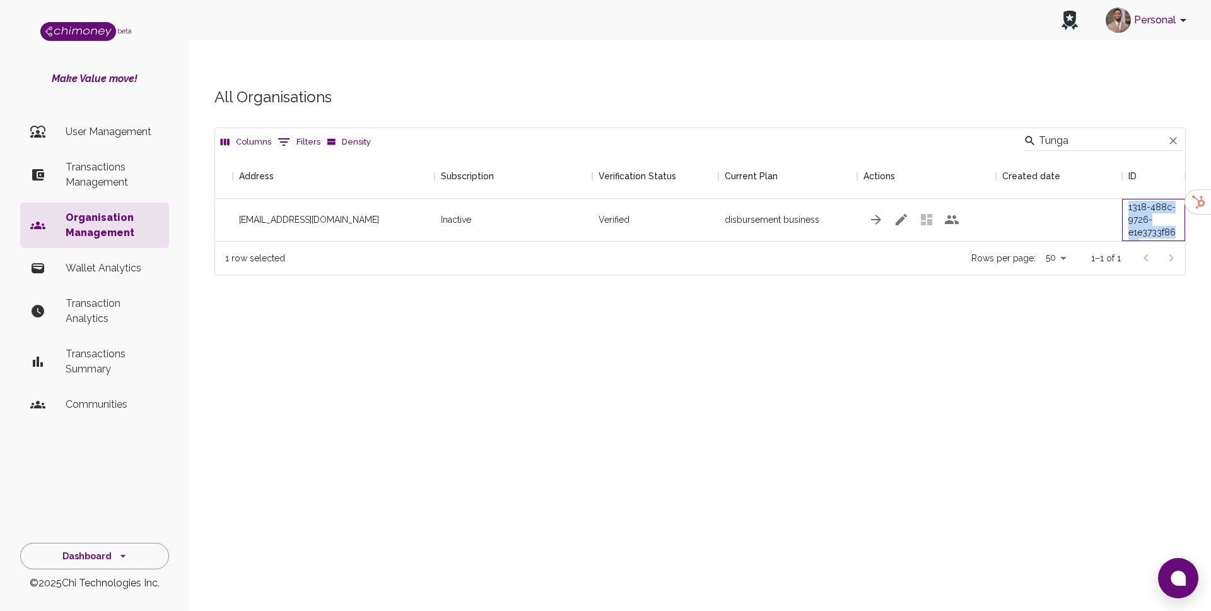
drag, startPoint x: 1128, startPoint y: 185, endPoint x: 1183, endPoint y: 214, distance: 61.5
click at [1183, 214] on div "746ada96-1318-488c-9726-e1e3733f8604" at bounding box center [1153, 220] width 63 height 42
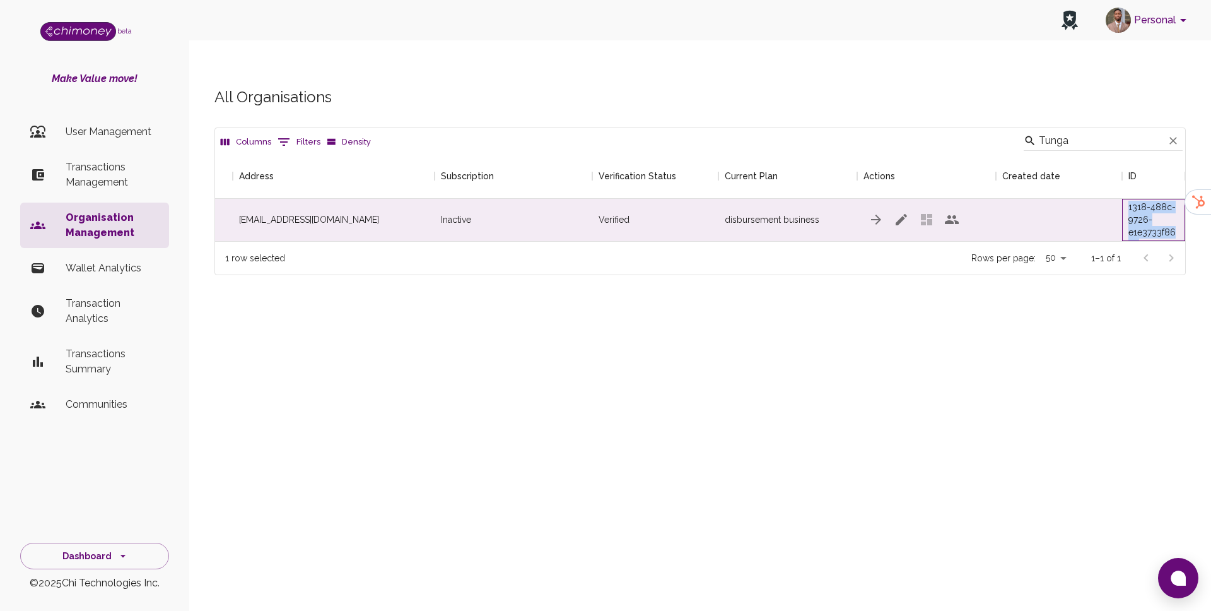
copy div "1318-488c-9726-e1e3733f8604"
click at [1120, 131] on input "Tunga" at bounding box center [1101, 141] width 125 height 20
paste input "Exponential Destiny"
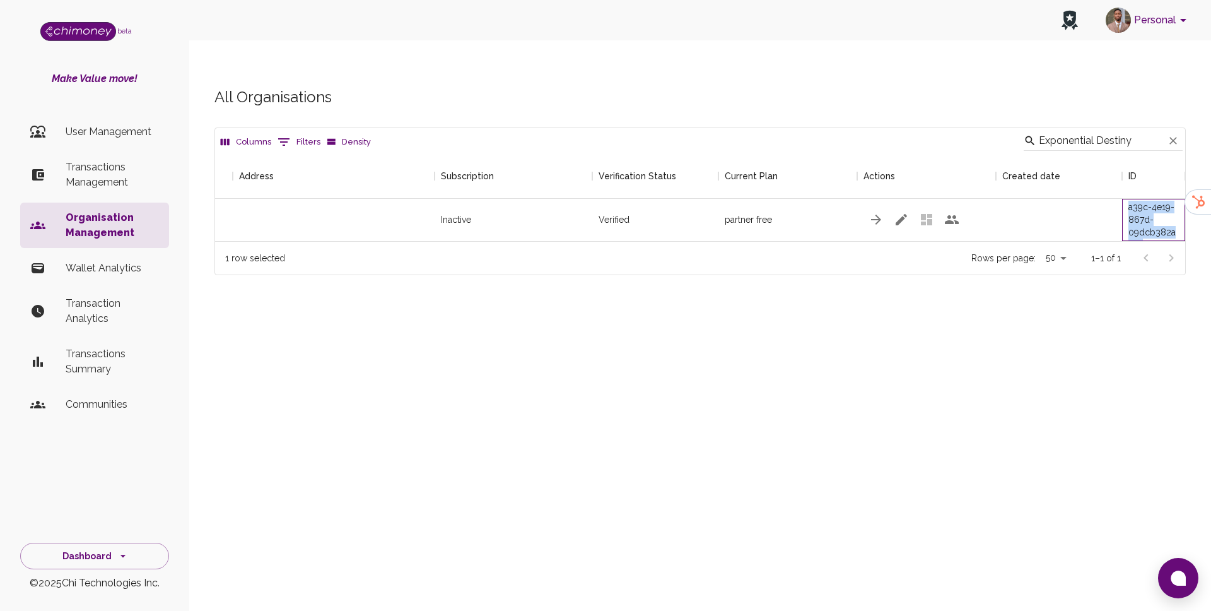
drag, startPoint x: 1128, startPoint y: 183, endPoint x: 1178, endPoint y: 215, distance: 58.8
click at [1178, 215] on div "55b04f47-a39c-4e19-867d-09dcb382ac7c" at bounding box center [1153, 220] width 63 height 42
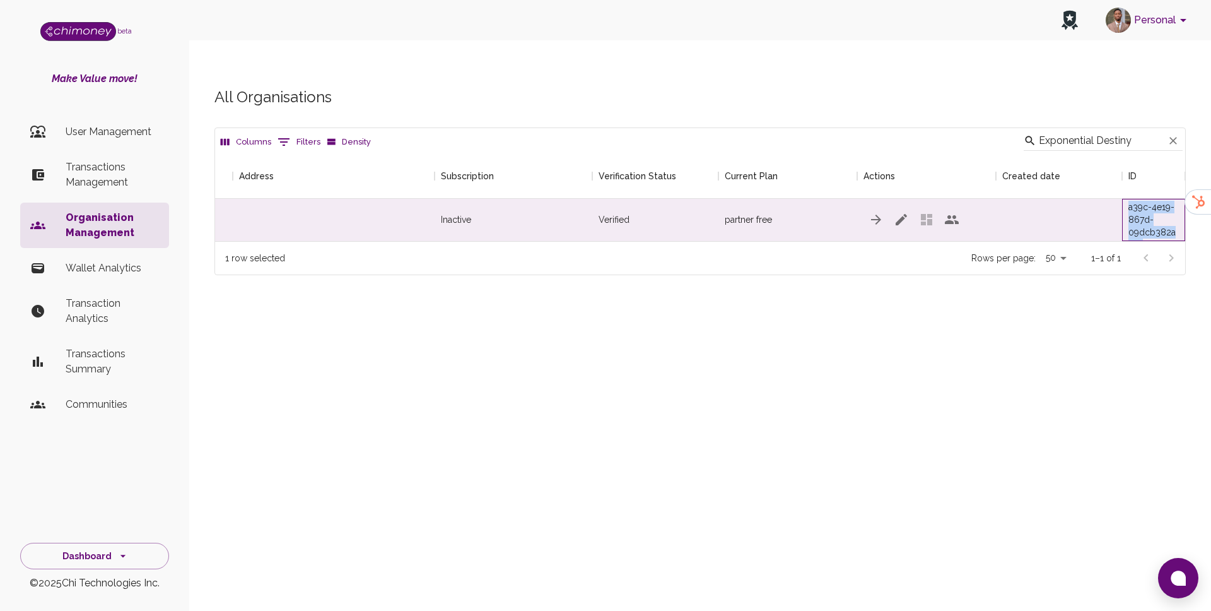
copy div "a39c-4e19-867d-09dcb382ac7c"
click at [1106, 131] on input "Exponential Destiny" at bounding box center [1101, 141] width 125 height 20
paste input "Truthsprout"
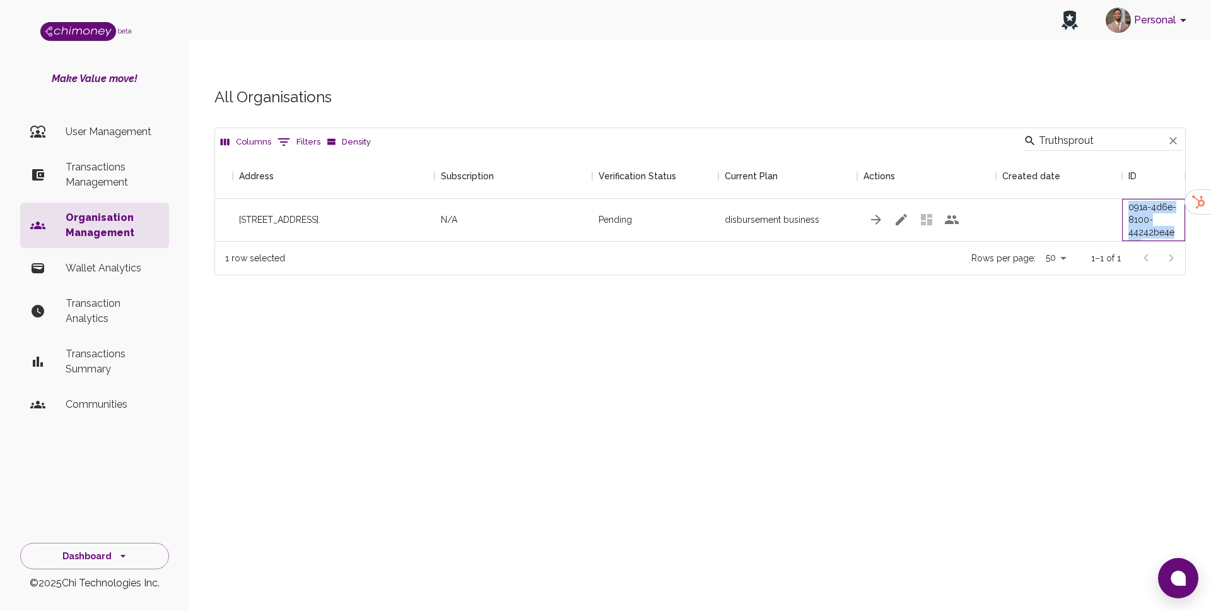
drag, startPoint x: 1129, startPoint y: 183, endPoint x: 1185, endPoint y: 216, distance: 64.5
click at [1185, 216] on div "Columns 0 Filters Density Truthsprout Name Address Subscription Verification St…" at bounding box center [699, 201] width 971 height 148
copy div "091a-4d6e-8100-44242be4e915"
click at [1115, 131] on input "Truthsprout" at bounding box center [1101, 141] width 125 height 20
paste input "IterativeAI"
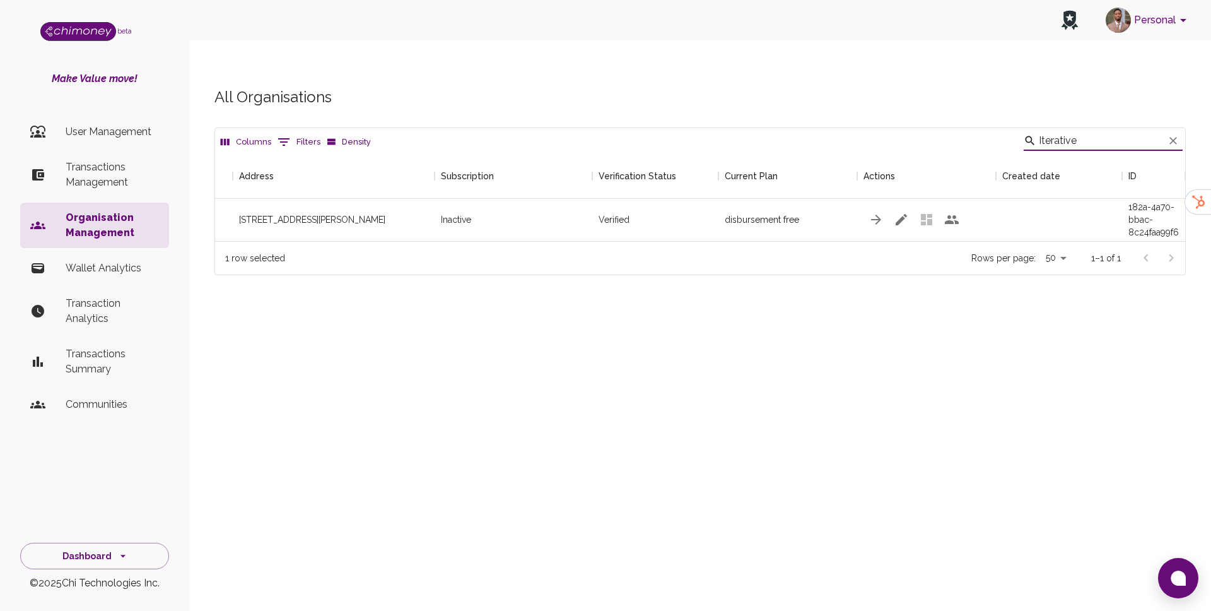
scroll to position [88, 970]
drag, startPoint x: 1127, startPoint y: 184, endPoint x: 1172, endPoint y: 214, distance: 53.7
click at [1172, 214] on div "6616714f-182a-4a70-bbac-8c24faa99f63" at bounding box center [1153, 220] width 63 height 42
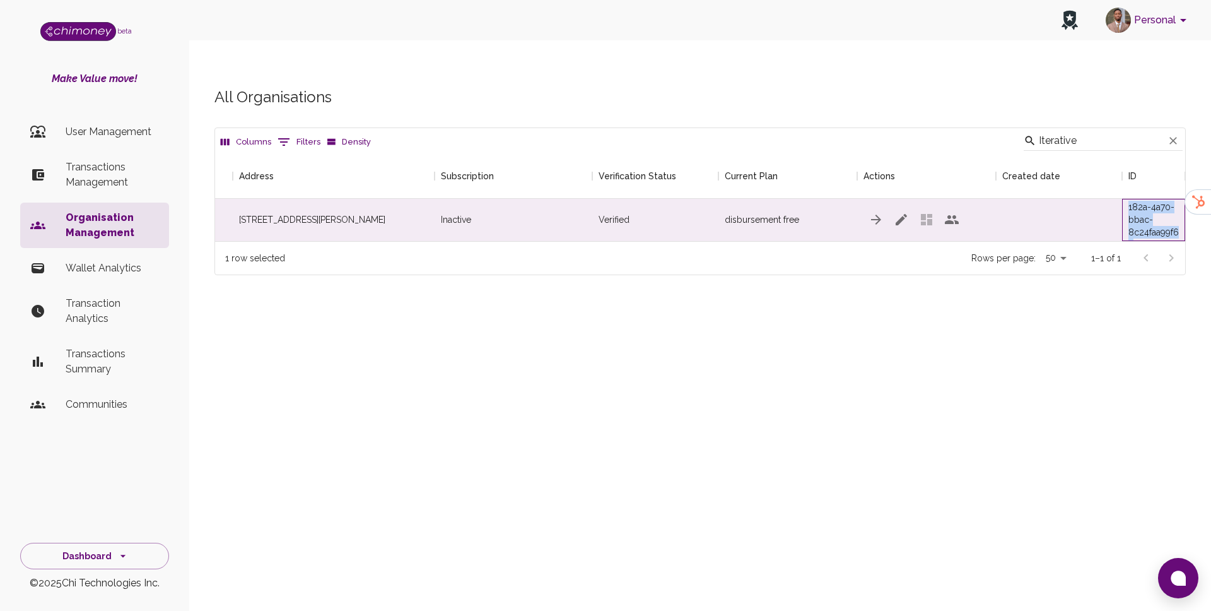
copy div "182a-4a70-bbac-8c24faa99f63"
click at [1077, 131] on input "Iterative" at bounding box center [1101, 141] width 125 height 20
paste input "TruQ"
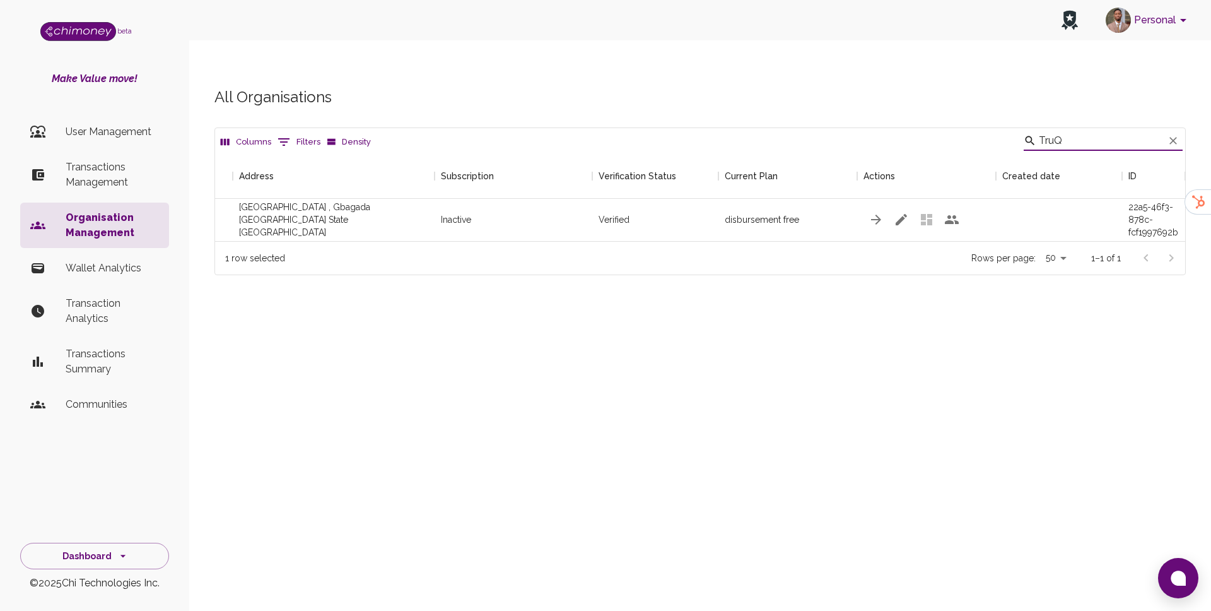
type input "TruQ"
drag, startPoint x: 1128, startPoint y: 182, endPoint x: 1174, endPoint y: 214, distance: 56.5
click at [1174, 214] on div "2b276ba5-22a5-46f3-878c-fcf1997692b6" at bounding box center [1153, 219] width 50 height 63
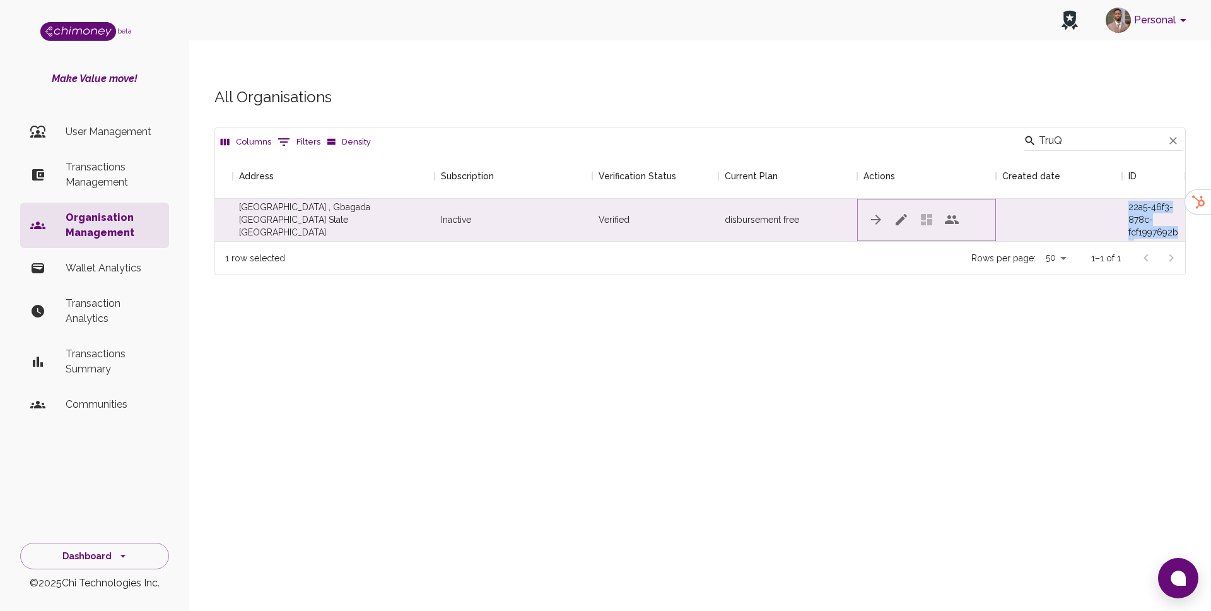
click at [896, 212] on icon "button" at bounding box center [901, 219] width 15 height 15
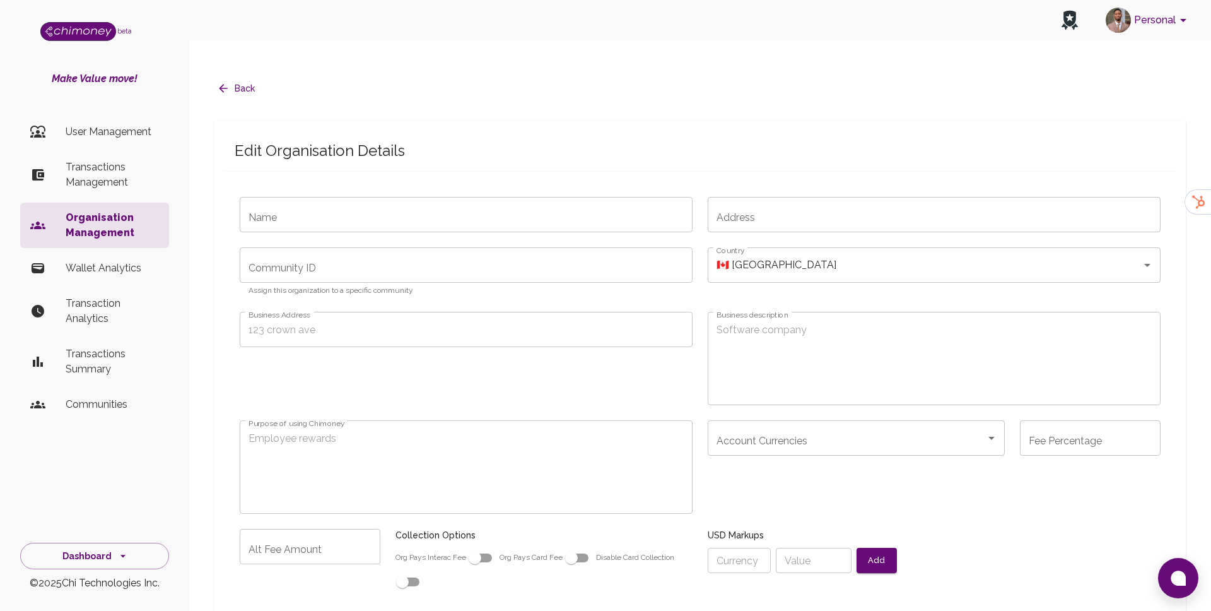
radio input "false"
type input "truQ"
type input "[GEOGRAPHIC_DATA] , Gbagada [GEOGRAPHIC_DATA] State [GEOGRAPHIC_DATA]"
type input "disbursement-free"
radio input "false"
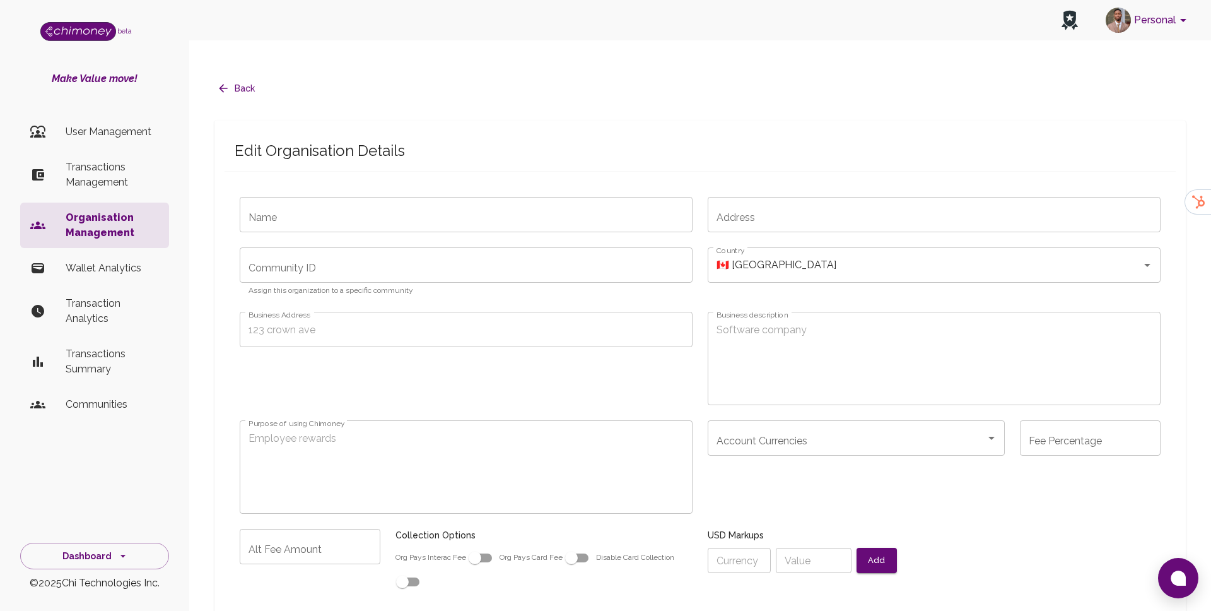
checkbox input "true"
radio input "false"
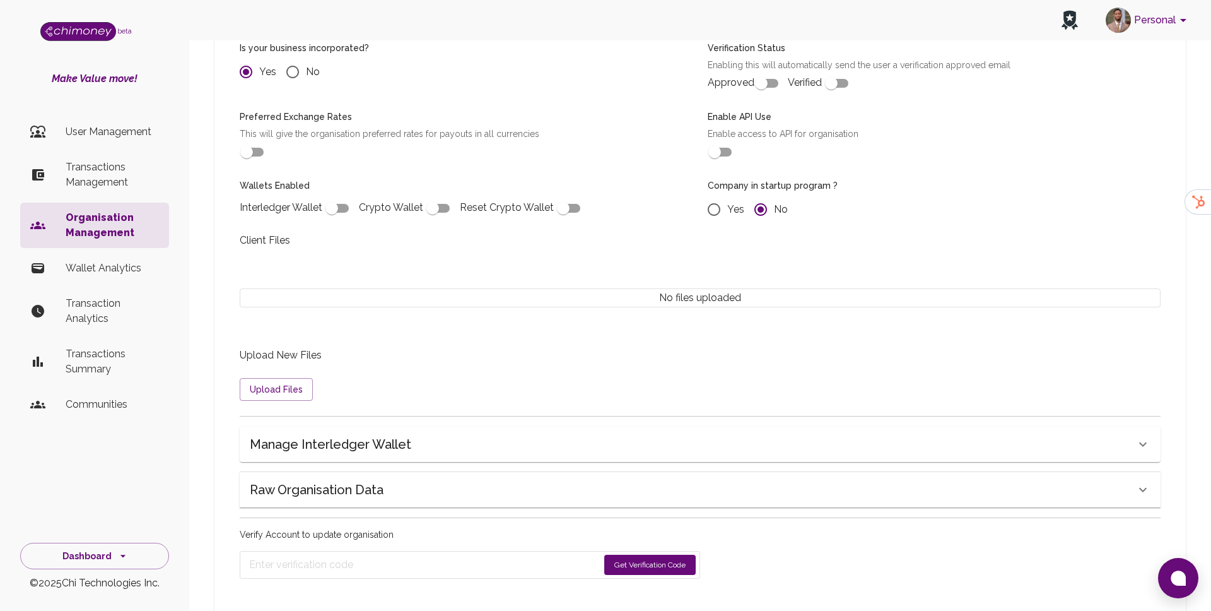
scroll to position [906, 0]
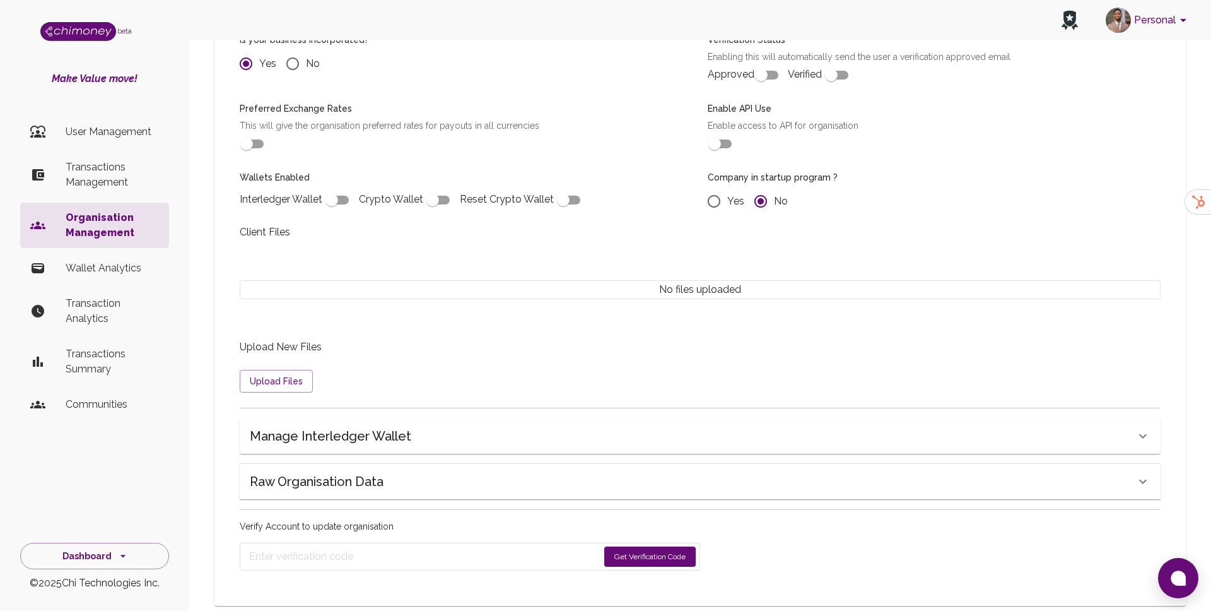
click at [344, 464] on div "Raw Organisation Data" at bounding box center [700, 481] width 921 height 35
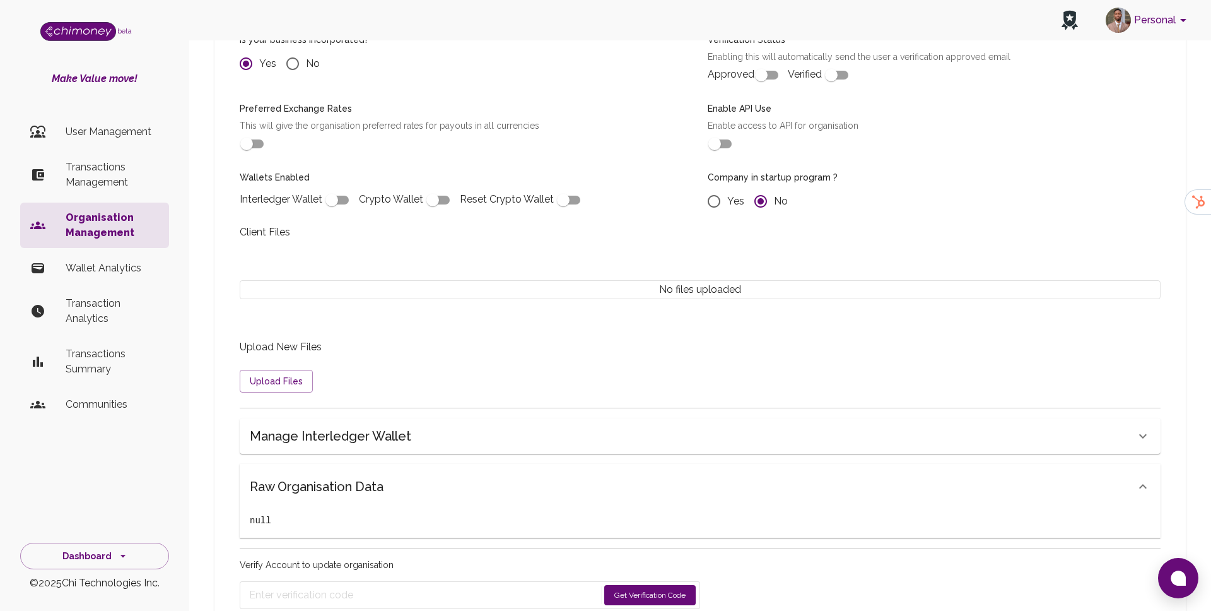
click at [339, 426] on h6 "Manage Interledger Wallet" at bounding box center [330, 436] width 161 height 20
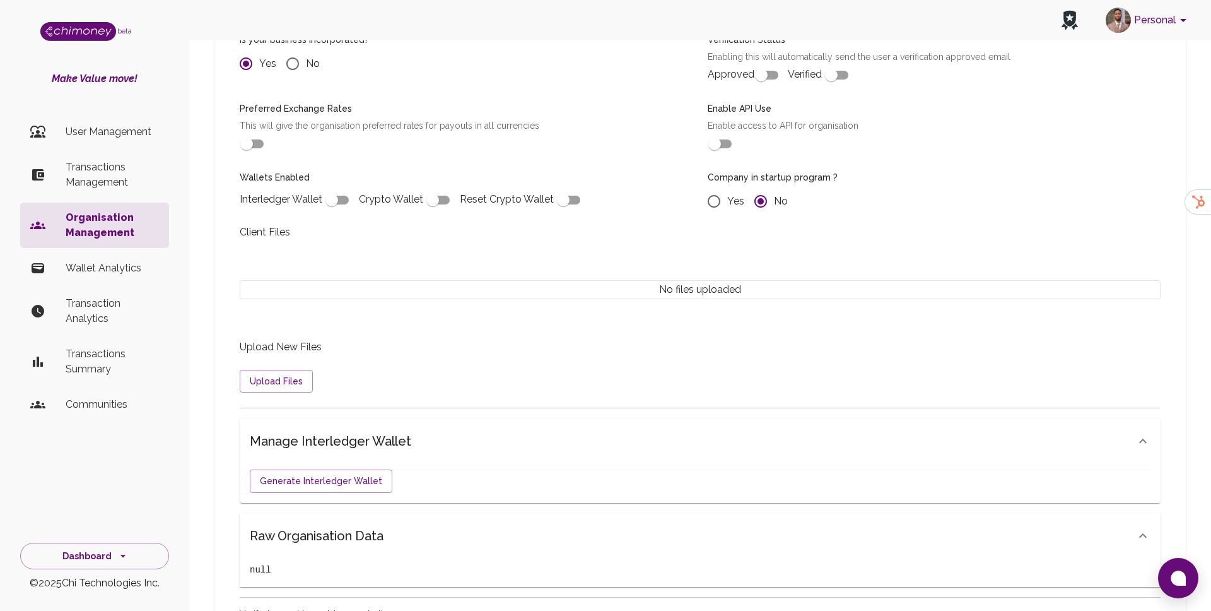
radio input "false"
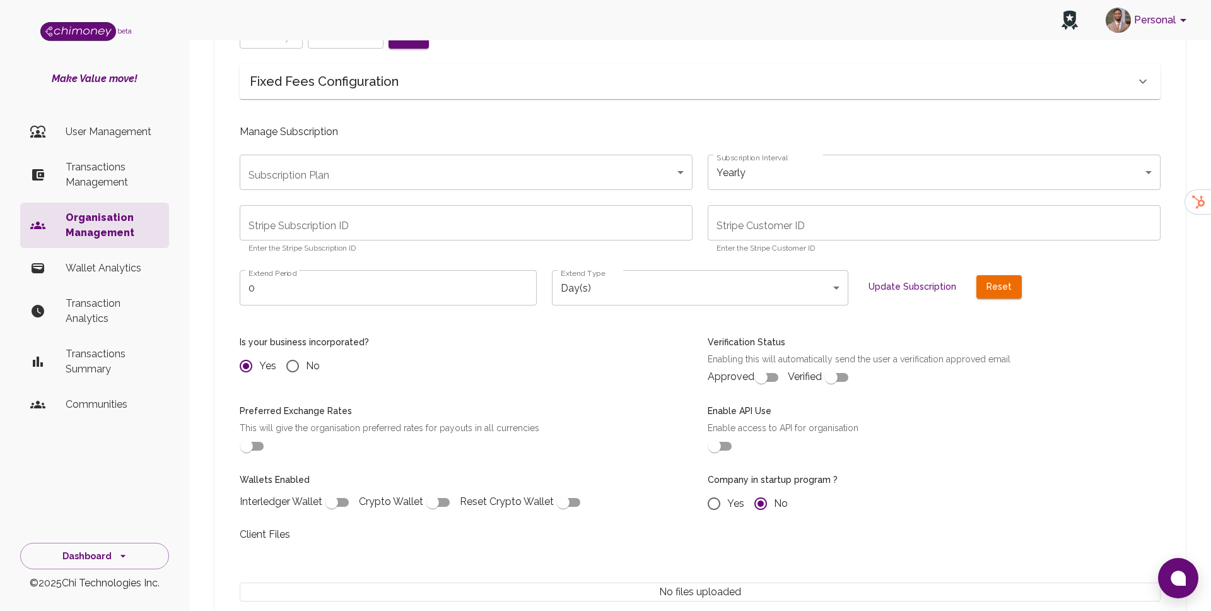
scroll to position [515, 0]
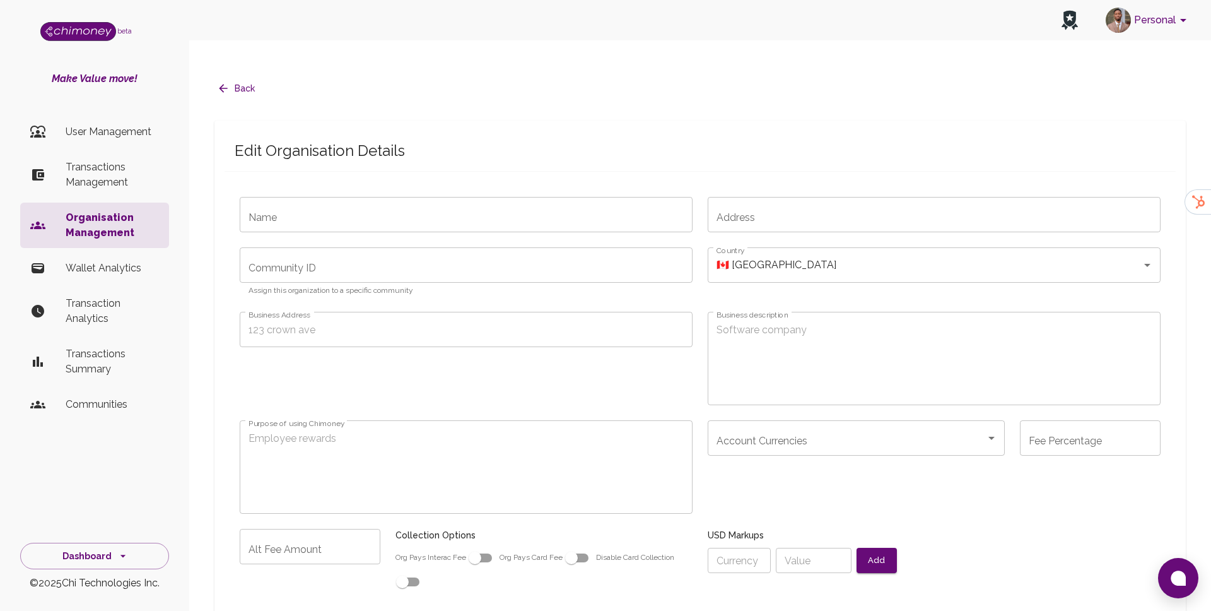
type input "truQ"
type input "[GEOGRAPHIC_DATA] , Gbagada [GEOGRAPHIC_DATA] State [GEOGRAPHIC_DATA]"
type input "disbursement-free"
radio input "false"
checkbox input "true"
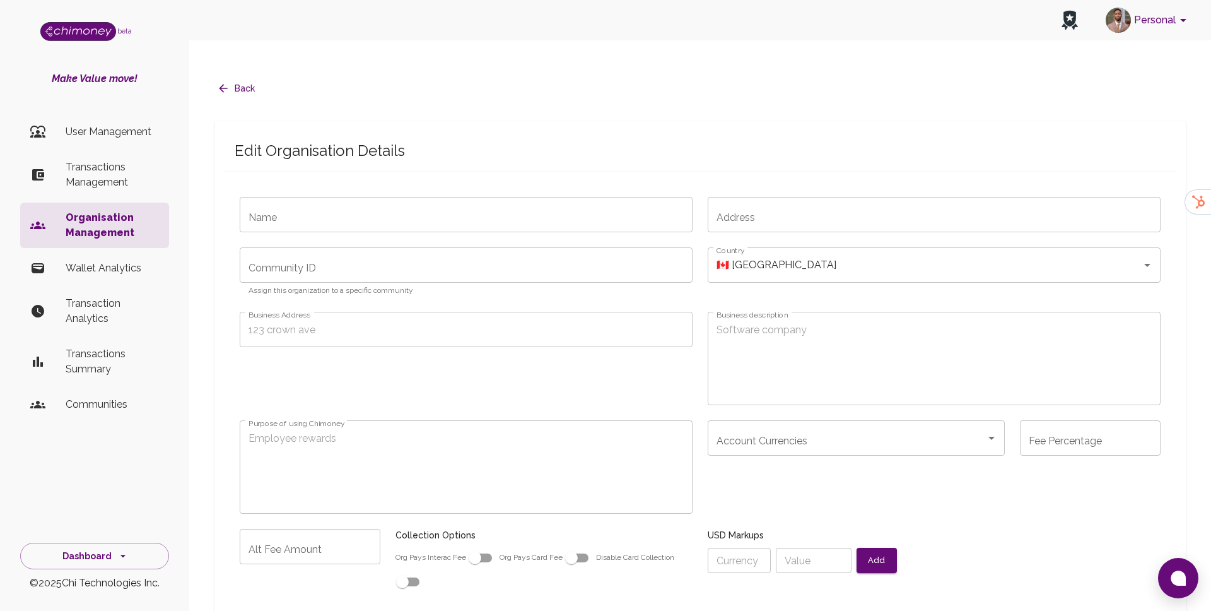
checkbox input "true"
click at [76, 216] on p "Organisation Management" at bounding box center [112, 225] width 93 height 30
radio input "false"
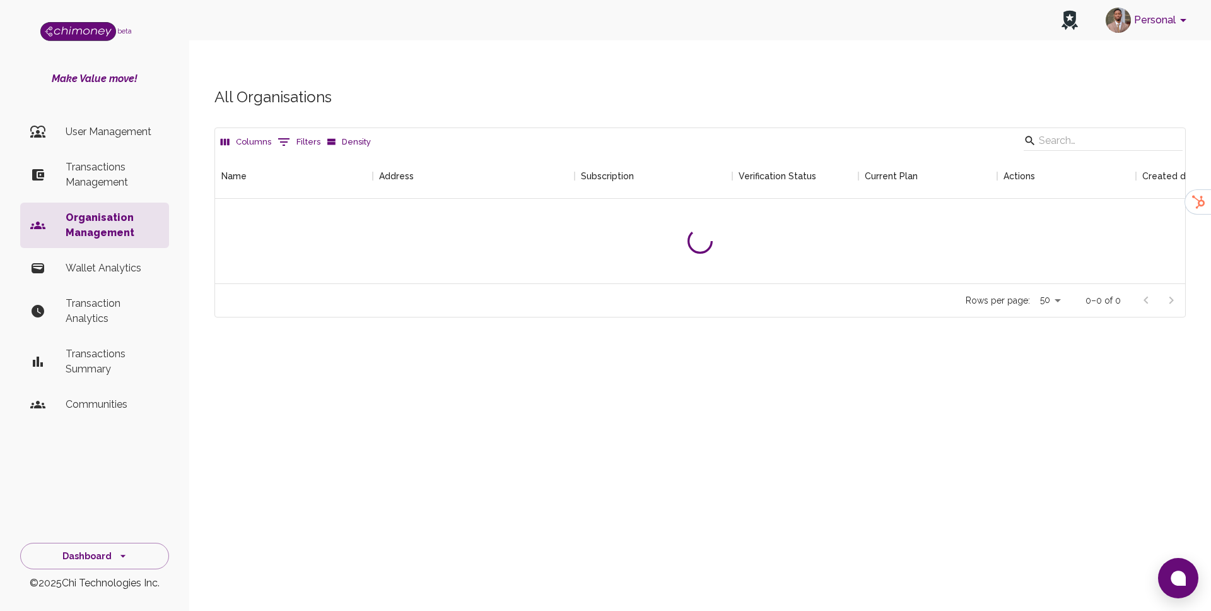
scroll to position [130, 970]
click at [1094, 131] on input "Search" at bounding box center [1101, 141] width 125 height 20
paste input "Hover Developer Services"
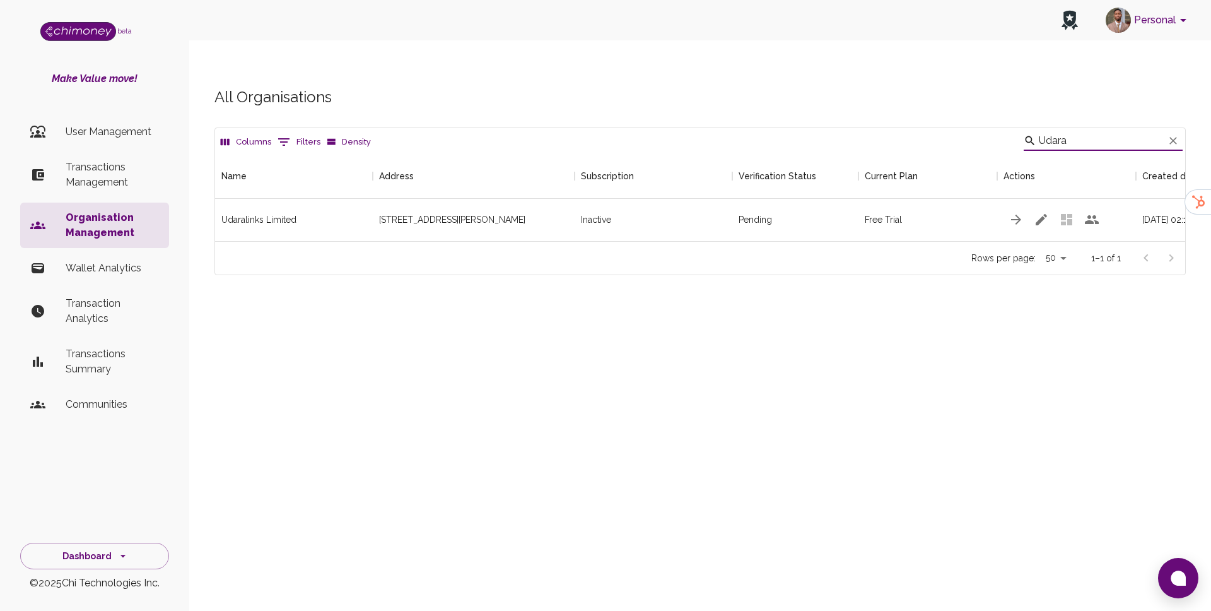
scroll to position [0, 140]
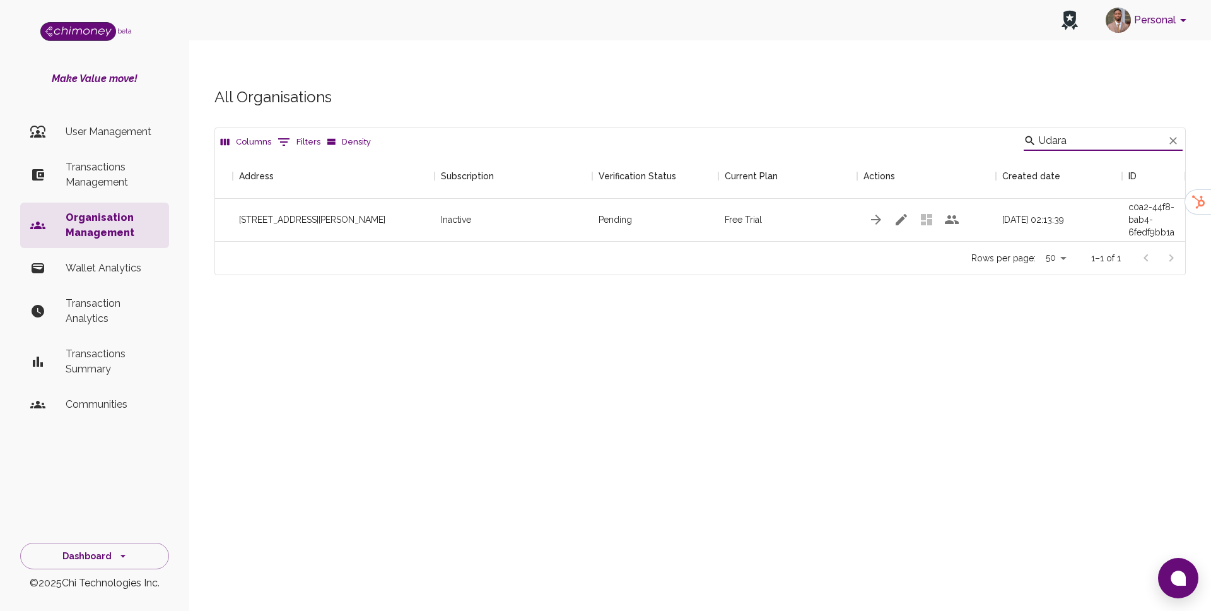
type input "Udara"
drag, startPoint x: 1129, startPoint y: 185, endPoint x: 1179, endPoint y: 211, distance: 56.4
click at [1179, 211] on html "Personal beta Make Value move! User Management Transactions Management Organisa…" at bounding box center [605, 318] width 1211 height 636
click at [900, 214] on icon "button" at bounding box center [901, 219] width 11 height 11
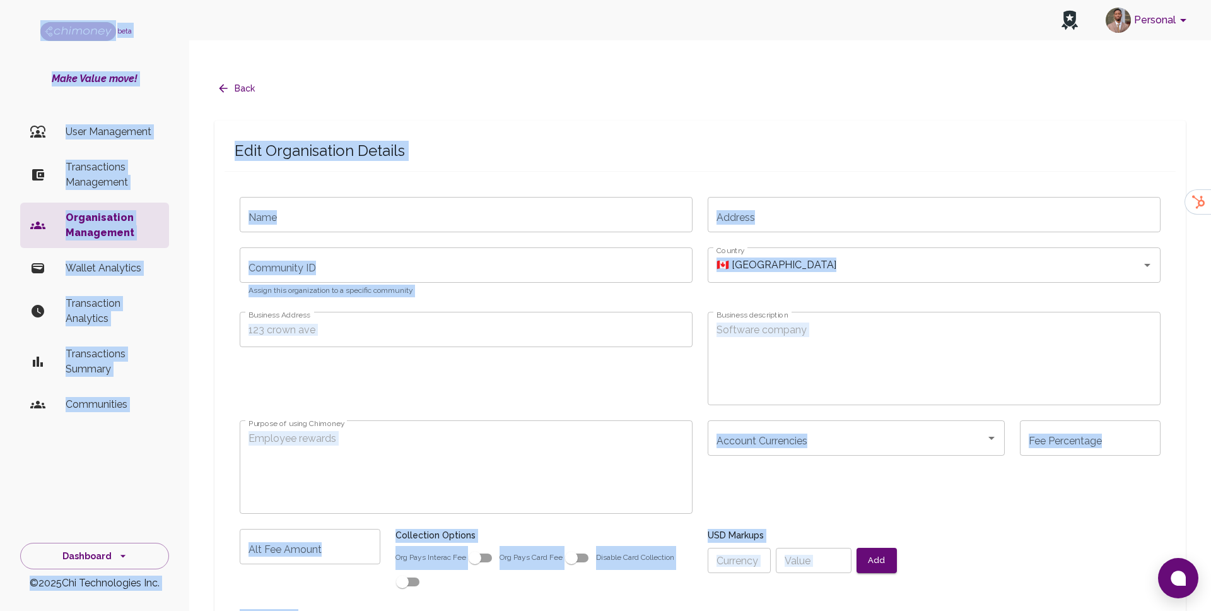
type input "Udaralinks Limited"
type input "[STREET_ADDRESS][PERSON_NAME]"
type input "partner_white_glove_16-01-2024"
radio input "false"
click at [360, 23] on div "Personal" at bounding box center [700, 20] width 1022 height 40
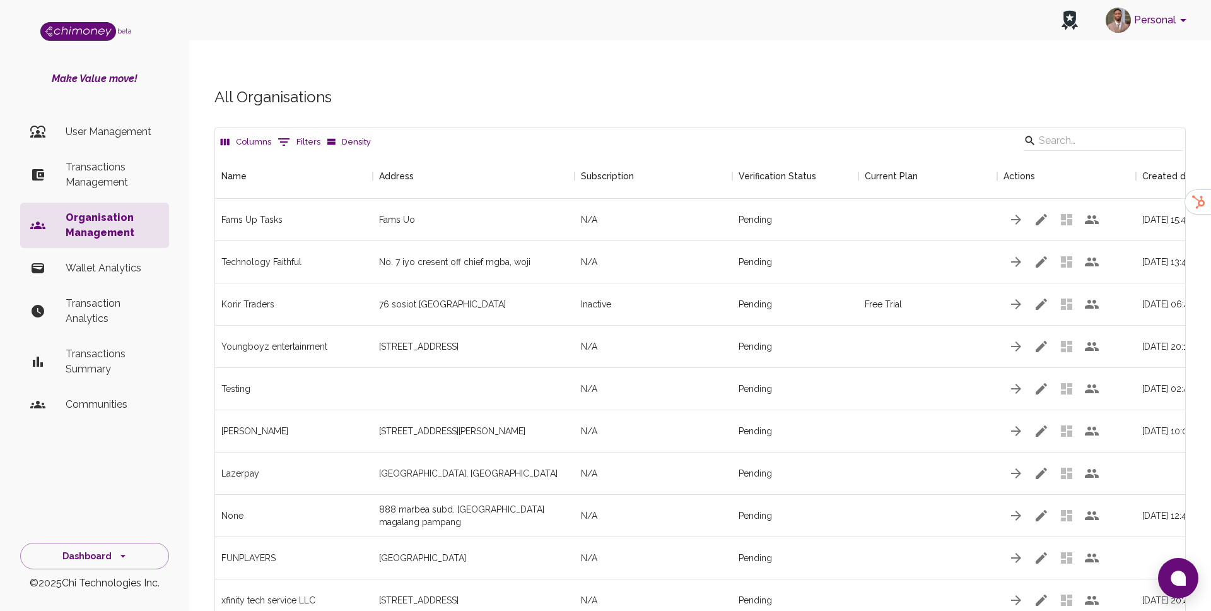
scroll to position [2158, 970]
click at [1036, 212] on icon "button" at bounding box center [1041, 219] width 15 height 15
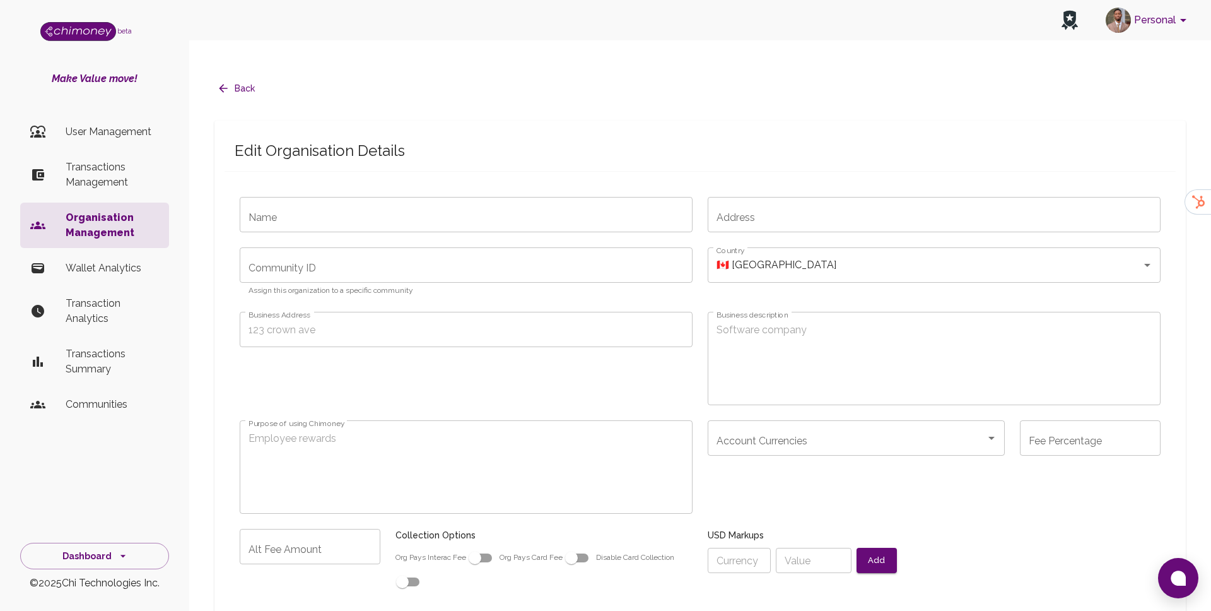
radio input "false"
type input "Fams Up Tasks"
type input "Fams Uo"
type textarea "FamsUpTasks is a platform were people can earn money by completing tasks online…"
type textarea "Send payouts to my users"
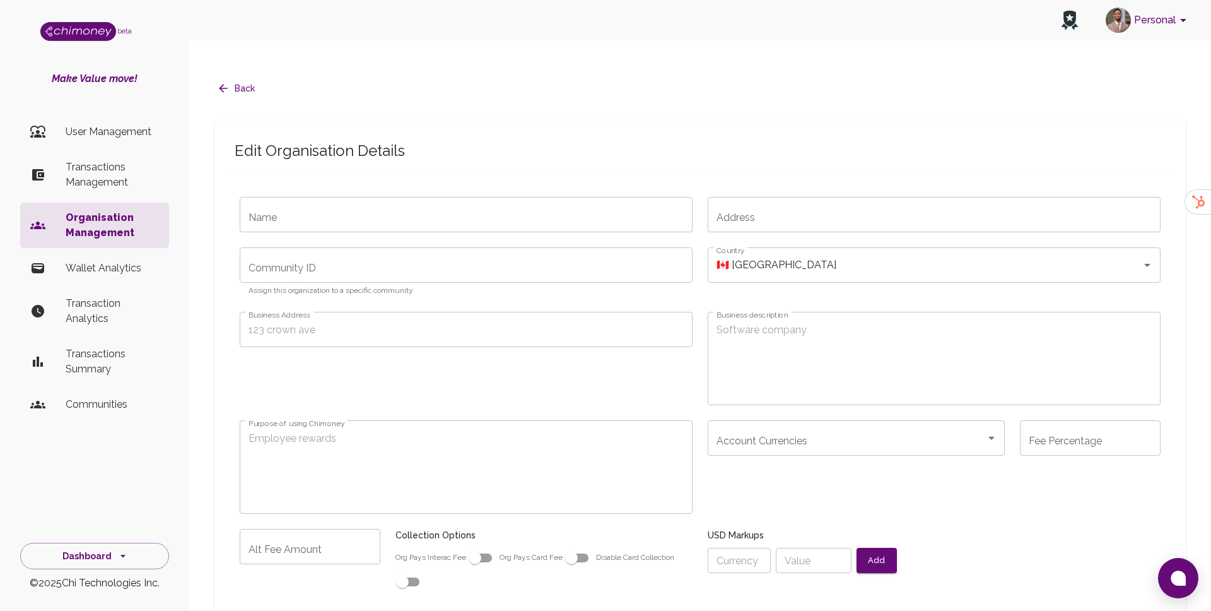
radio input "false"
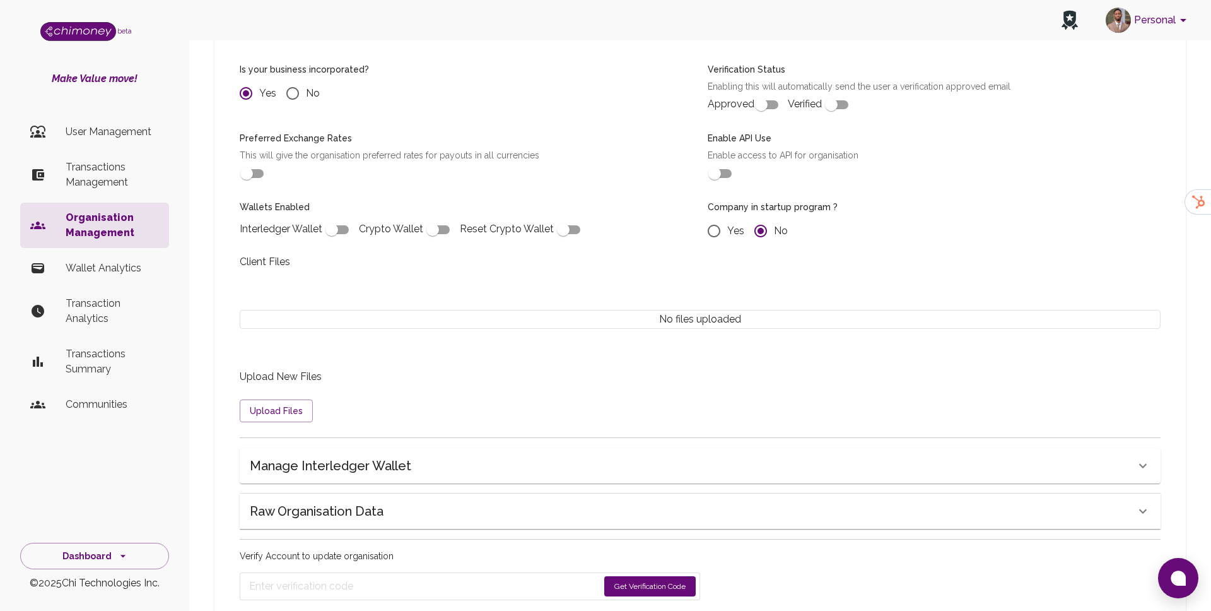
scroll to position [878, 0]
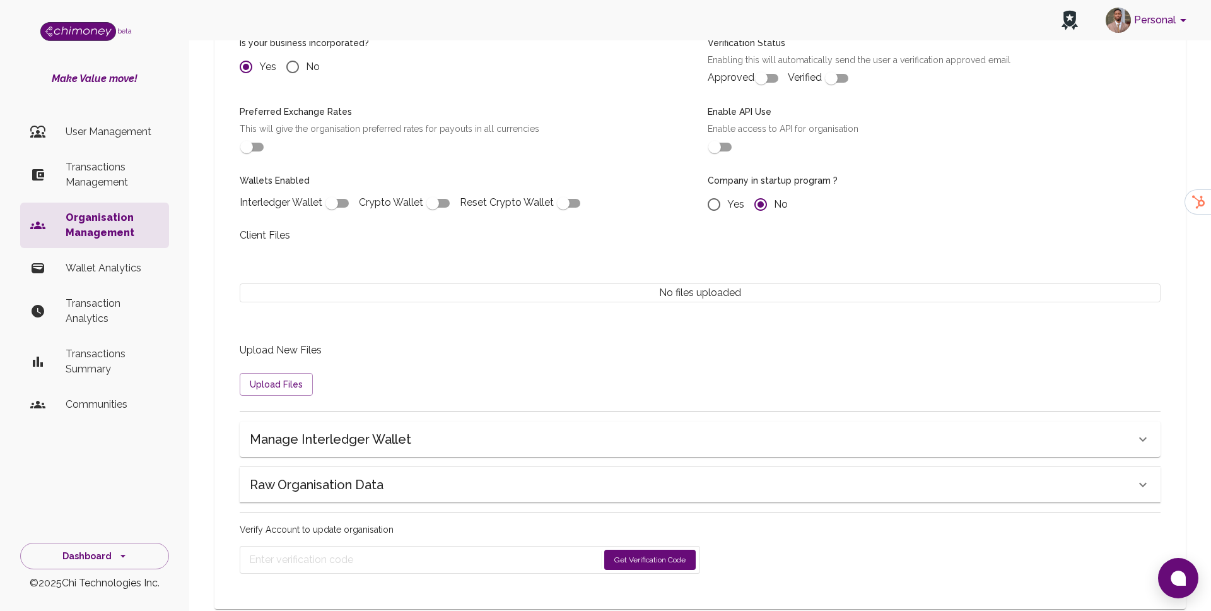
click at [300, 448] on h6 "Manage Interledger Wallet" at bounding box center [330, 439] width 161 height 20
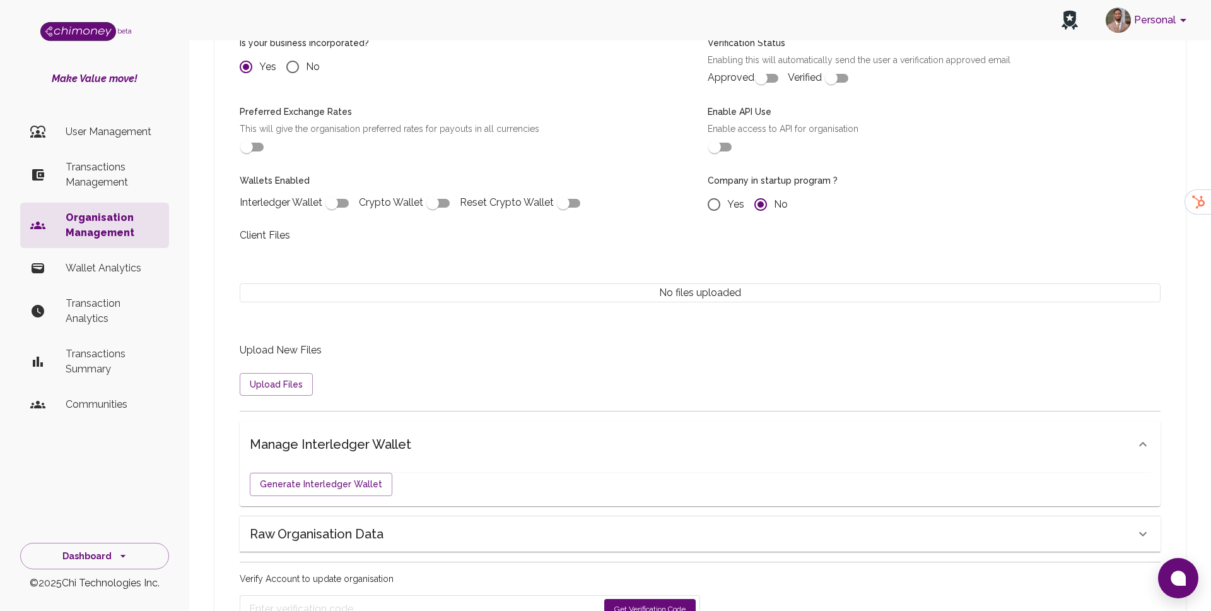
click at [318, 528] on h6 "Raw Organisation Data" at bounding box center [317, 534] width 134 height 20
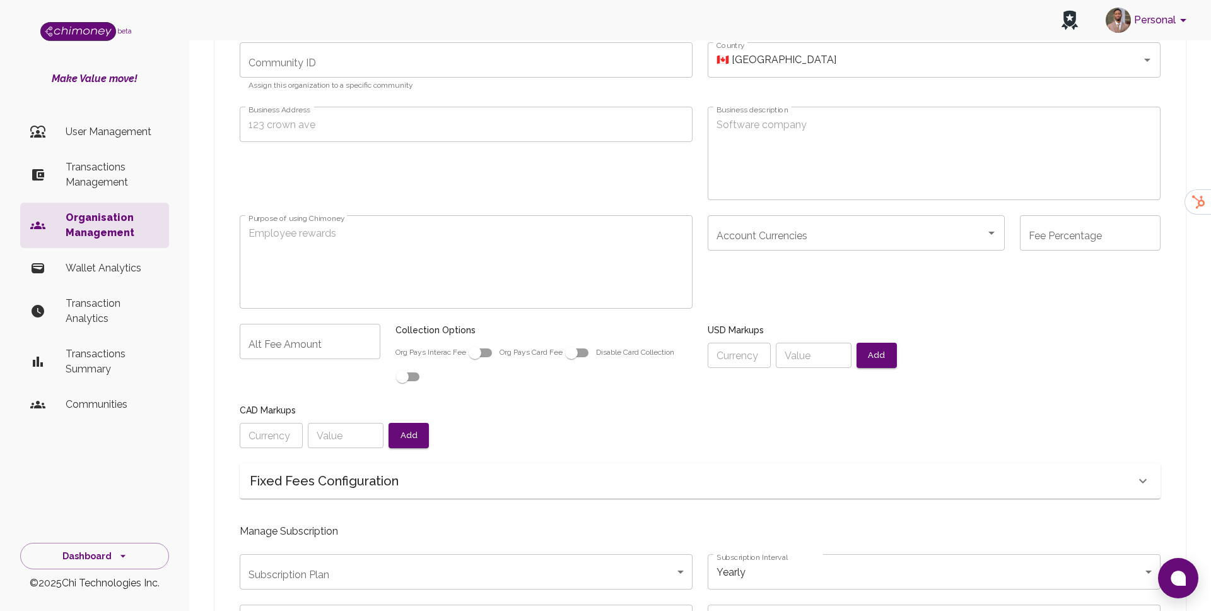
scroll to position [0, 0]
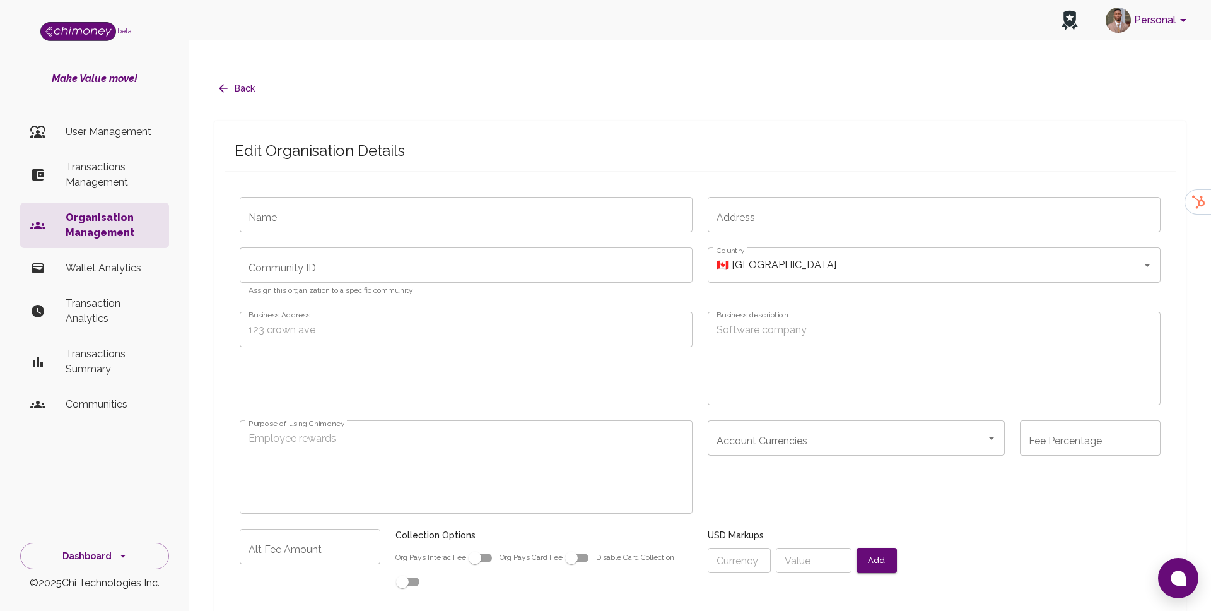
radio input "false"
